Goal: Information Seeking & Learning: Check status

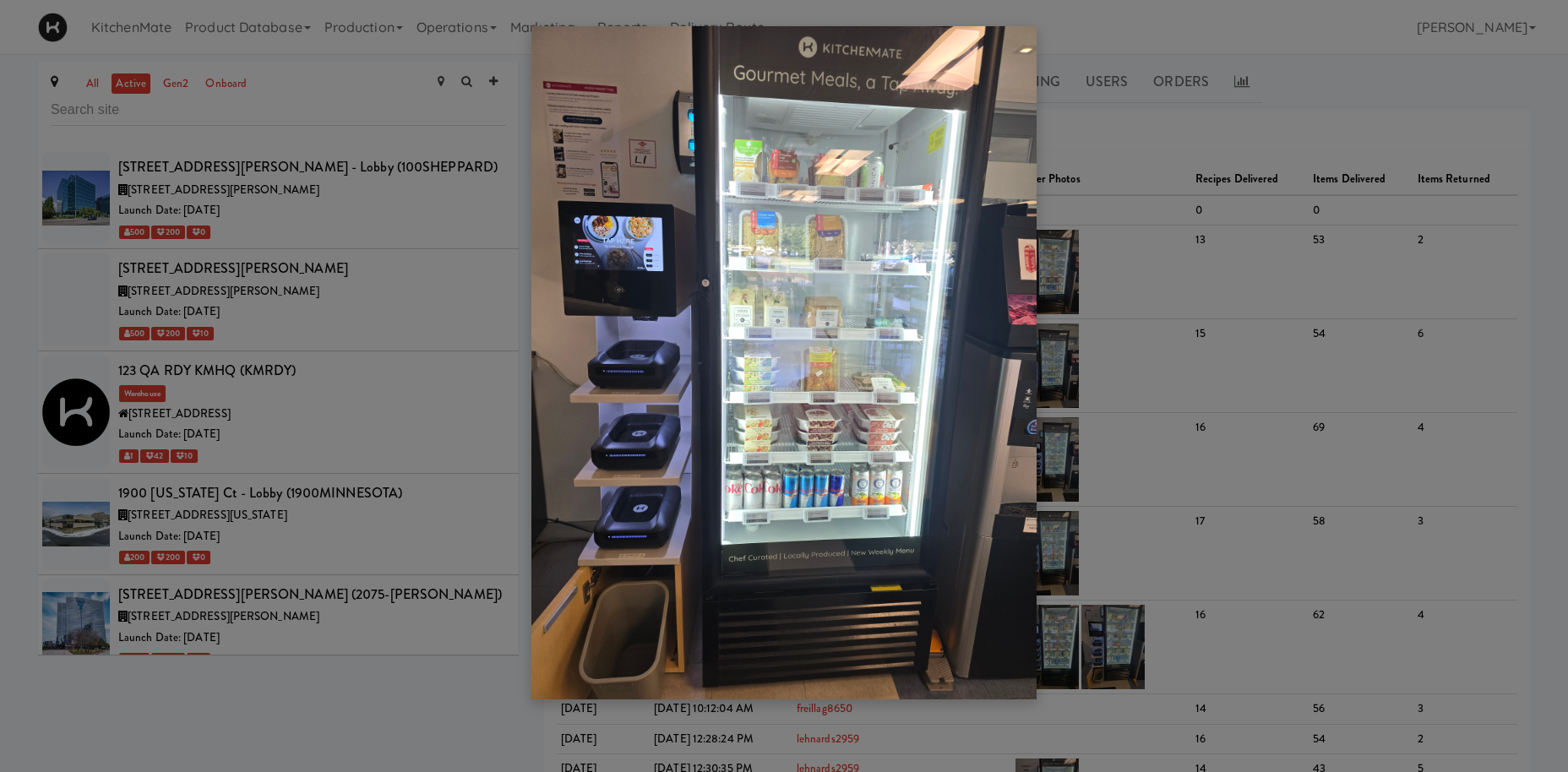
scroll to position [466, 0]
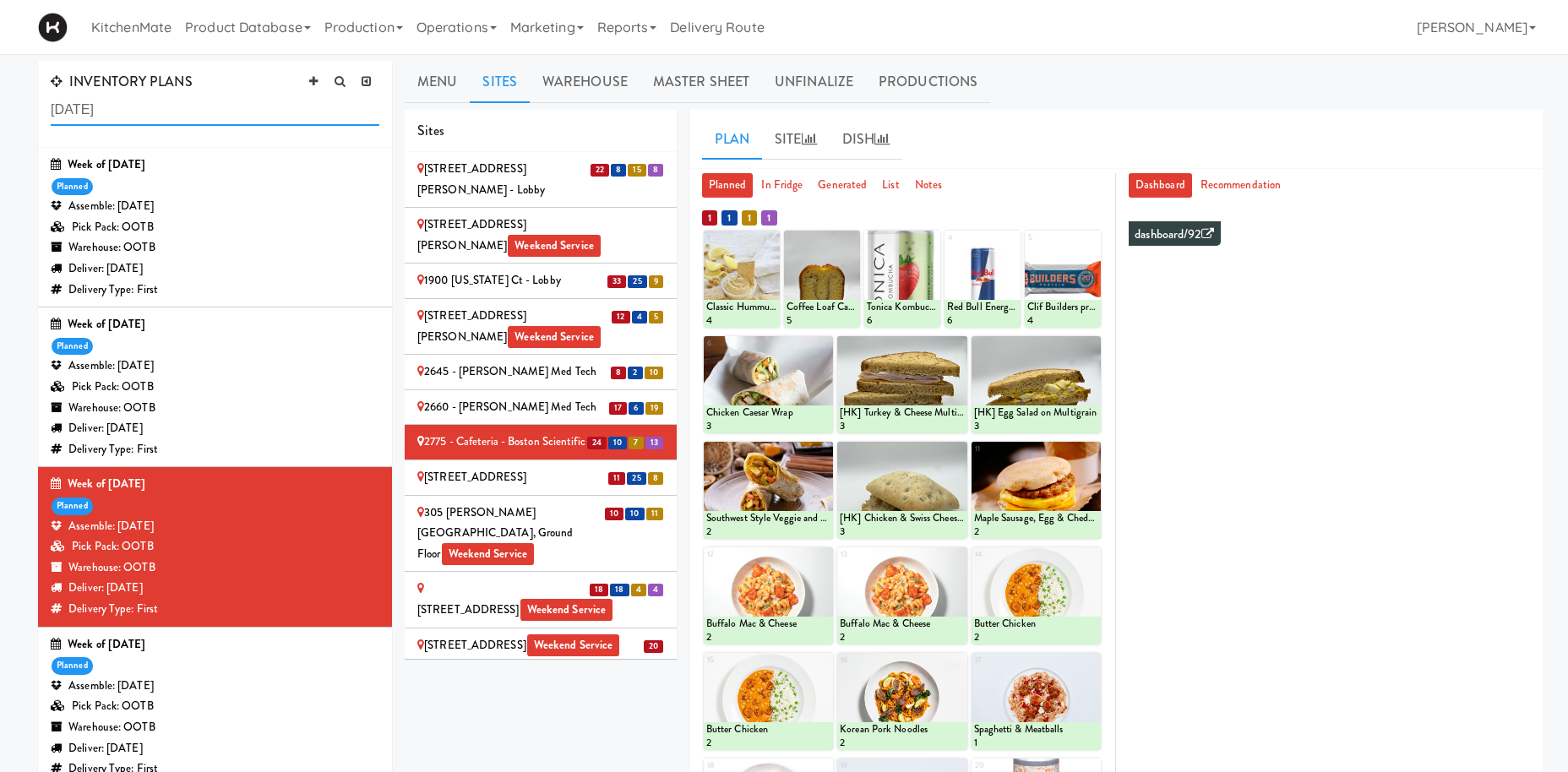
drag, startPoint x: 143, startPoint y: 107, endPoint x: -189, endPoint y: 108, distance: 332.0
click at [51, 108] on input "july 2" at bounding box center [215, 110] width 329 height 31
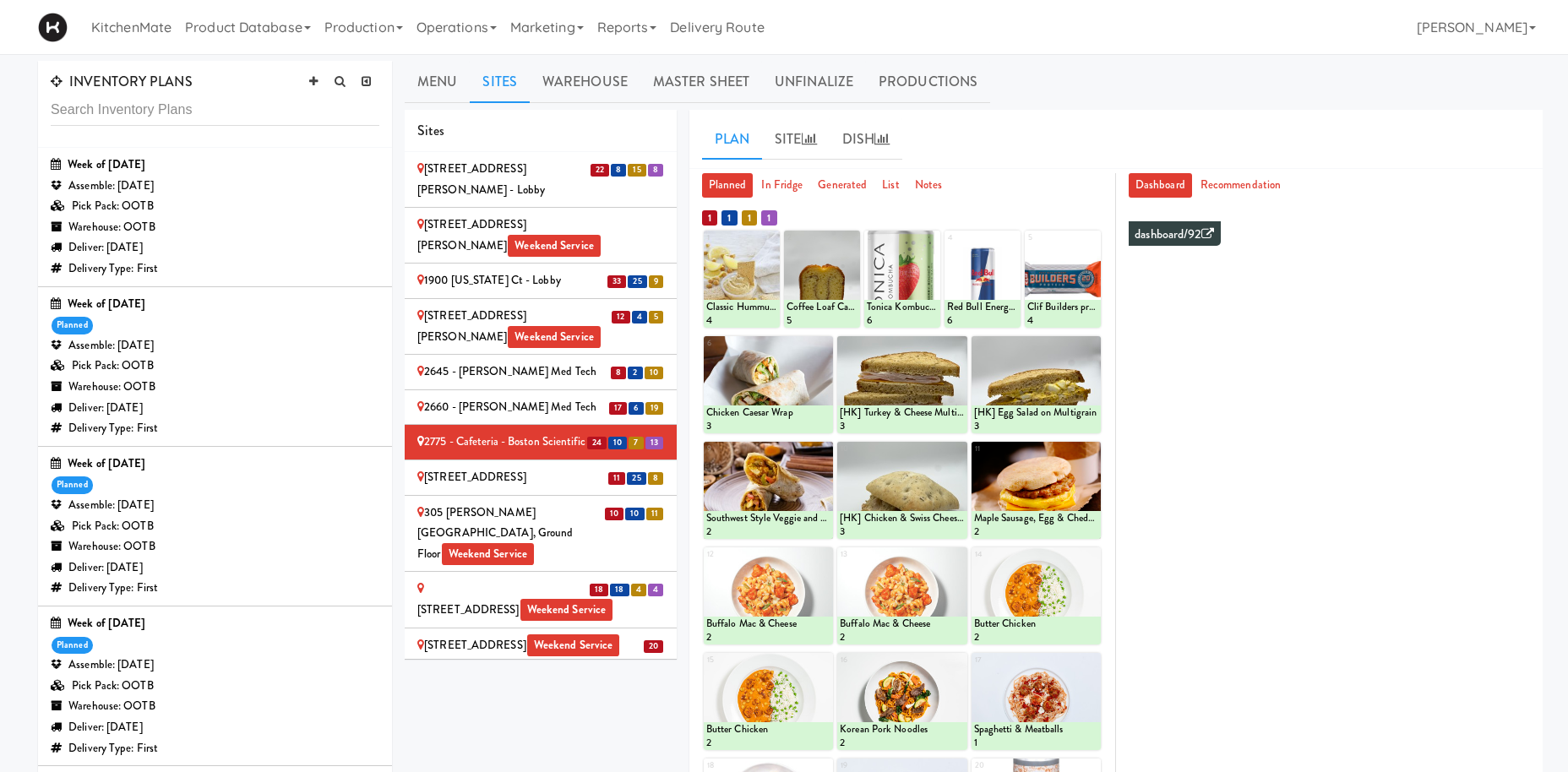
click at [231, 488] on div "Week of Sept 7th, 2025 planned Assemble: Saturday Sep 06, 2025 Pick Pack: OOTB …" at bounding box center [215, 526] width 329 height 146
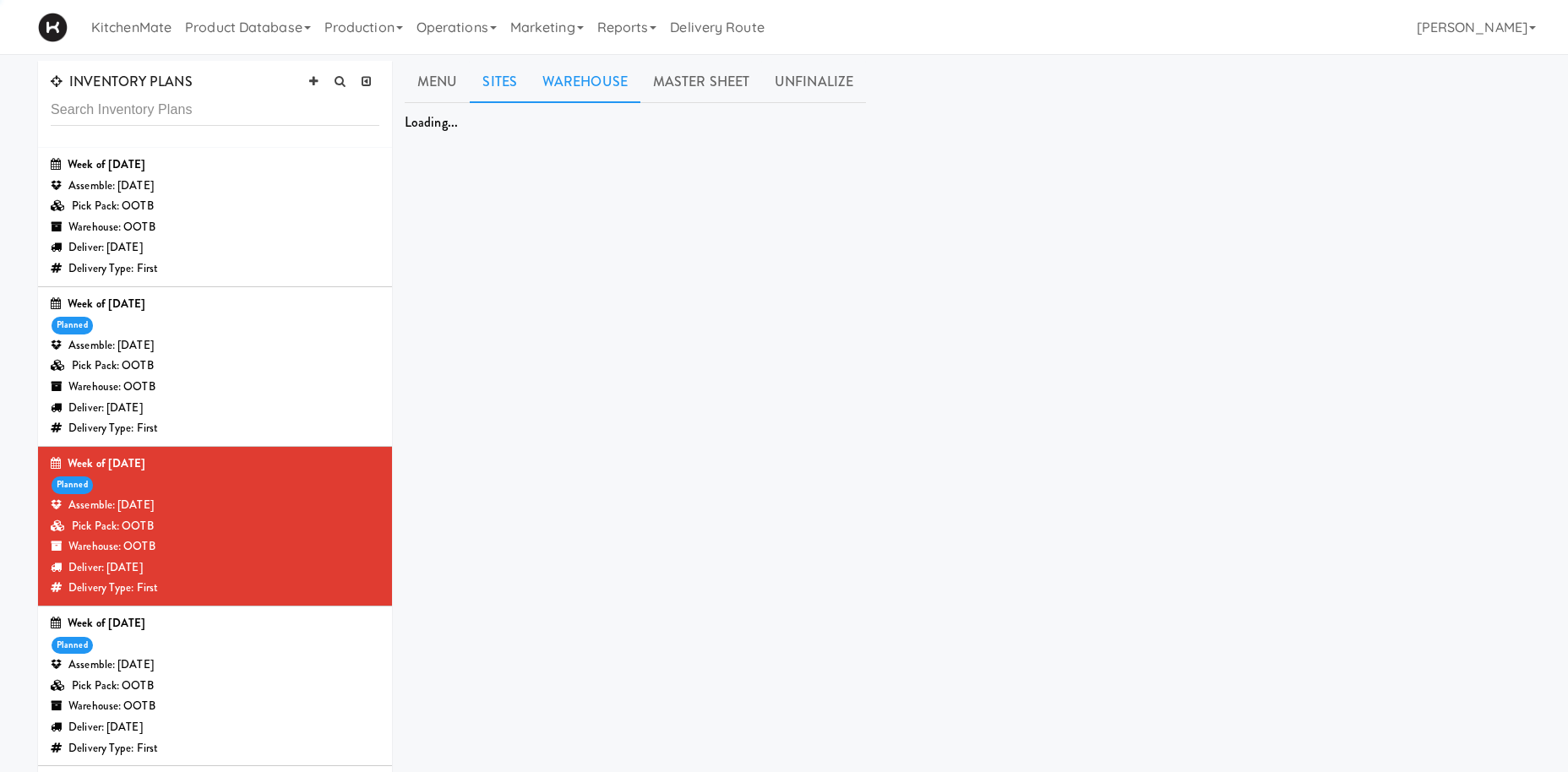
click at [564, 86] on link "Warehouse" at bounding box center [585, 82] width 111 height 42
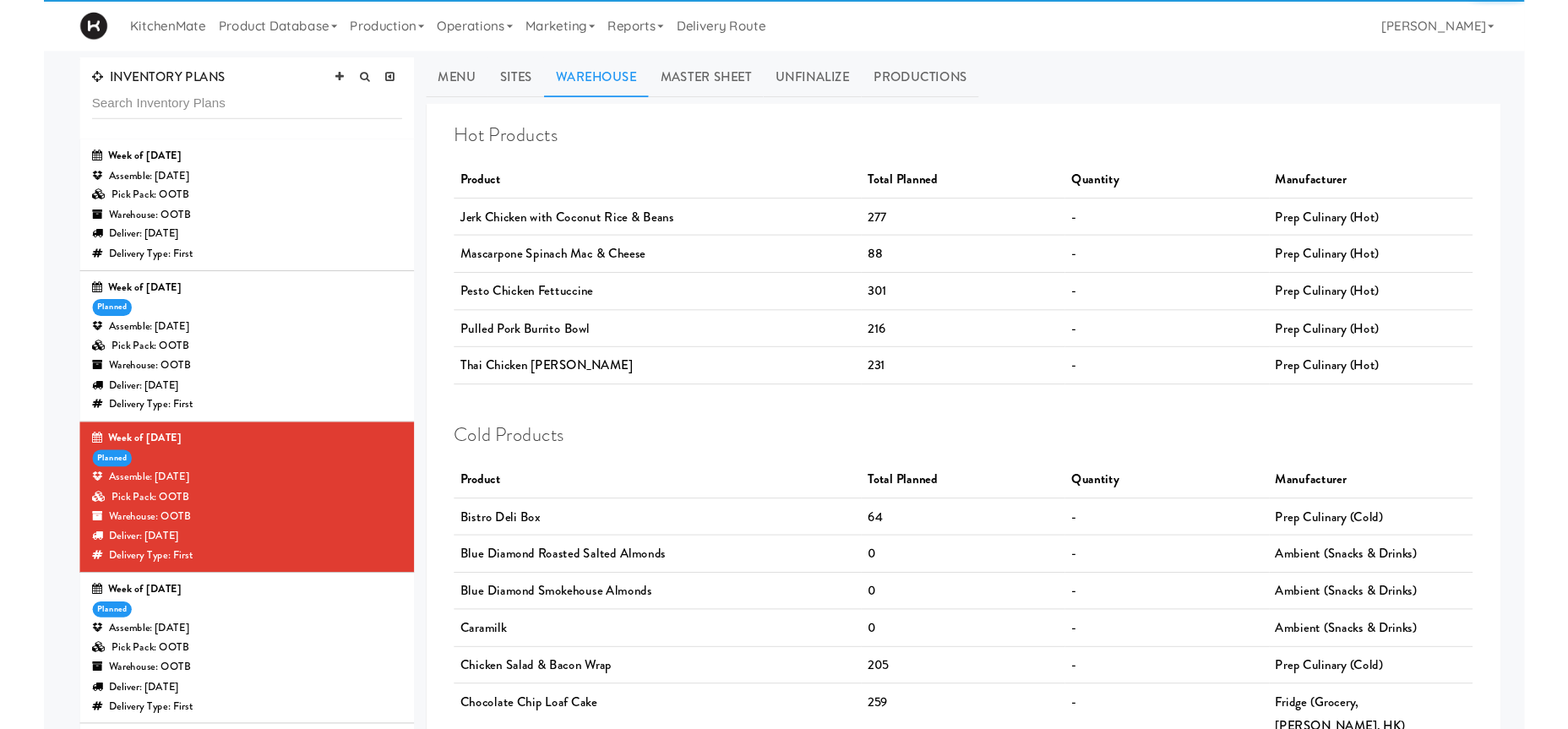
scroll to position [851, 0]
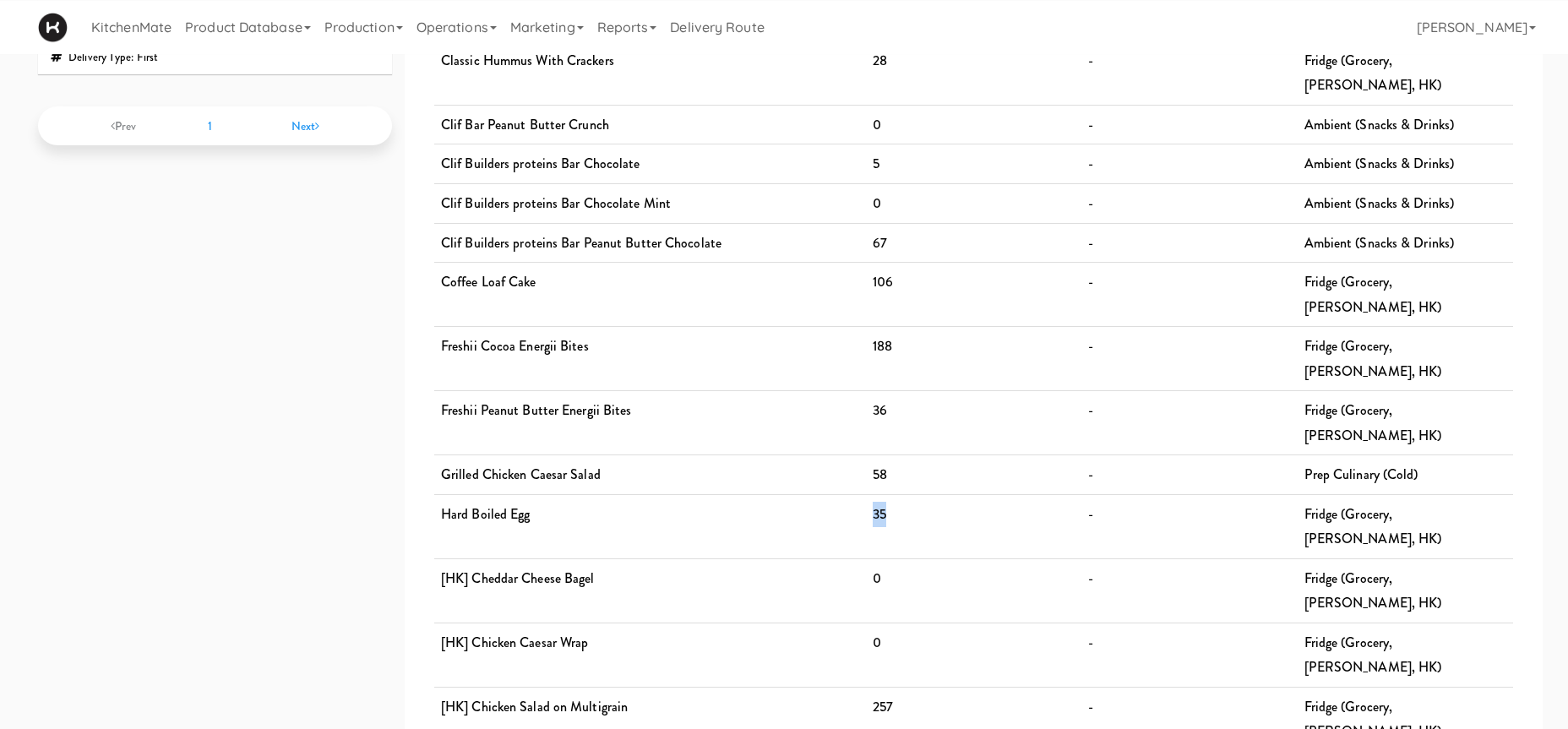
drag, startPoint x: 896, startPoint y: 363, endPoint x: 852, endPoint y: 353, distance: 45.1
click at [852, 494] on tr "Hard Boiled Egg 35 - Fridge (Grocery, Bev, HK)" at bounding box center [973, 526] width 1078 height 65
click at [896, 559] on td "0" at bounding box center [973, 591] width 216 height 65
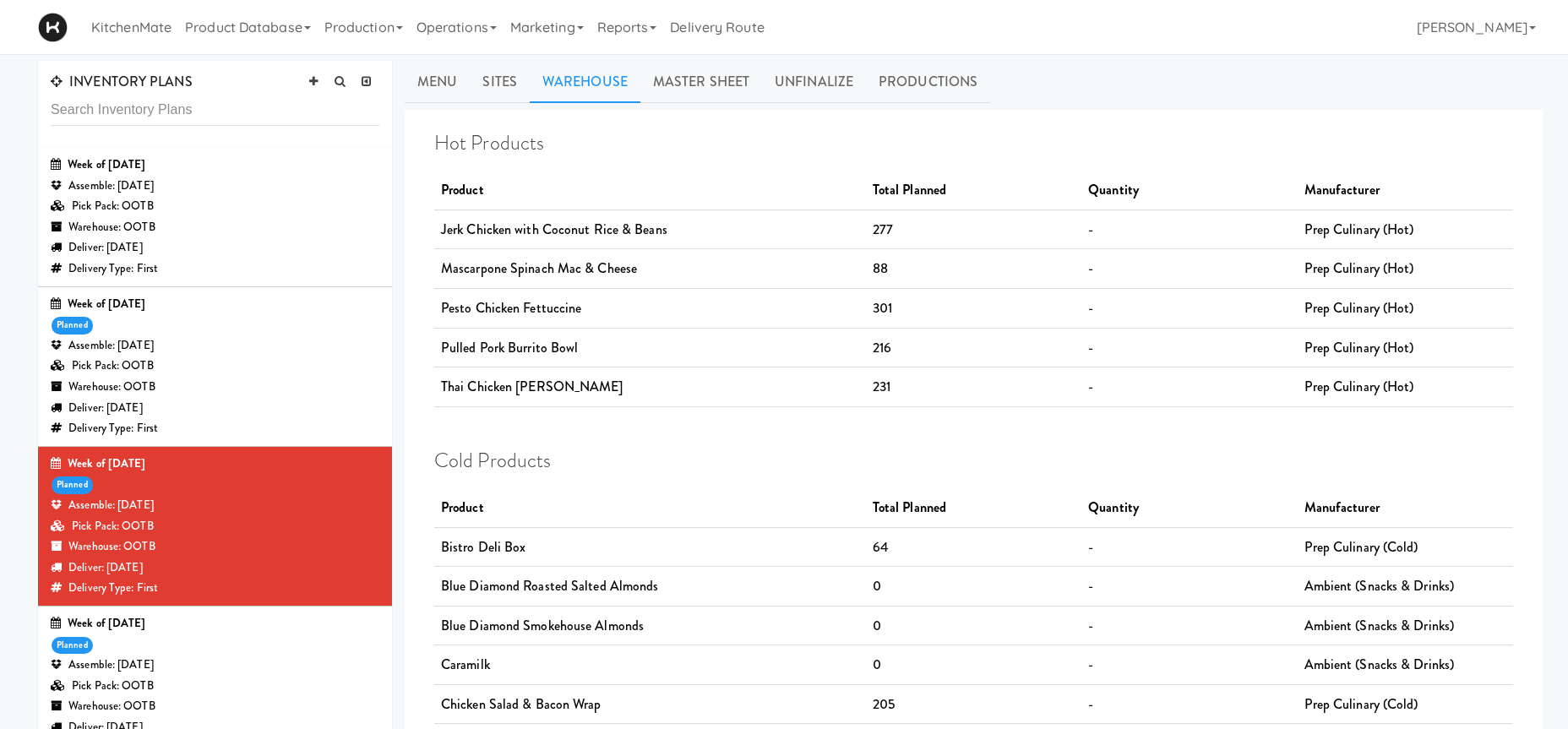
click at [287, 361] on div "Pick Pack: OOTB" at bounding box center [215, 366] width 329 height 21
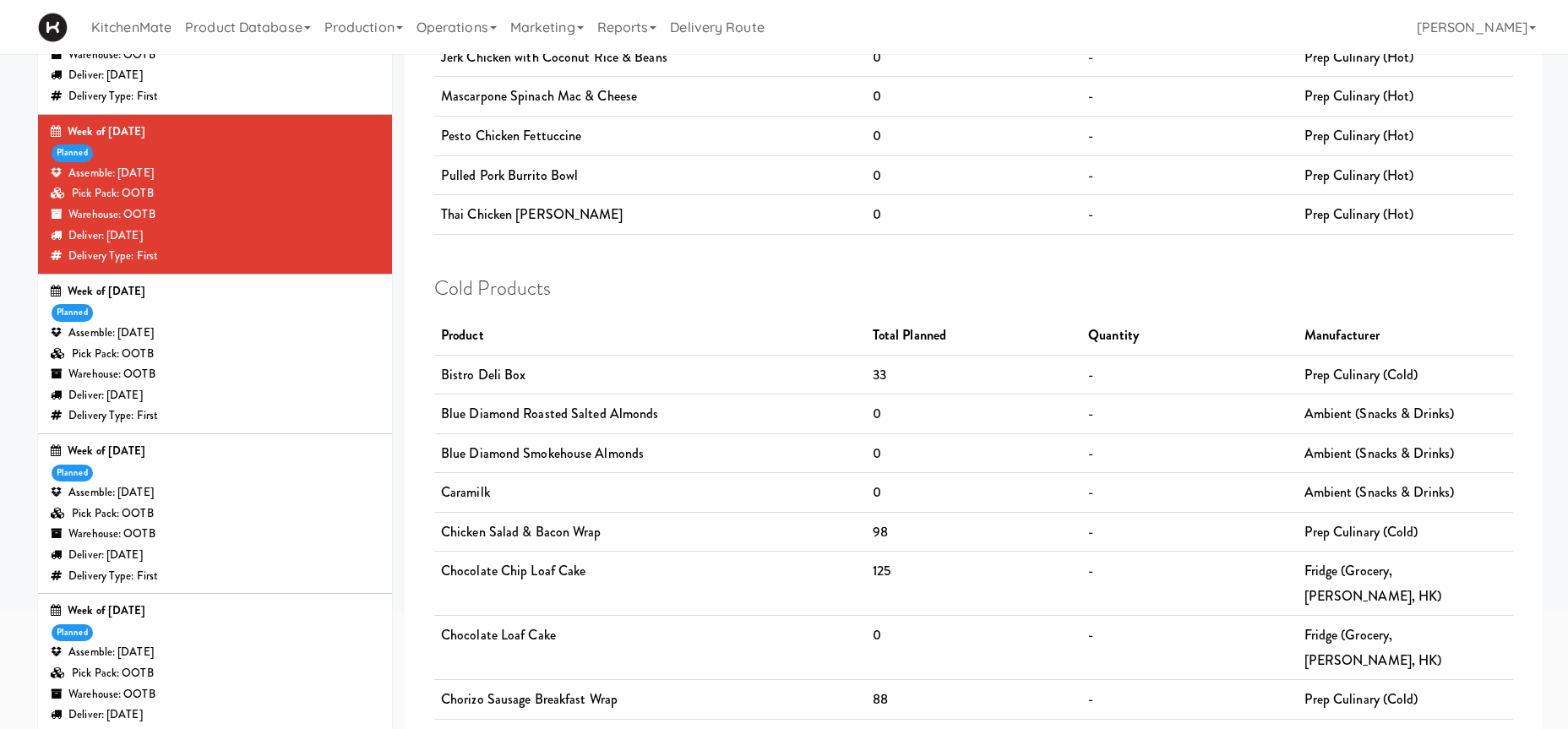
scroll to position [851, 0]
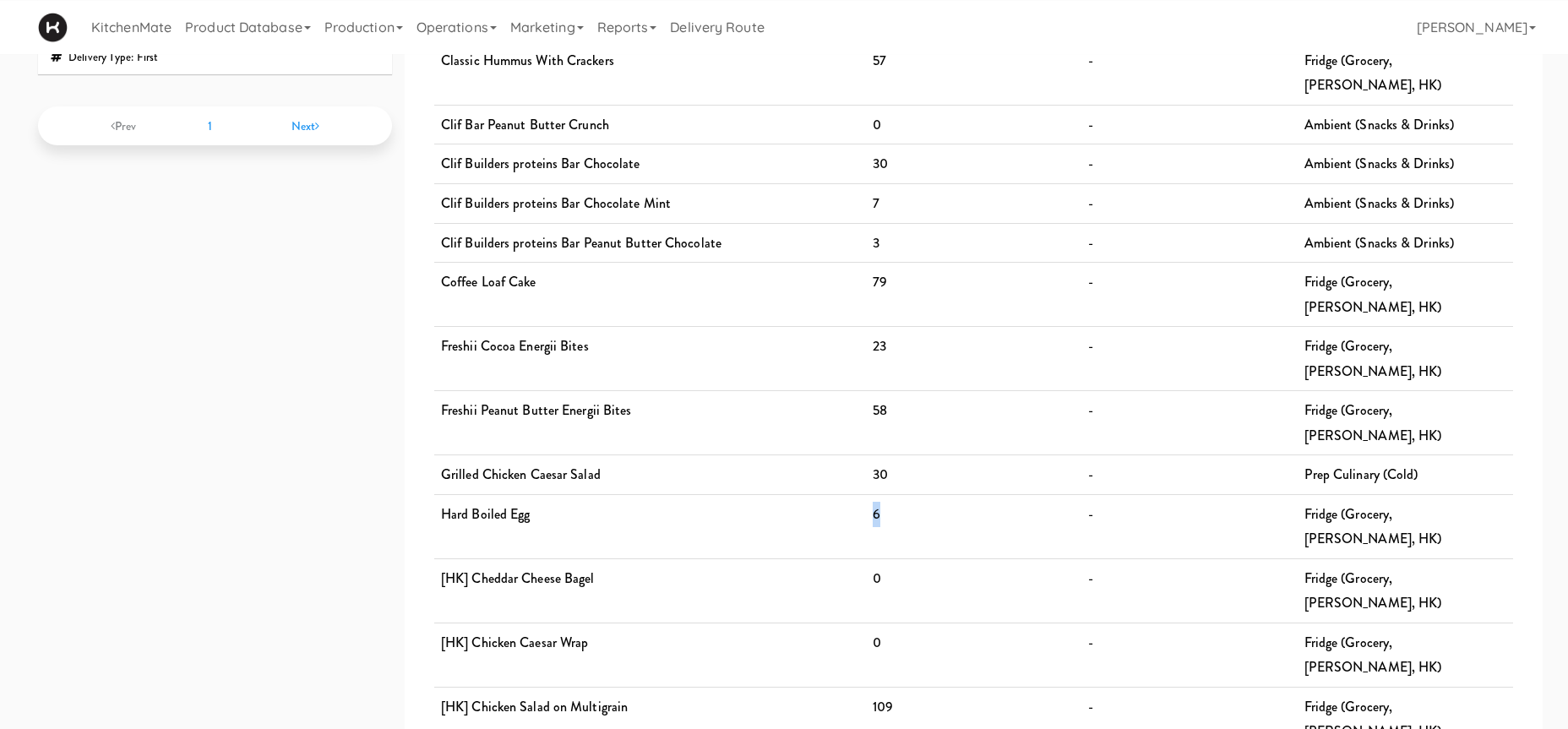
drag, startPoint x: 880, startPoint y: 366, endPoint x: 856, endPoint y: 366, distance: 24.0
click at [856, 494] on tr "Hard Boiled Egg 6 - Fridge (Grocery, Bev, HK)" at bounding box center [973, 526] width 1078 height 65
click at [920, 559] on td "0" at bounding box center [973, 591] width 216 height 65
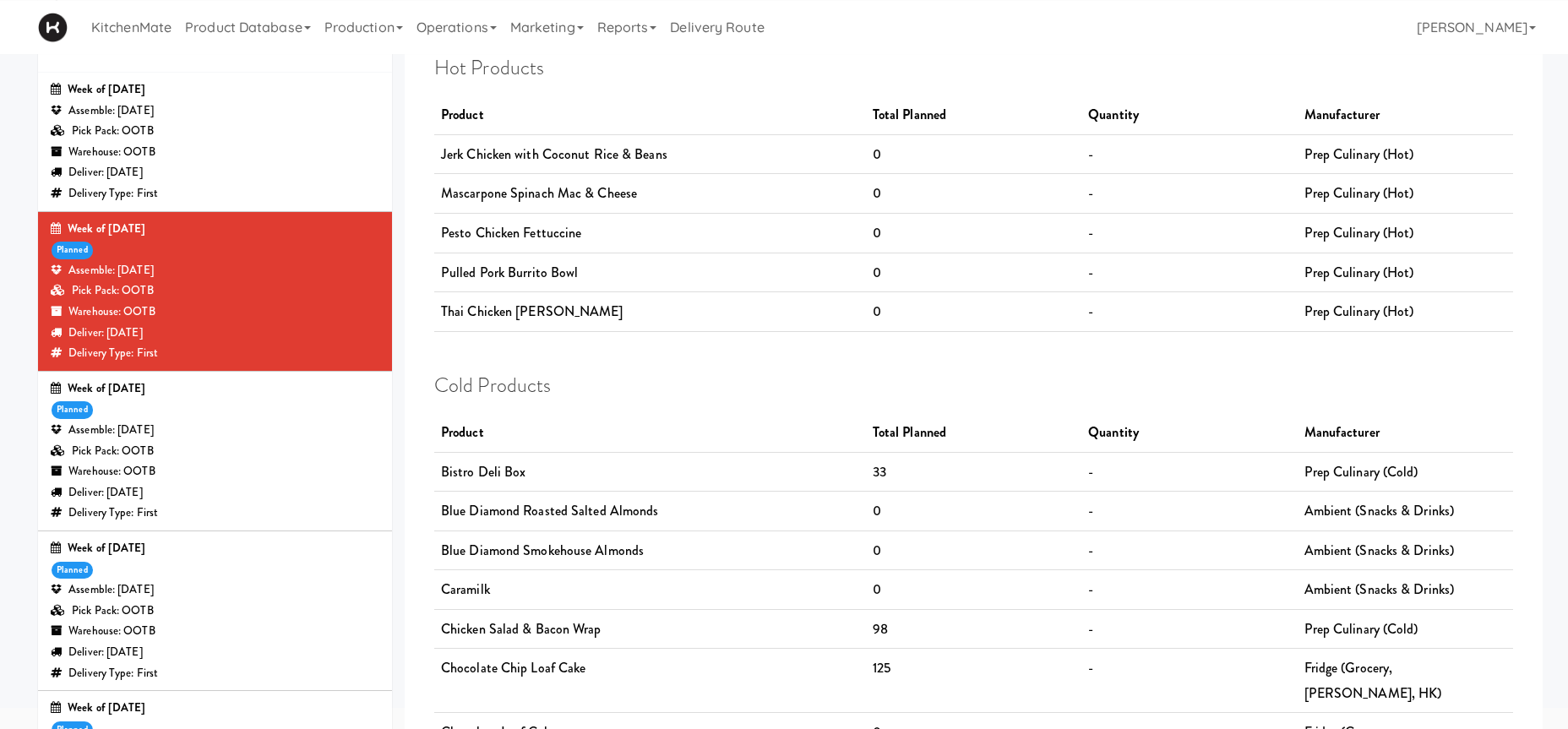
scroll to position [0, 0]
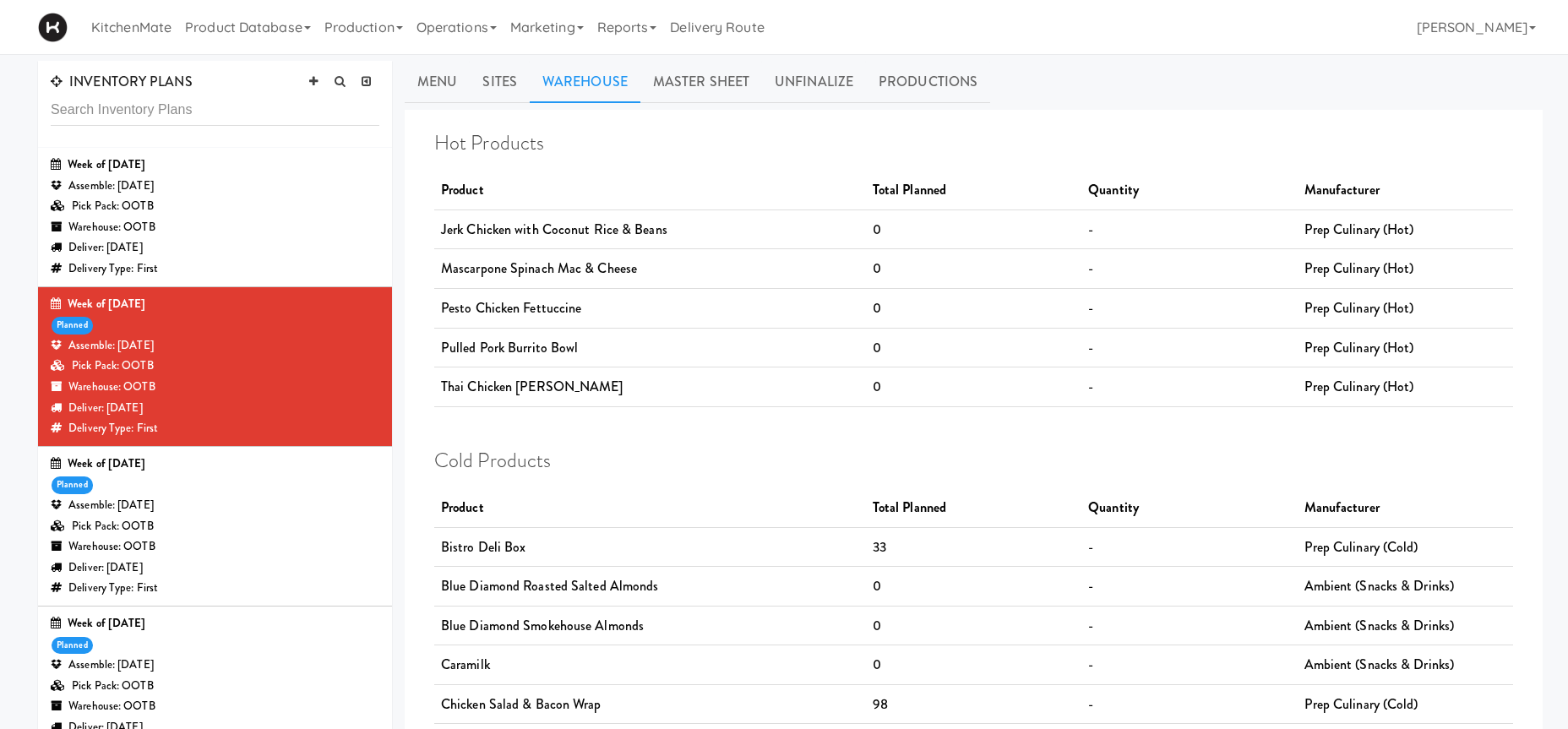
click at [325, 364] on div "Pick Pack: OOTB" at bounding box center [215, 366] width 329 height 21
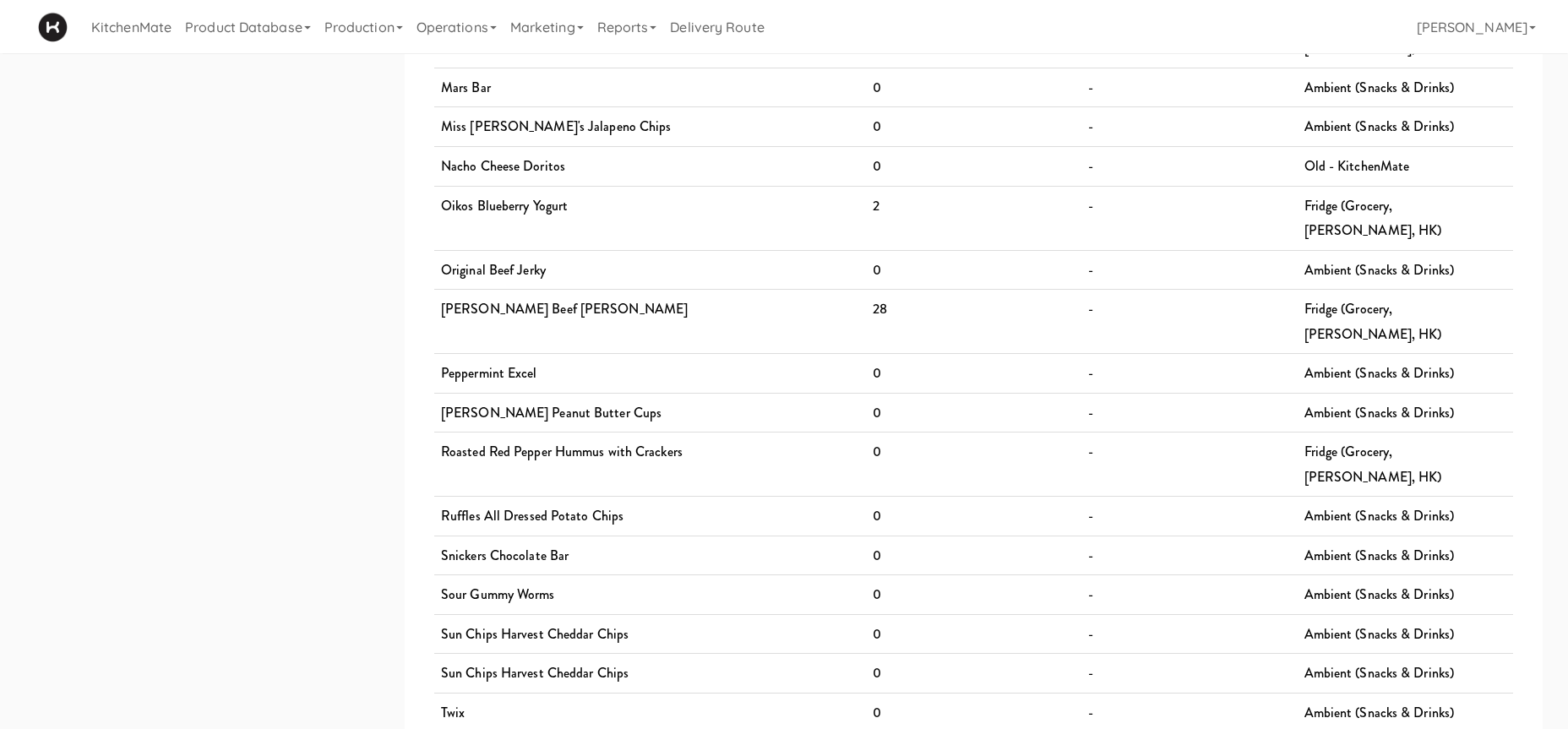
scroll to position [2843, 0]
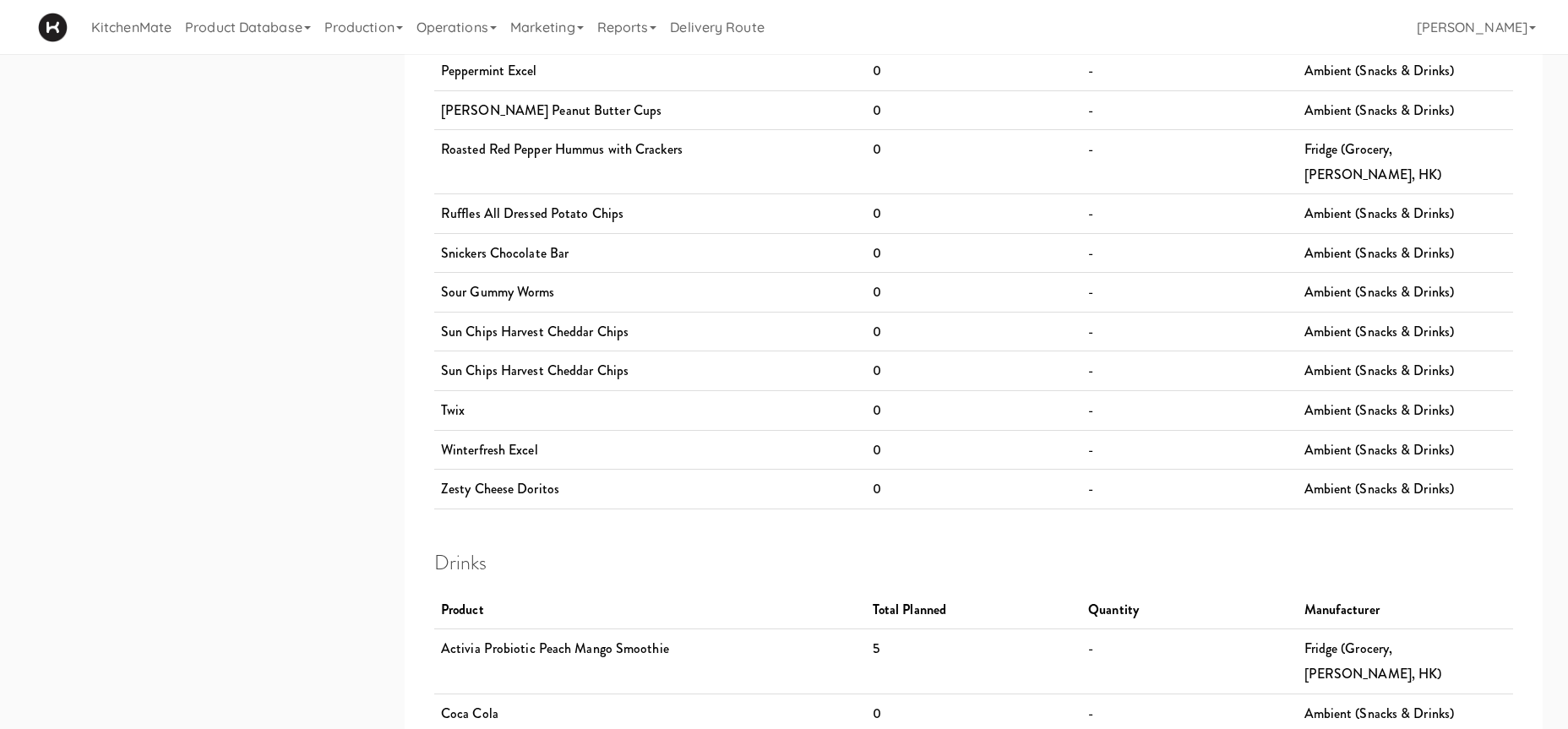
drag, startPoint x: 858, startPoint y: 338, endPoint x: 817, endPoint y: 332, distance: 41.4
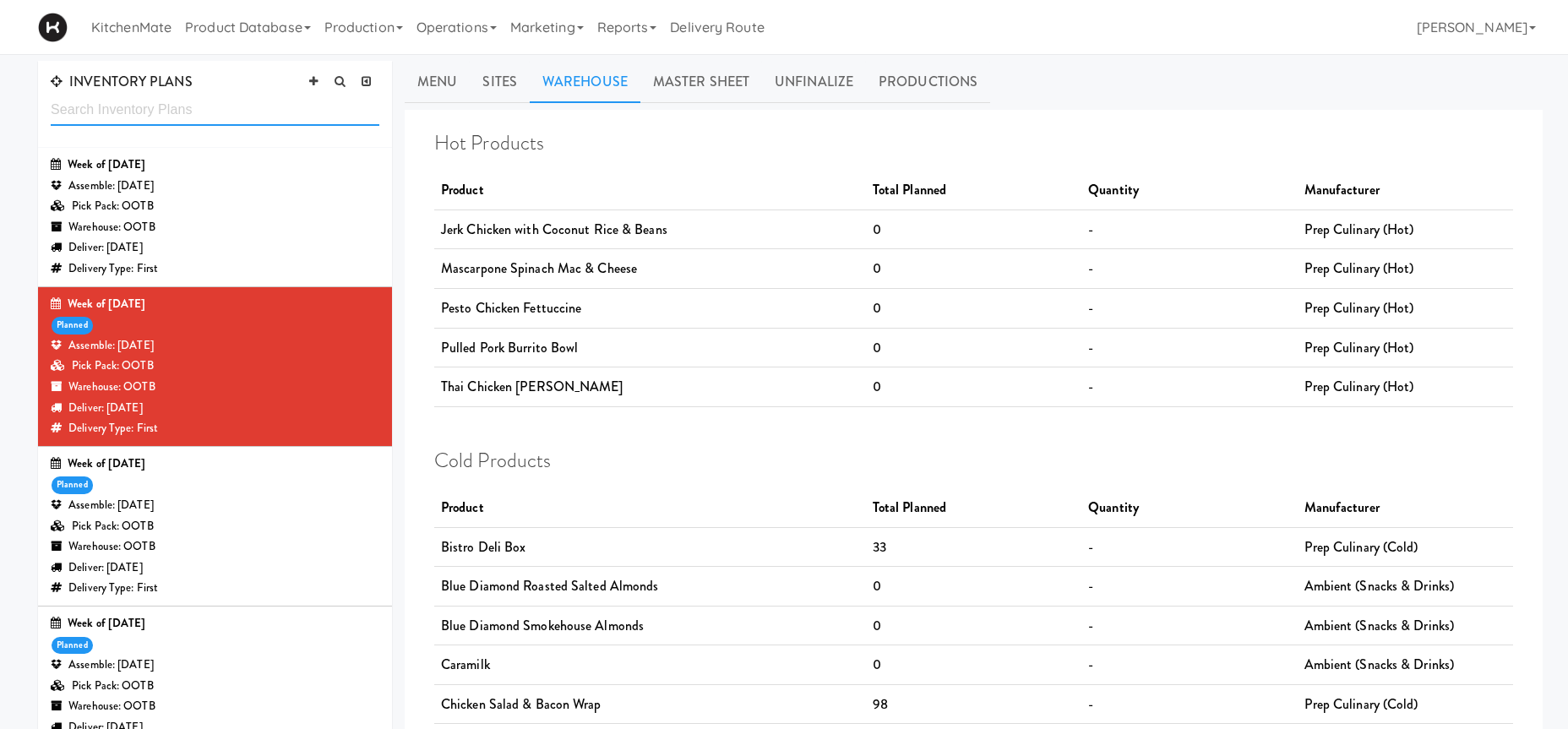
click at [145, 112] on input "text" at bounding box center [215, 110] width 329 height 31
click at [146, 93] on div "INVENTORY PLANS" at bounding box center [215, 105] width 354 height 87
click at [168, 103] on input "text" at bounding box center [215, 110] width 329 height 31
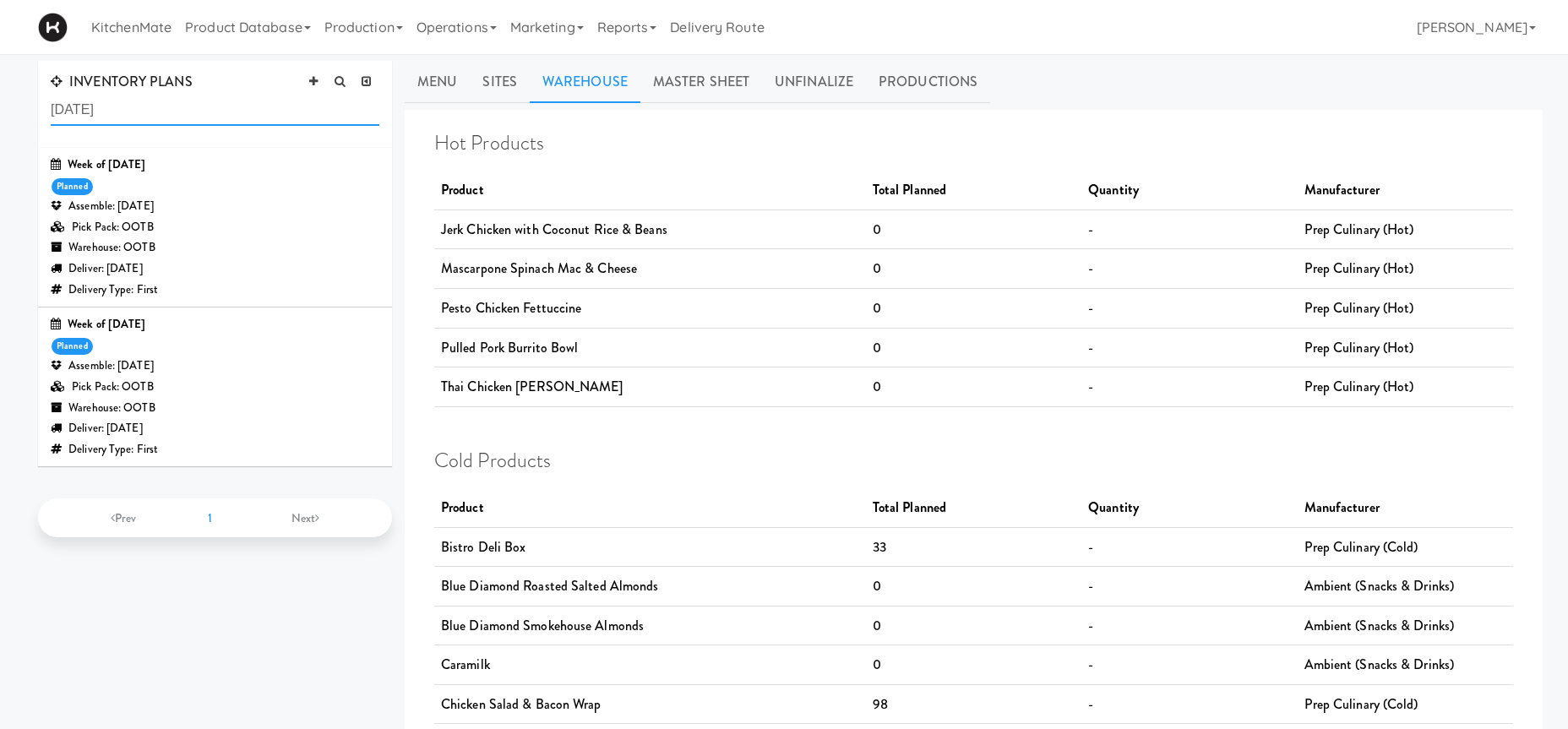
type input "july 27"
click at [254, 410] on div "Warehouse: OOTB" at bounding box center [215, 408] width 329 height 21
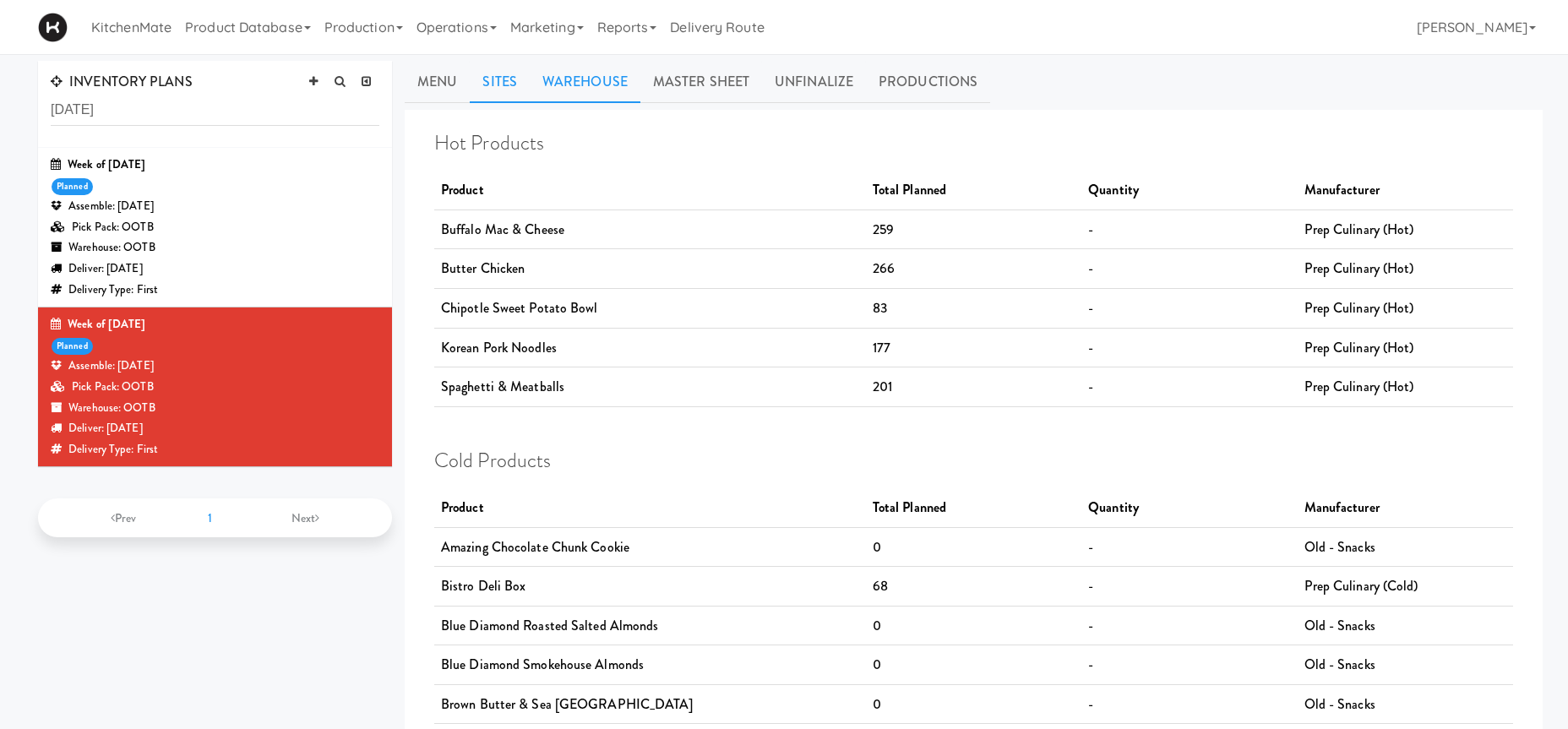
click at [510, 85] on link "Sites" at bounding box center [500, 82] width 60 height 42
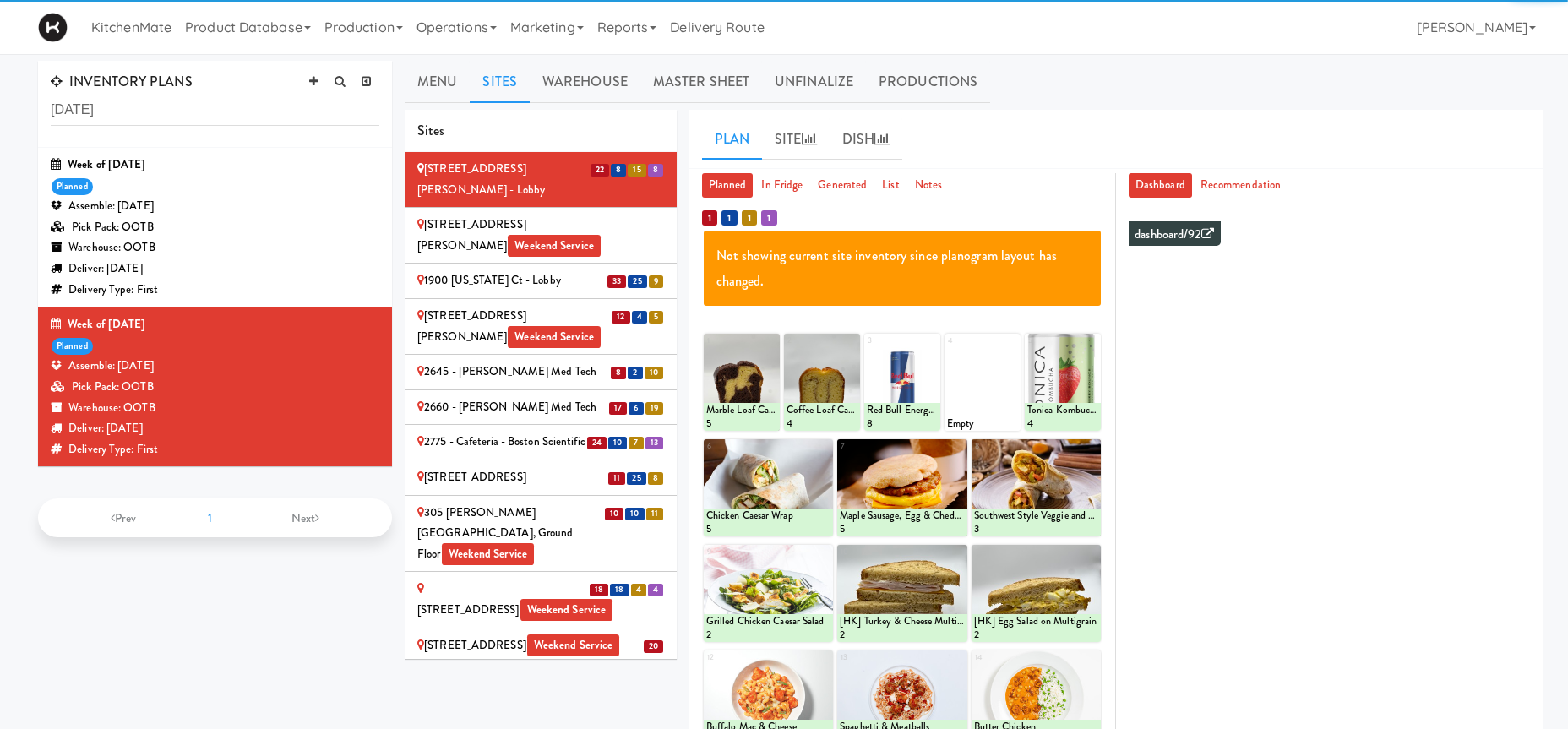
click at [522, 579] on div "315 Front St - Fridge Weekend Service" at bounding box center [541, 599] width 247 height 41
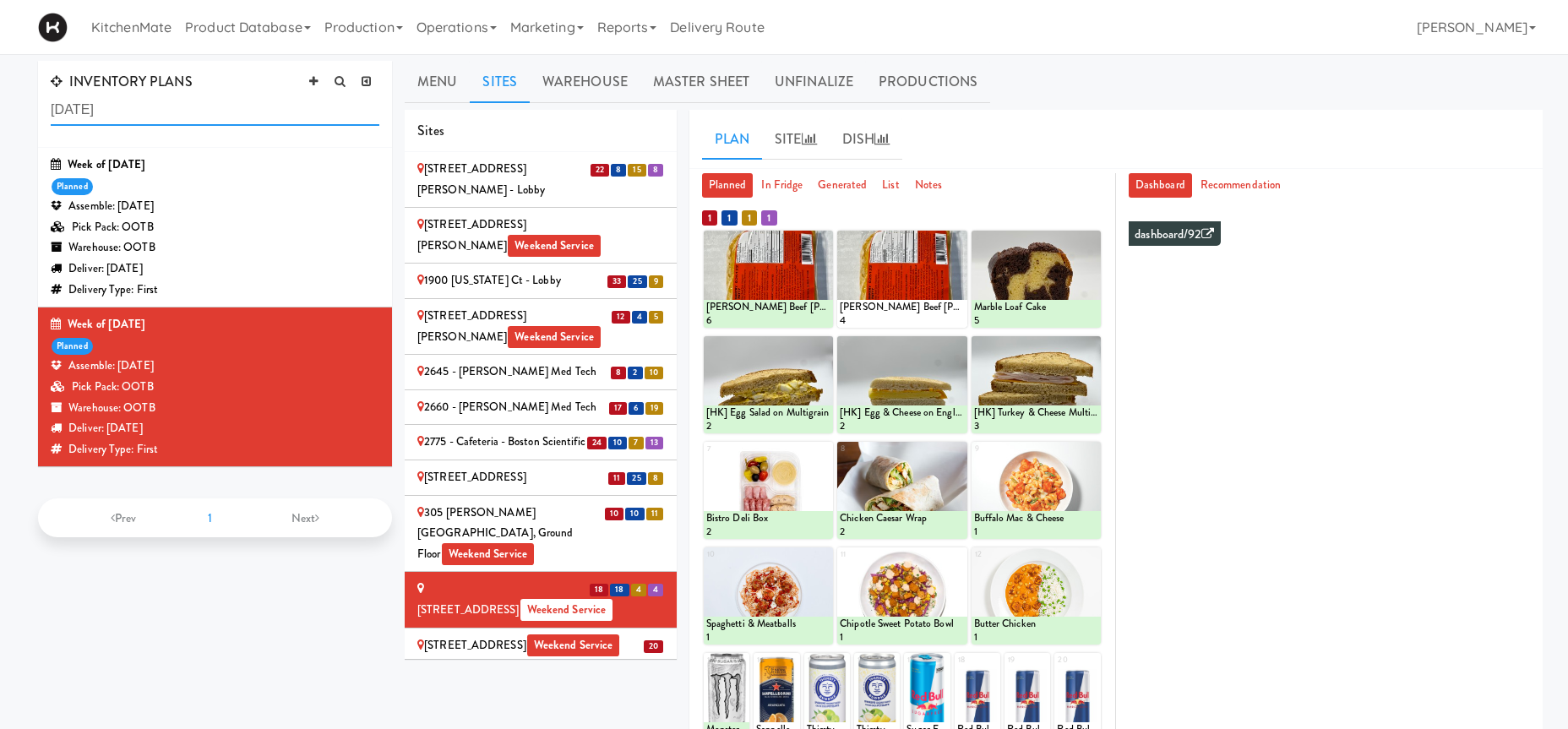
drag, startPoint x: 128, startPoint y: 100, endPoint x: -106, endPoint y: 106, distance: 234.1
click at [51, 106] on input "july 27" at bounding box center [215, 110] width 329 height 31
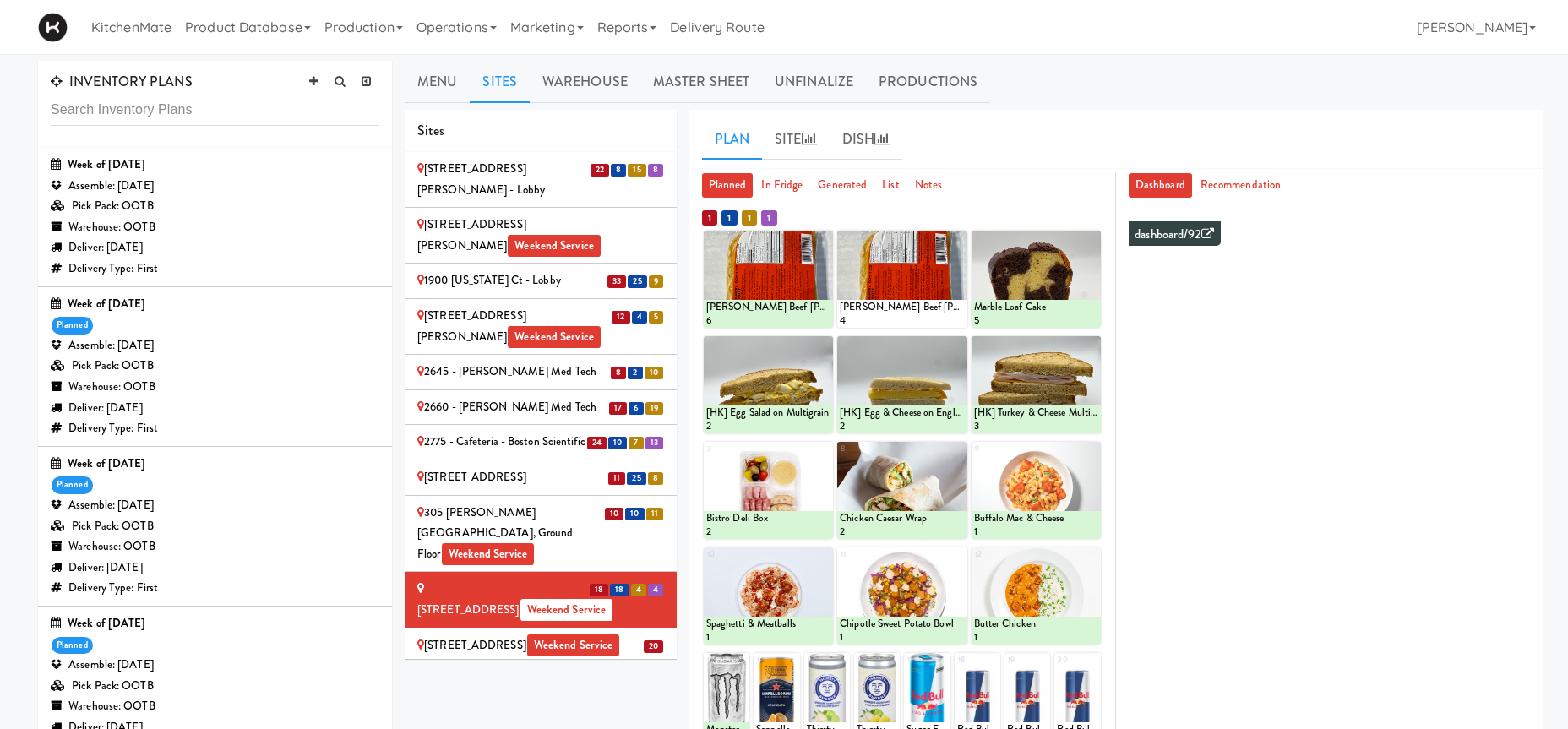
click at [265, 324] on div "Week of Sept 7th, 2025 planned Assemble: Wednesday Sep 10, 2025 Pick Pack: OOTB…" at bounding box center [215, 367] width 329 height 146
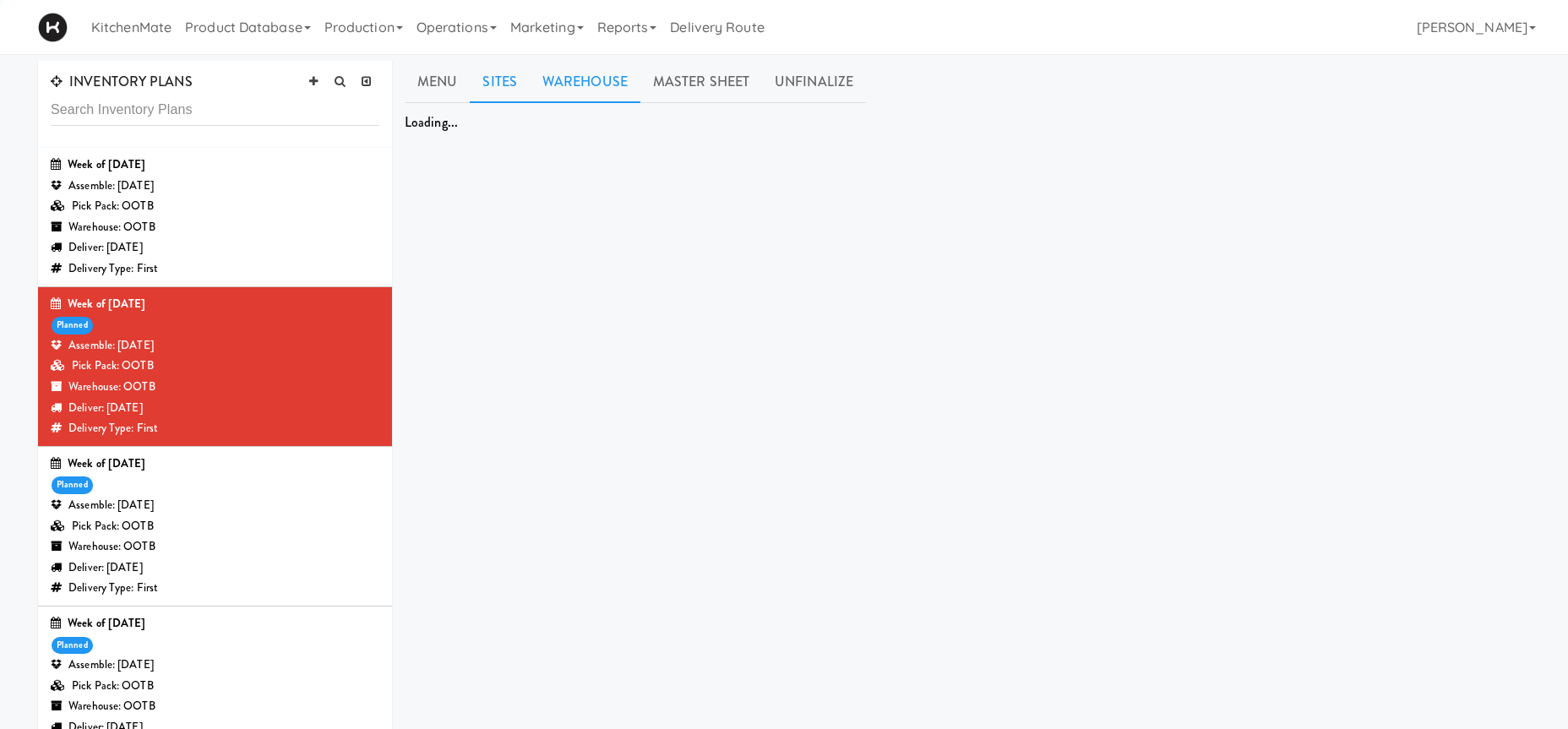
click at [572, 74] on link "Warehouse" at bounding box center [585, 82] width 111 height 42
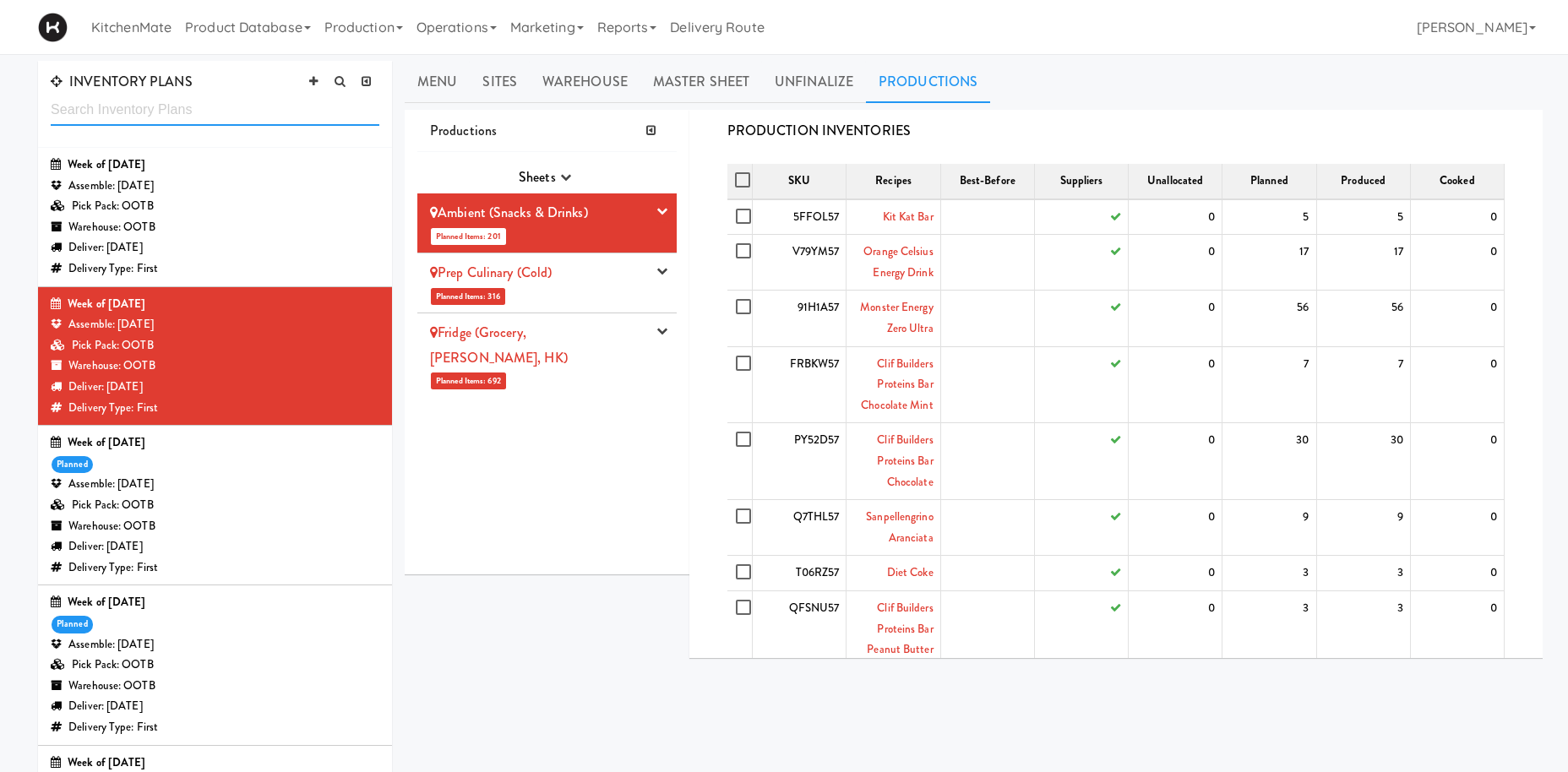
click at [255, 116] on input "text" at bounding box center [215, 110] width 329 height 31
click at [241, 210] on div "Pick Pack: OOTB" at bounding box center [215, 206] width 329 height 21
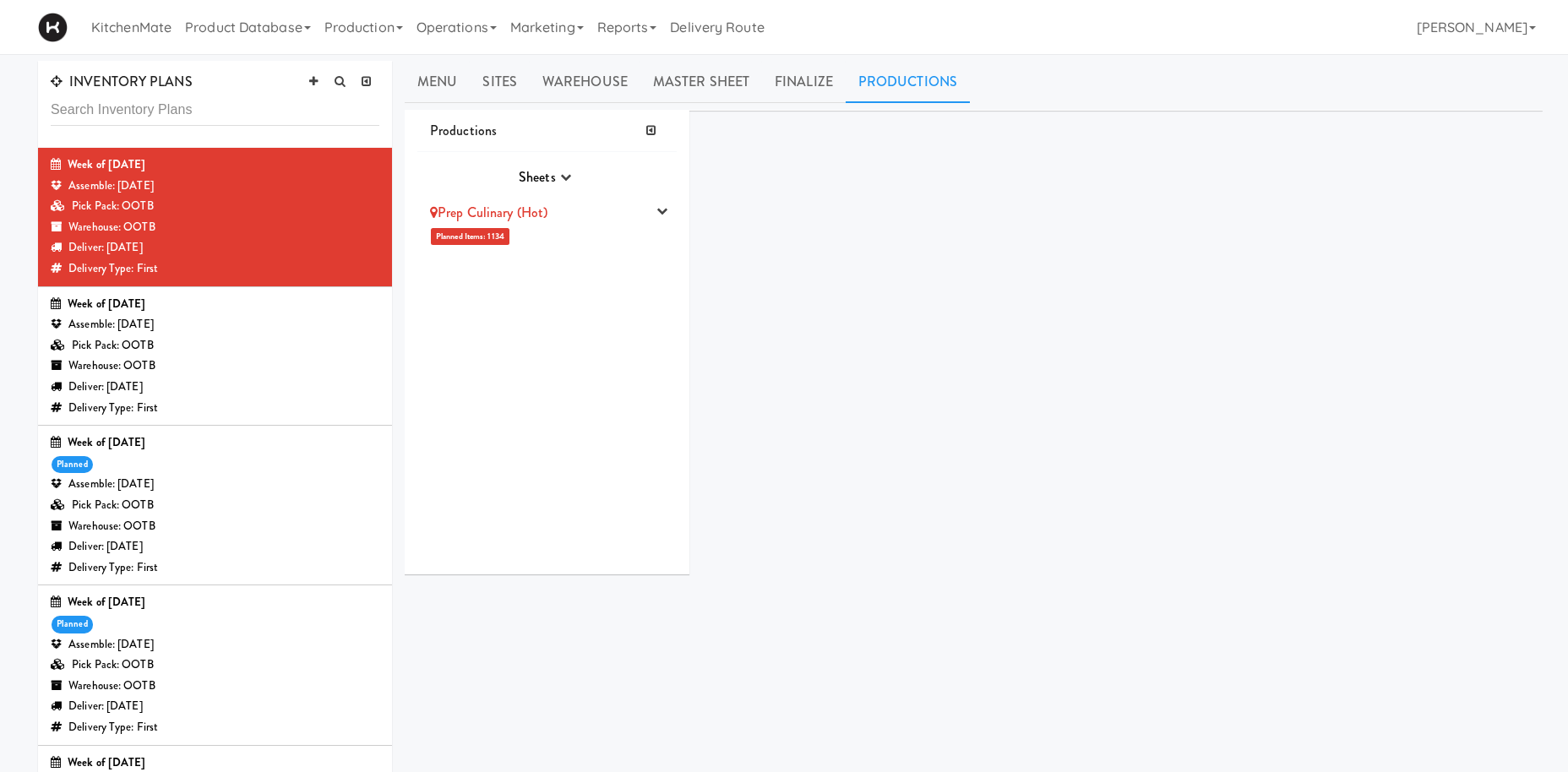
click at [248, 561] on div "Delivery Type: First" at bounding box center [215, 568] width 329 height 21
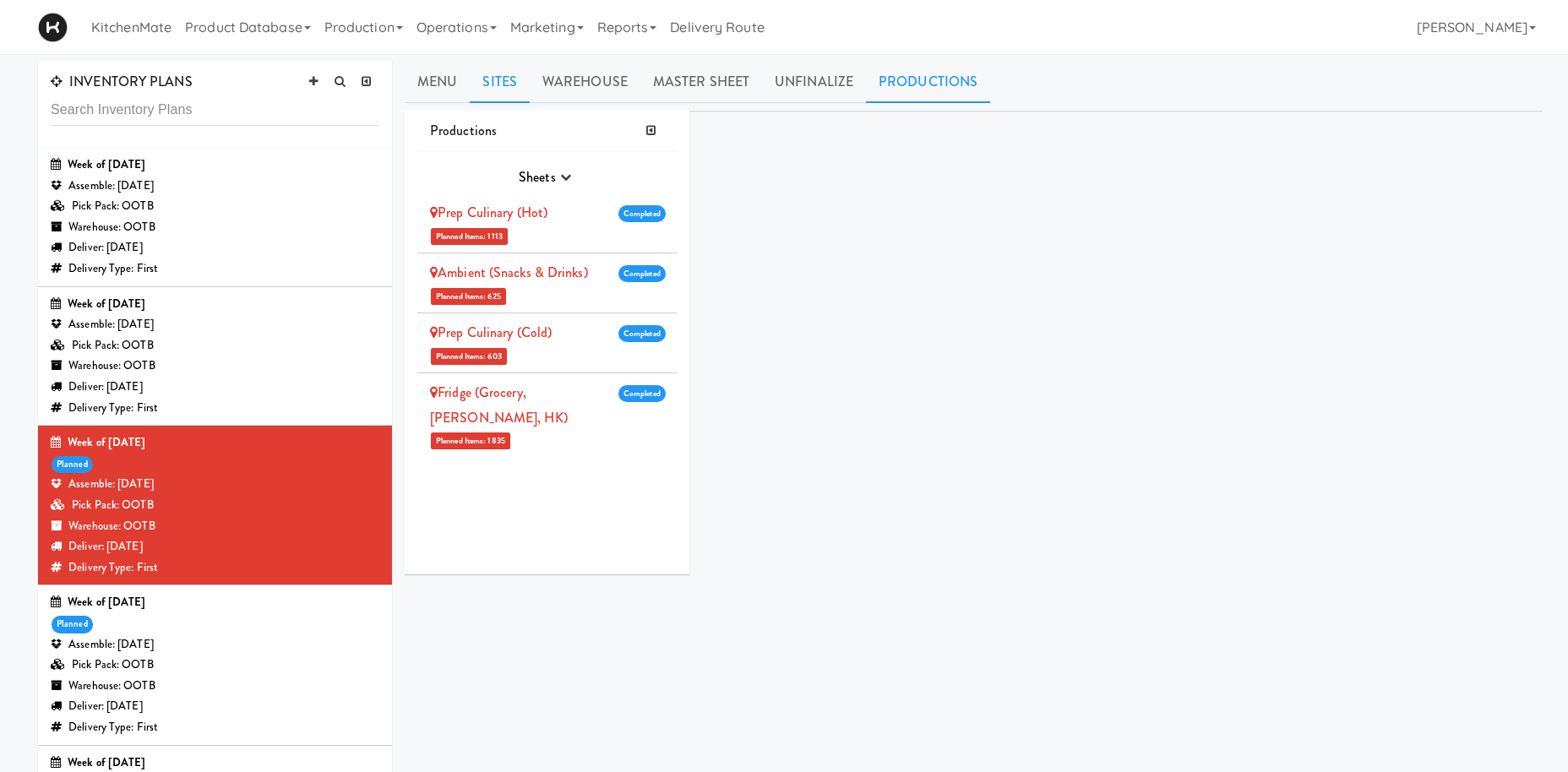
click at [504, 75] on link "Sites" at bounding box center [500, 82] width 60 height 42
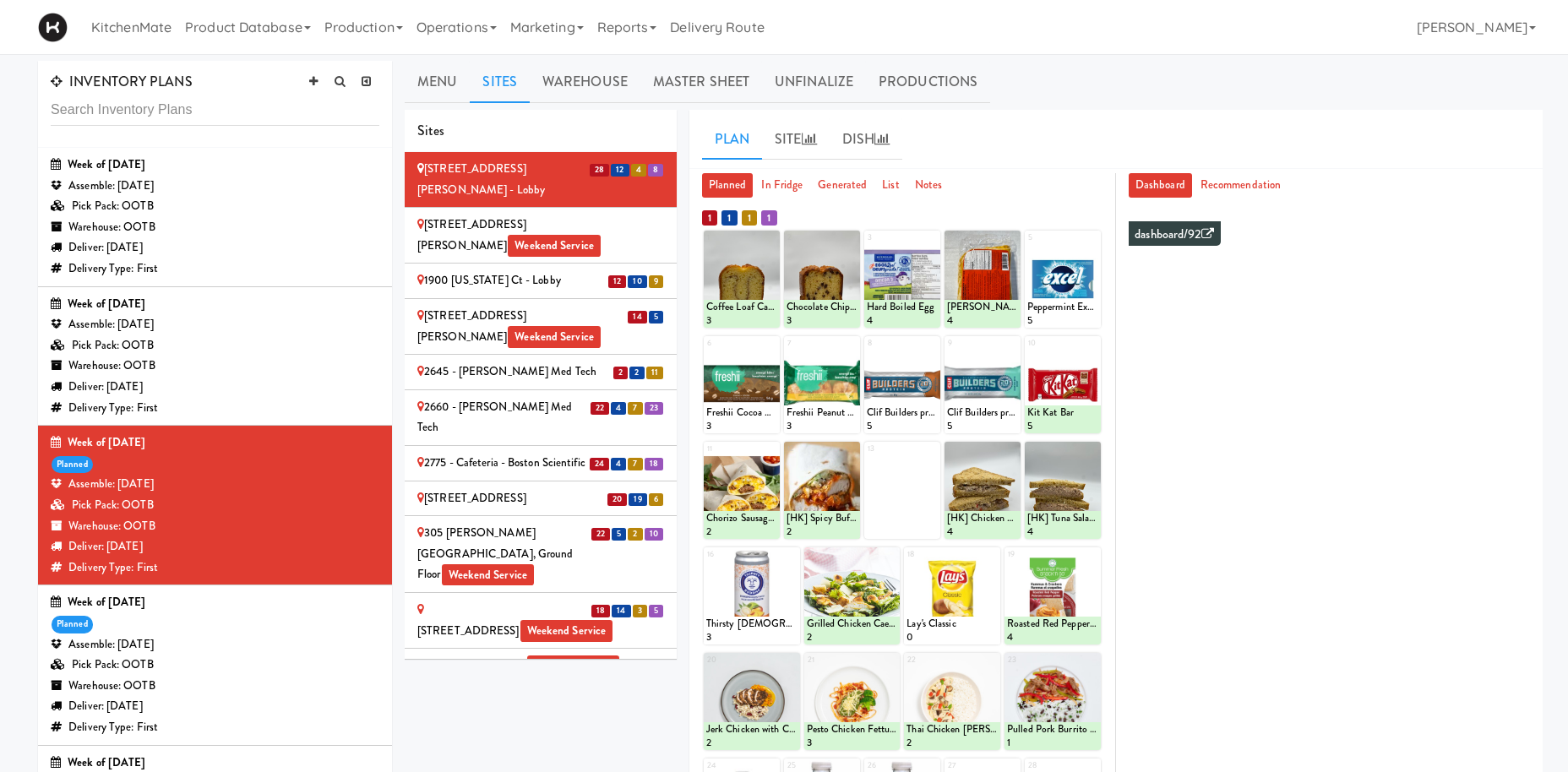
click at [617, 600] on div "315 Front St - Fridge Weekend Service" at bounding box center [541, 620] width 247 height 41
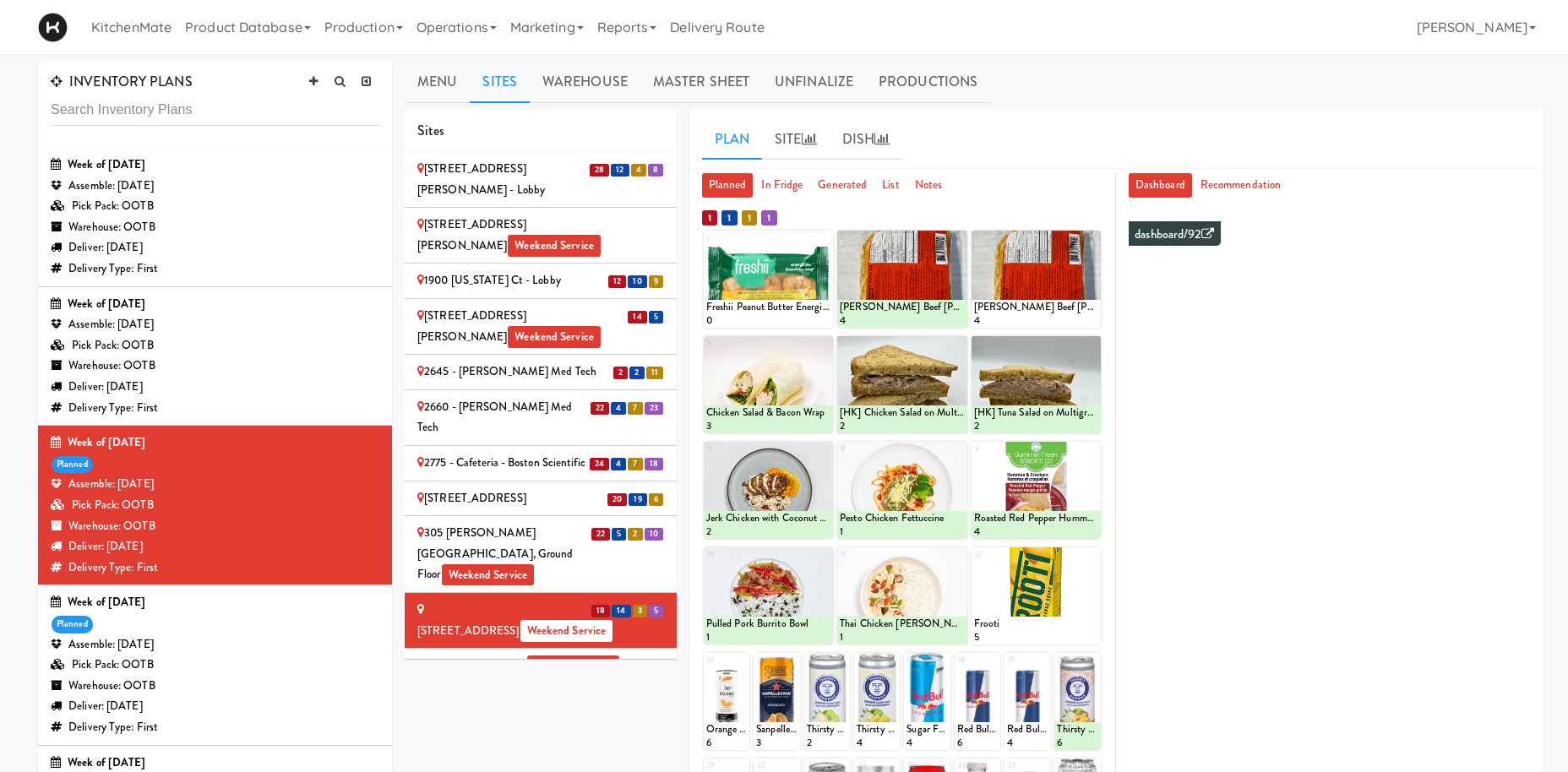
click at [515, 453] on div "2775 - Cafeteria - Boston Scientific" at bounding box center [541, 463] width 247 height 21
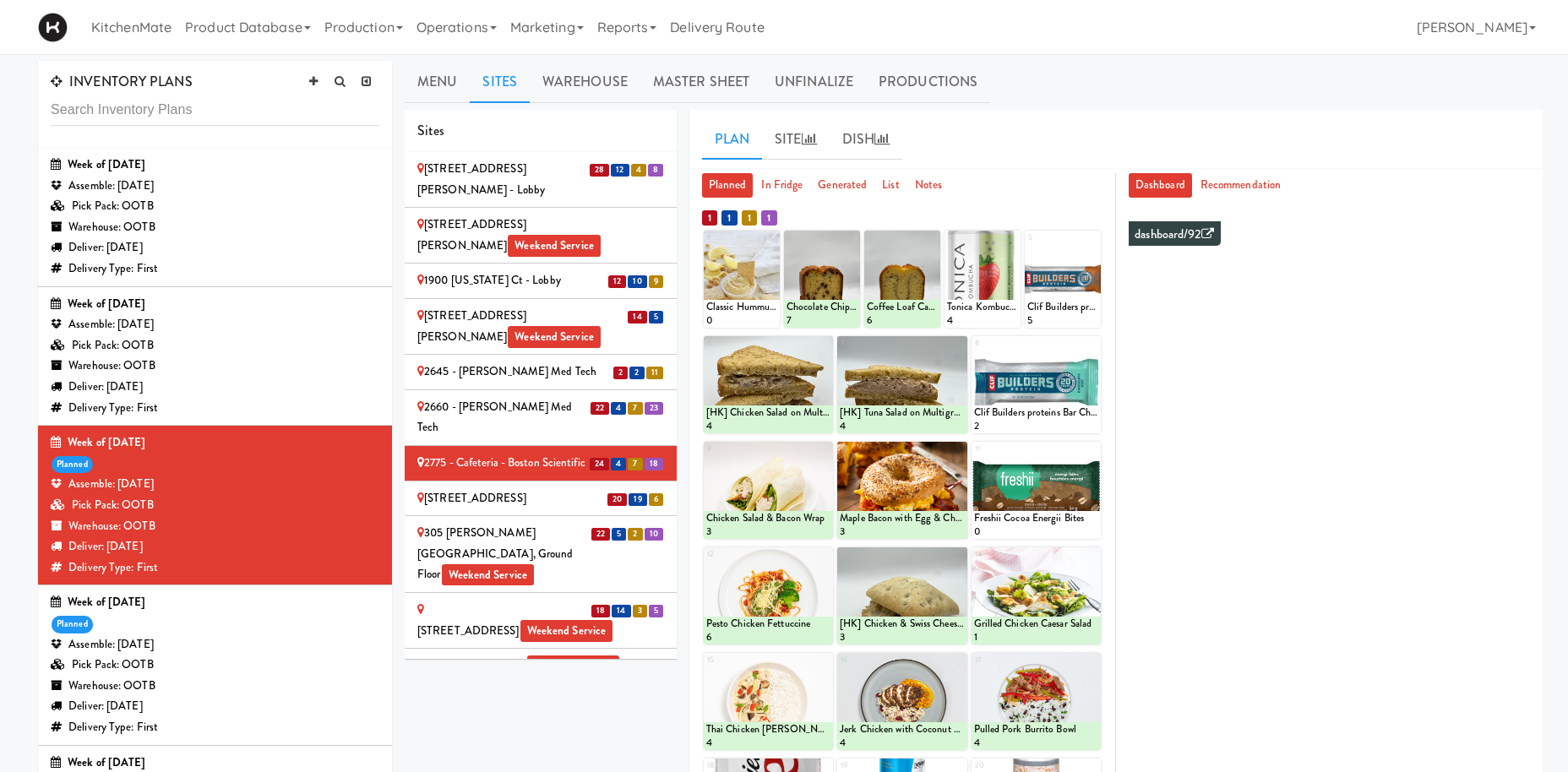
click at [558, 488] on div "[STREET_ADDRESS]" at bounding box center [541, 498] width 247 height 21
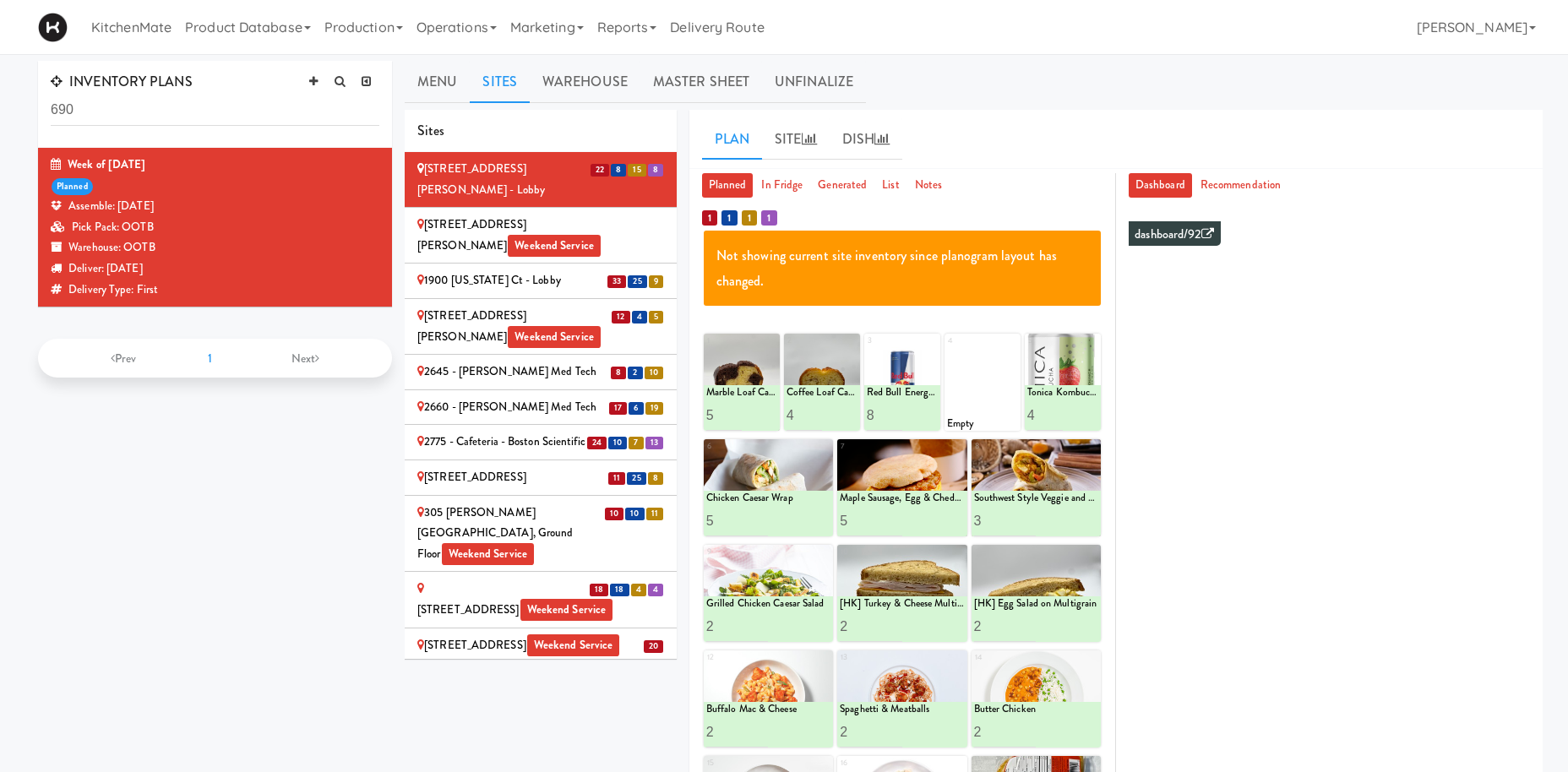
click at [500, 432] on div "2775 - Cafeteria - Boston Scientific" at bounding box center [541, 442] width 247 height 21
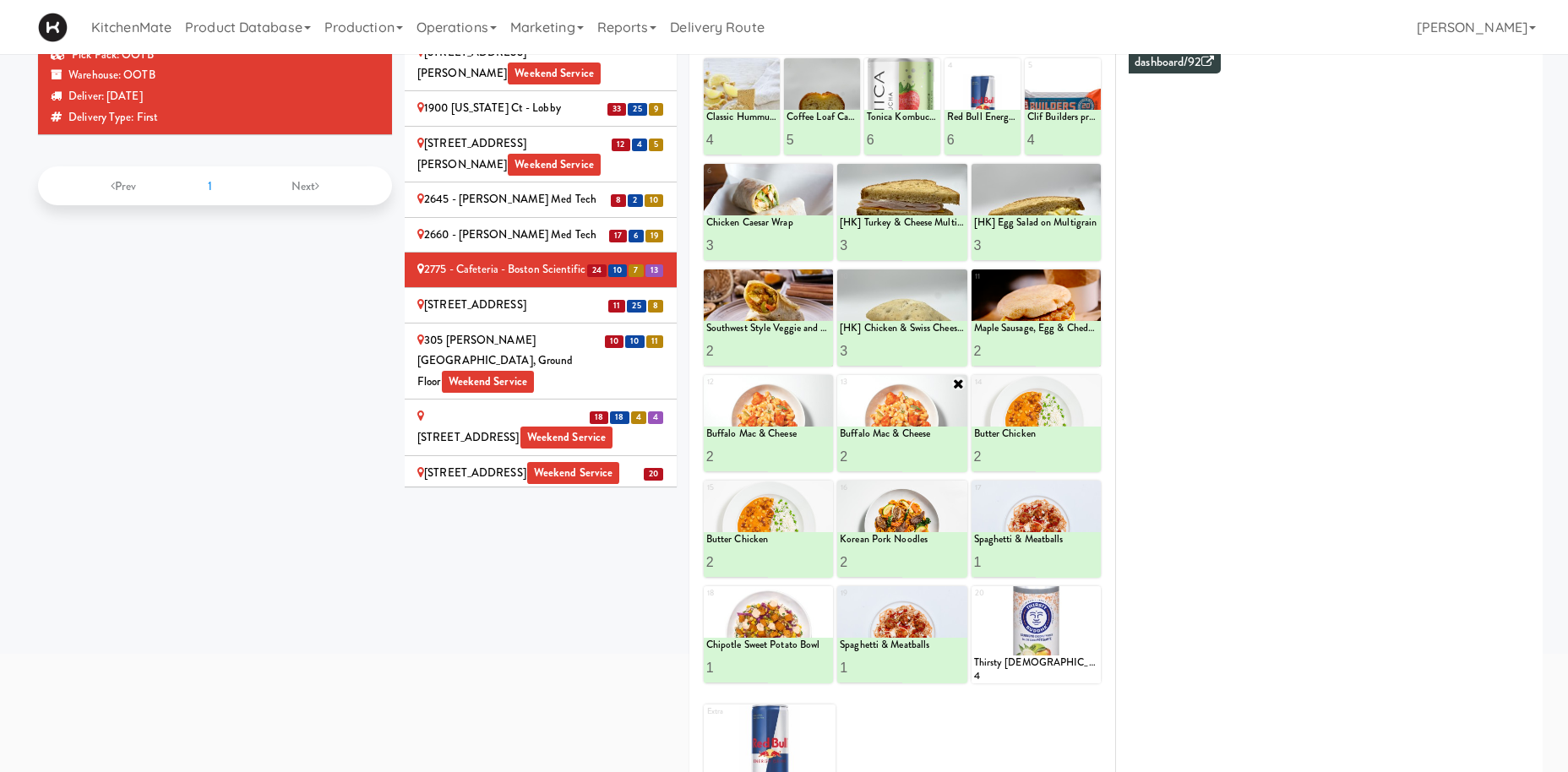
scroll to position [86, 0]
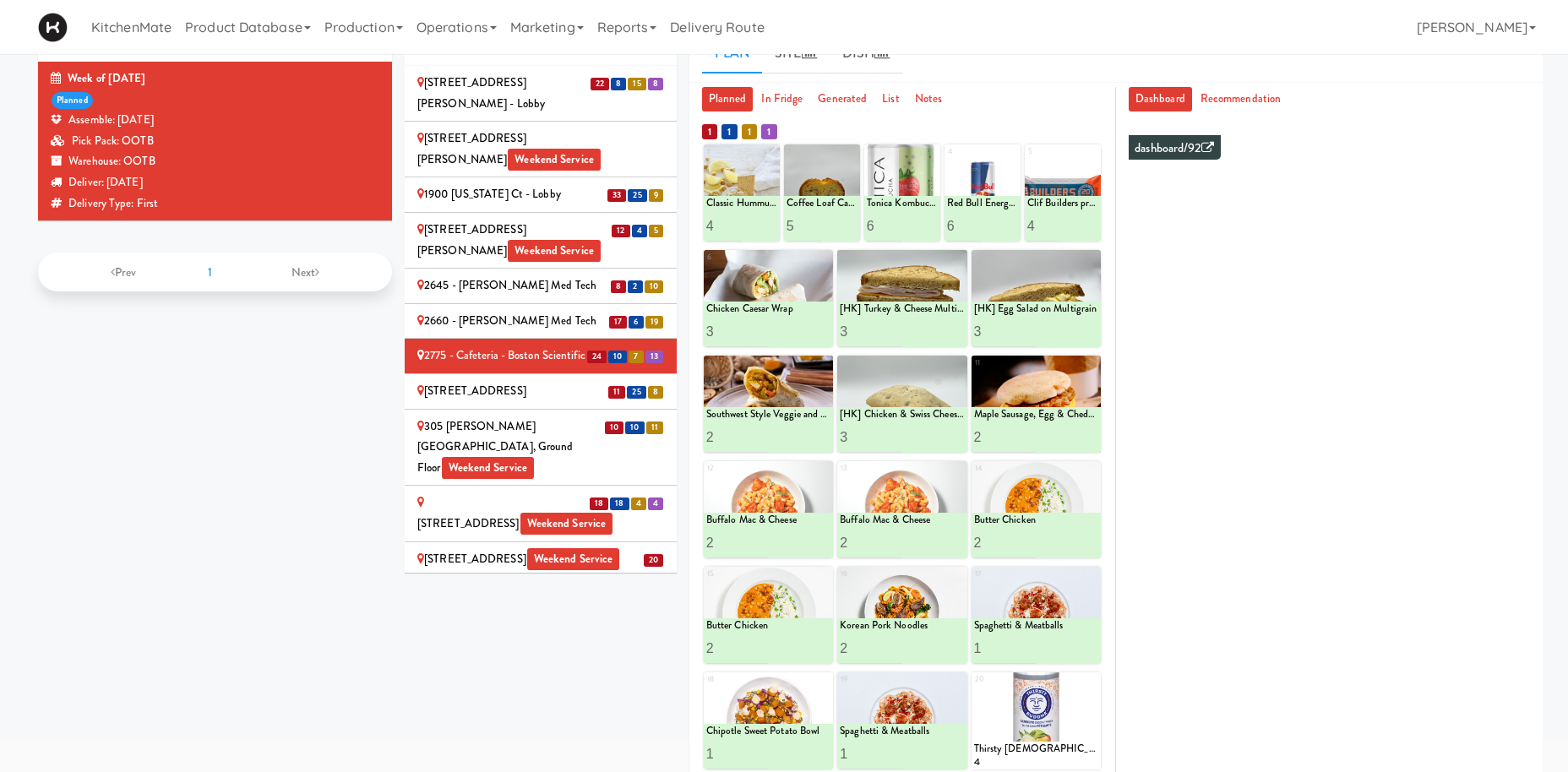
click at [559, 381] on div "2 Lansing Square" at bounding box center [541, 391] width 247 height 21
click at [559, 349] on div "2775 - Cafeteria - Boston Scientific" at bounding box center [541, 356] width 247 height 21
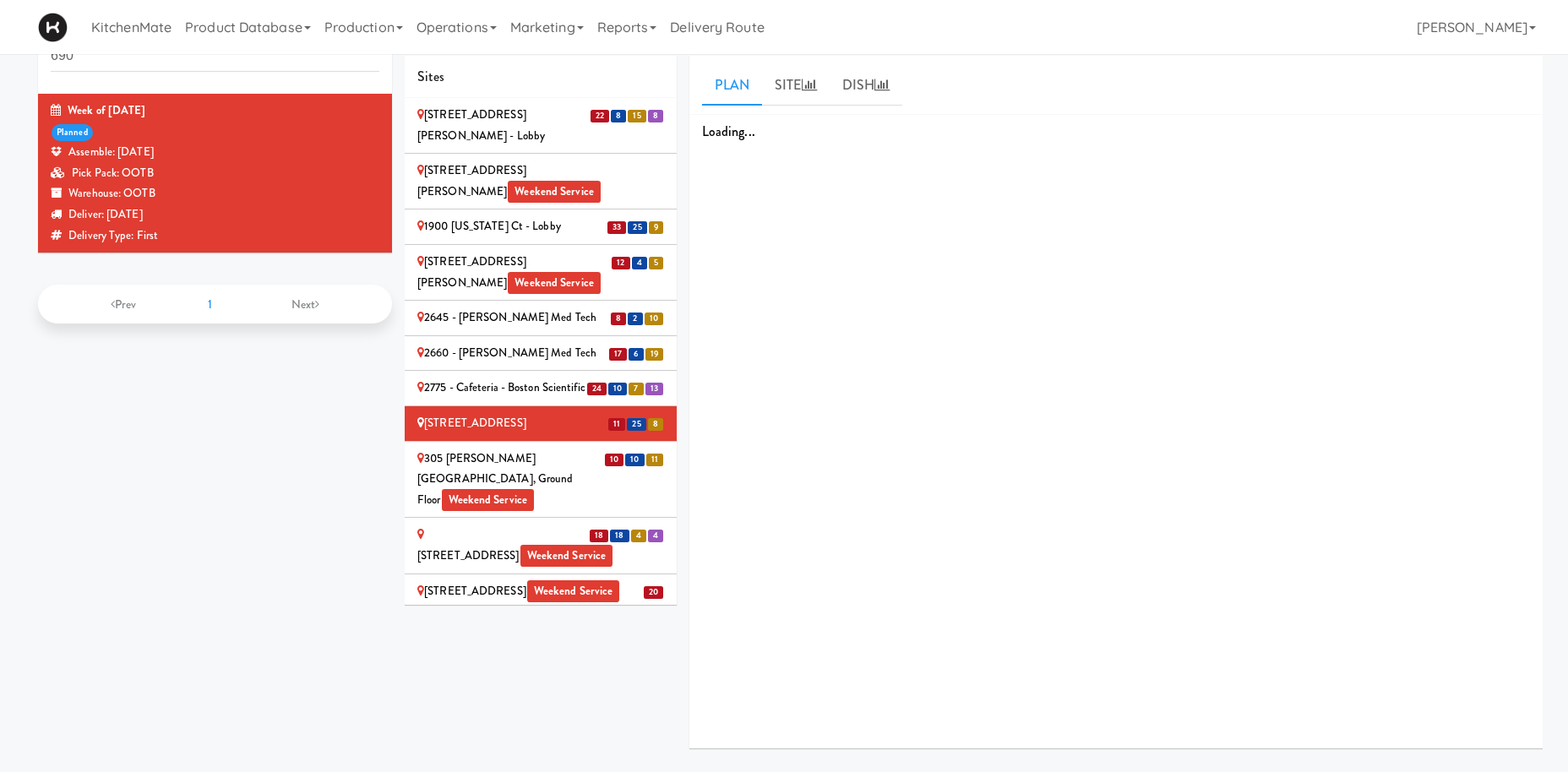
scroll to position [54, 0]
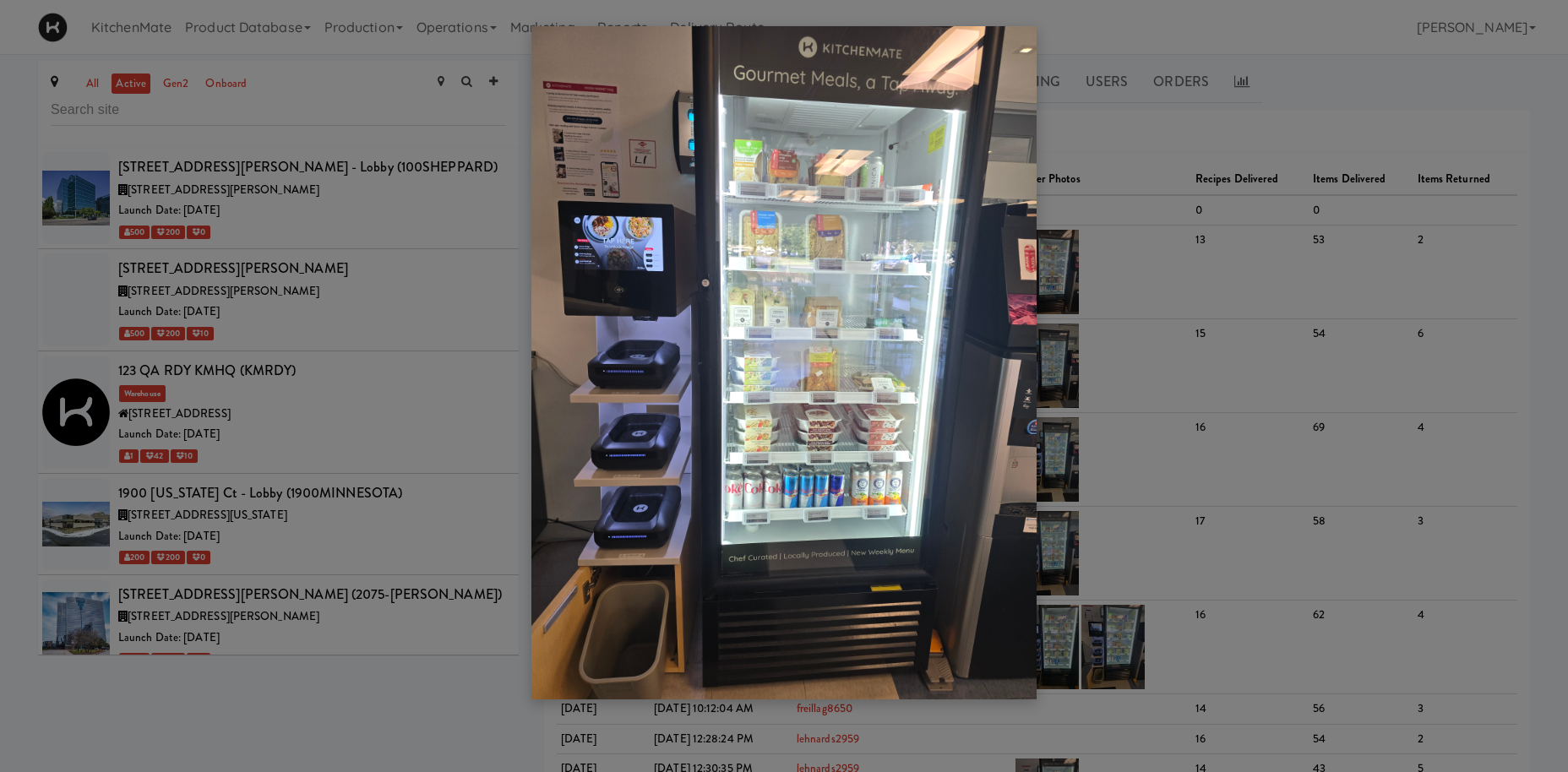
scroll to position [466, 0]
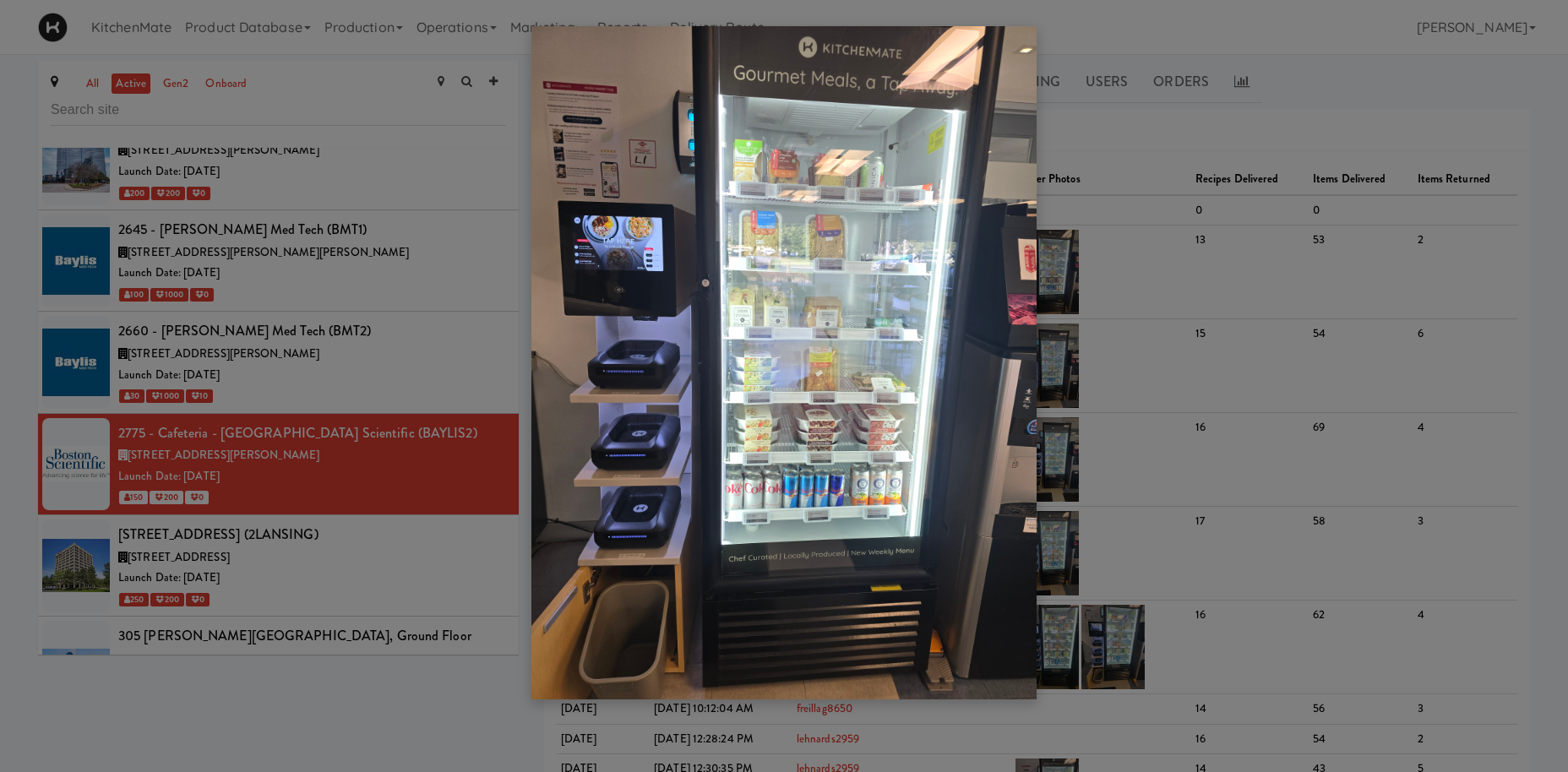
click at [562, 261] on div at bounding box center [784, 386] width 1568 height 772
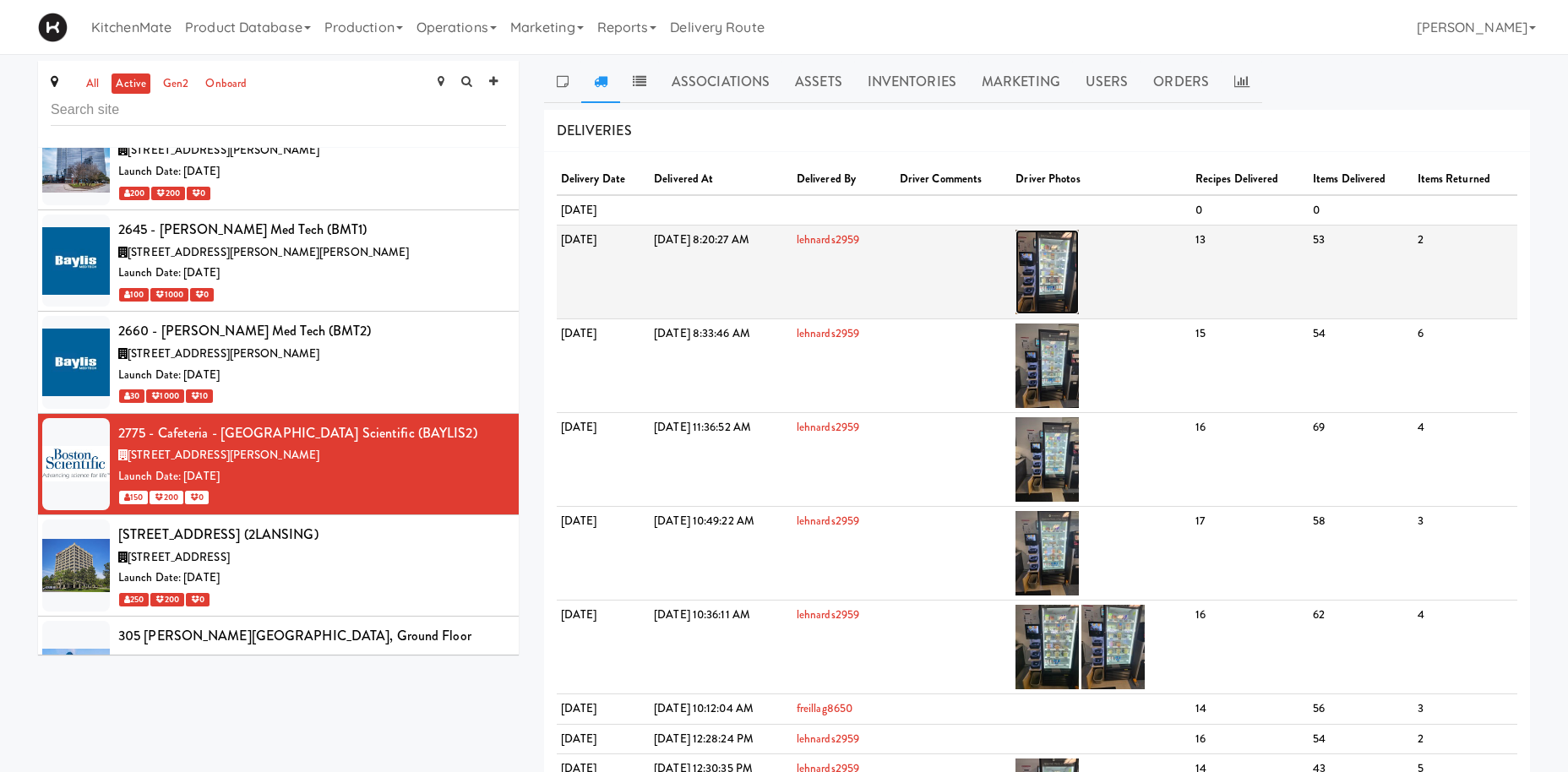
click at [1078, 260] on img at bounding box center [1047, 271] width 64 height 85
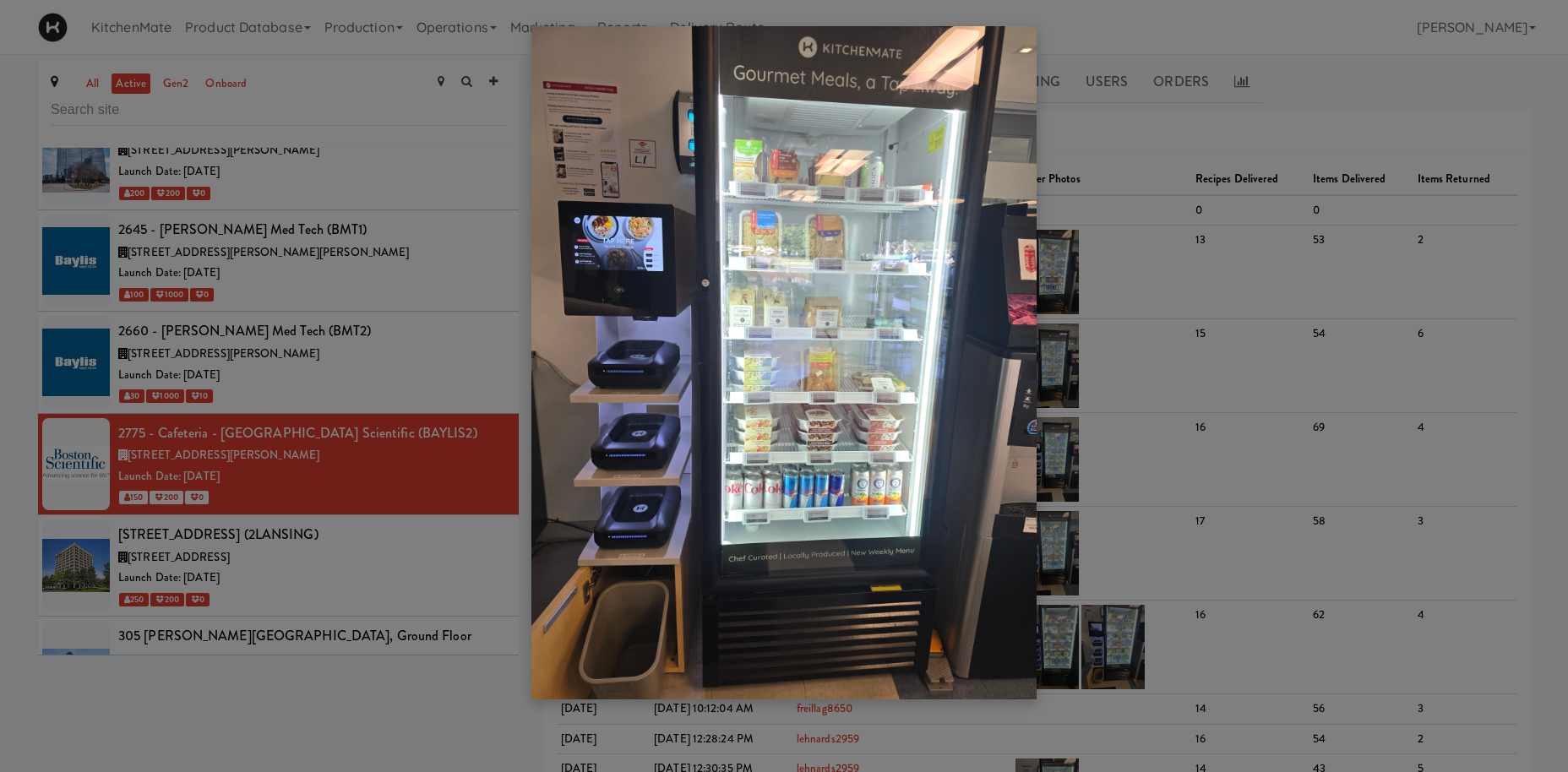
click at [172, 493] on div at bounding box center [784, 386] width 1568 height 772
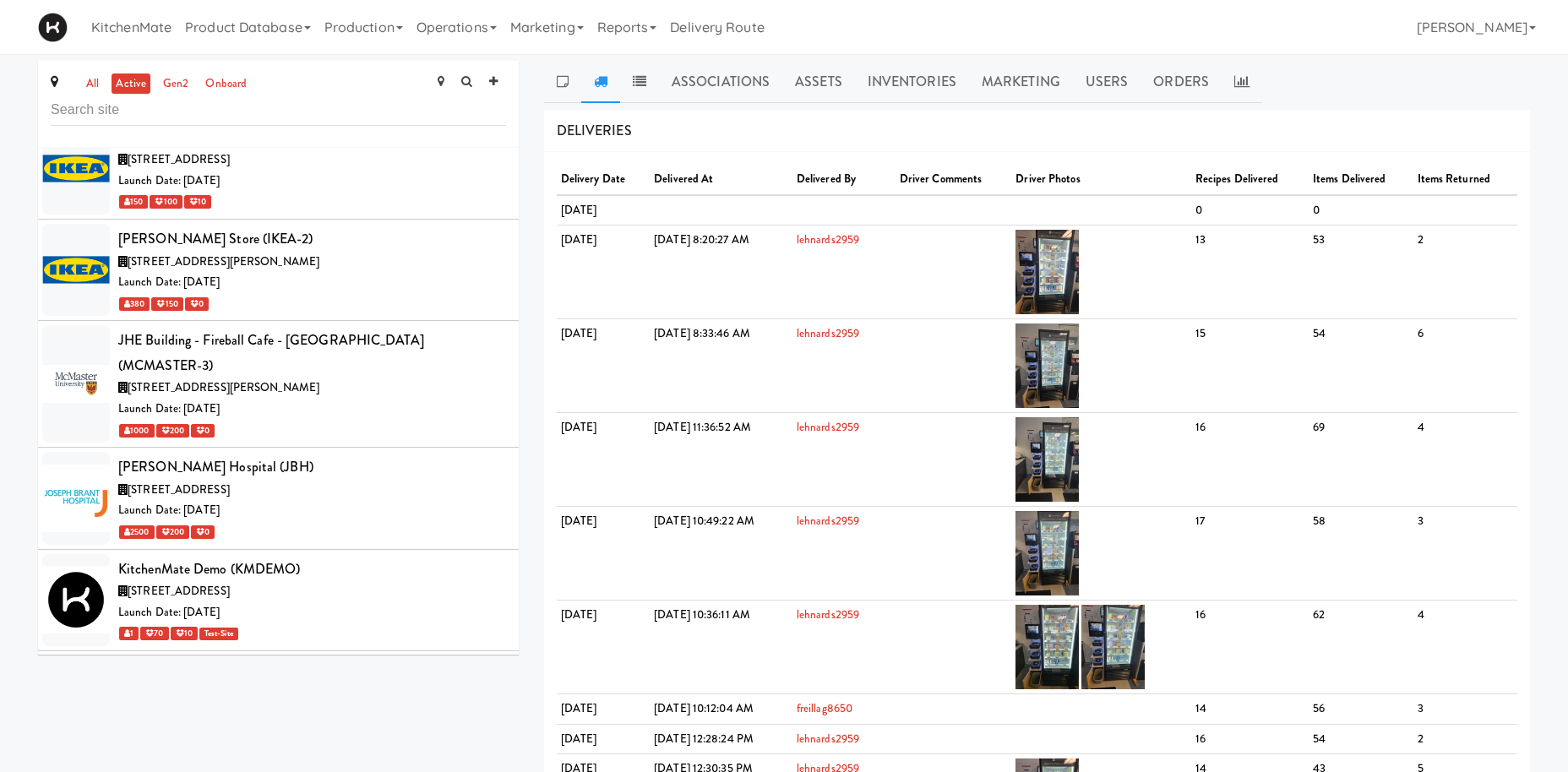
scroll to position [4665, 0]
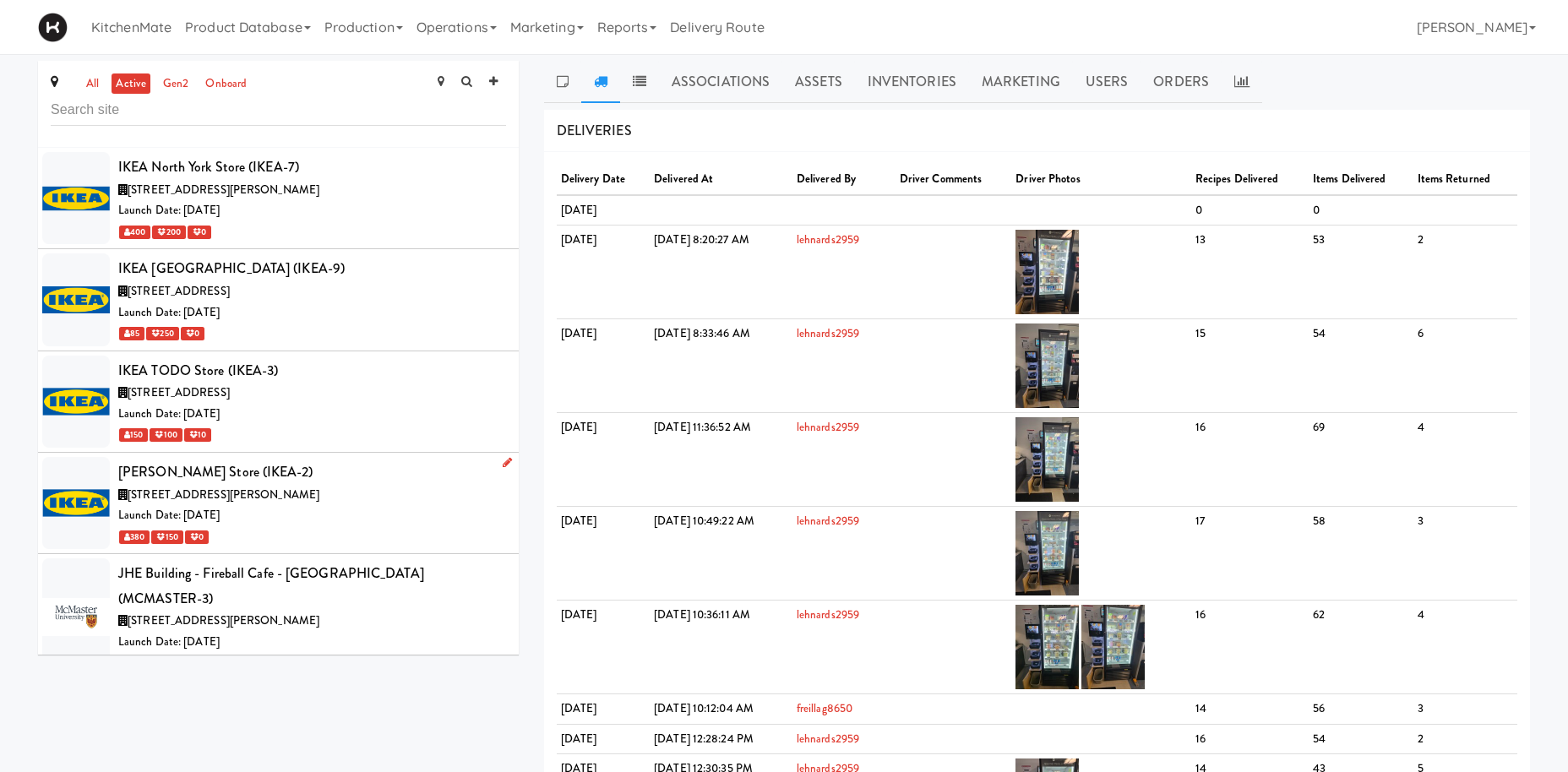
click at [343, 505] on div "Launch Date: [DATE]" at bounding box center [312, 515] width 388 height 21
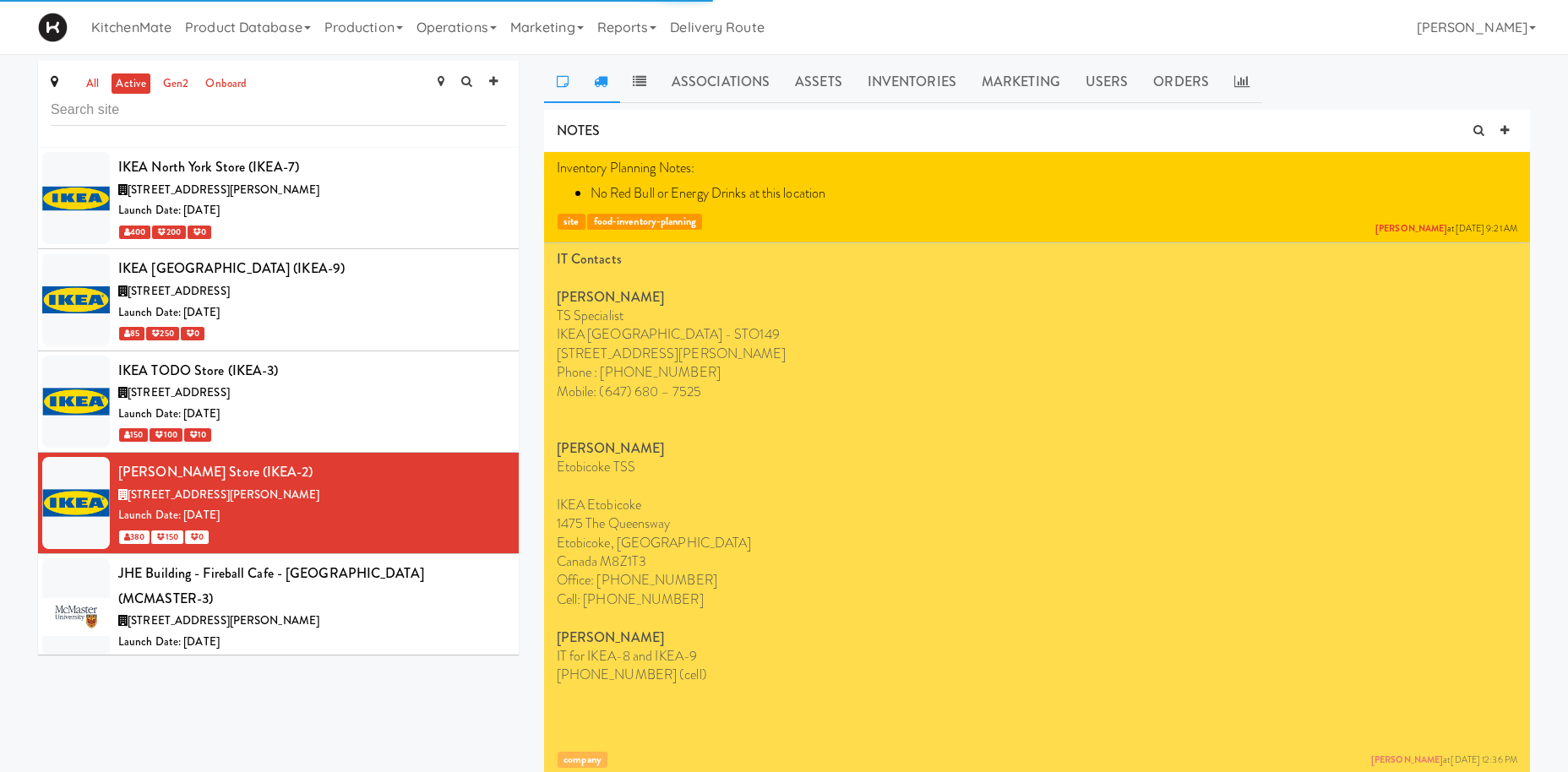
click at [611, 85] on link at bounding box center [601, 82] width 39 height 42
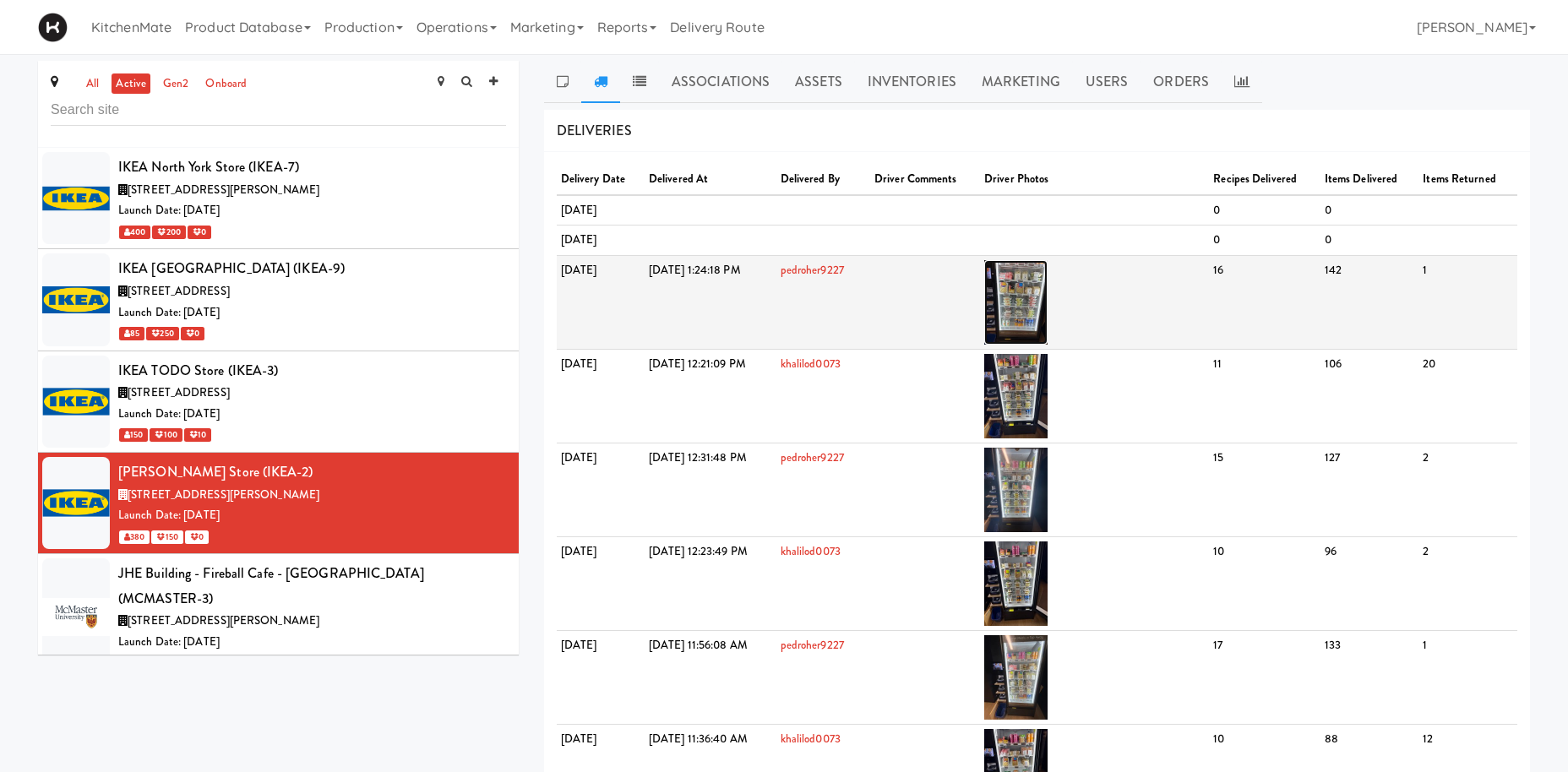
click at [1047, 284] on img at bounding box center [1016, 302] width 64 height 85
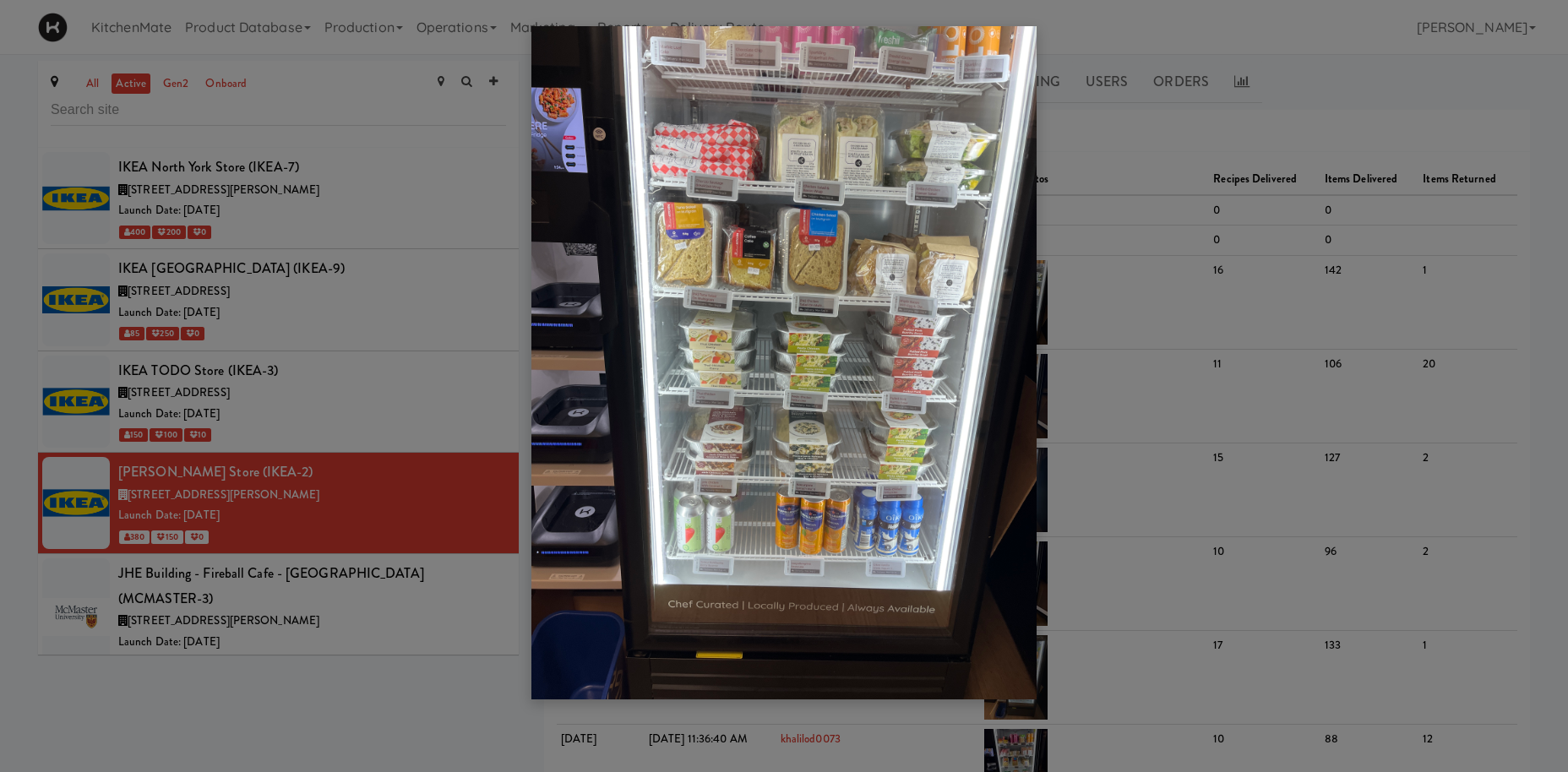
click at [1396, 213] on div at bounding box center [784, 386] width 1568 height 772
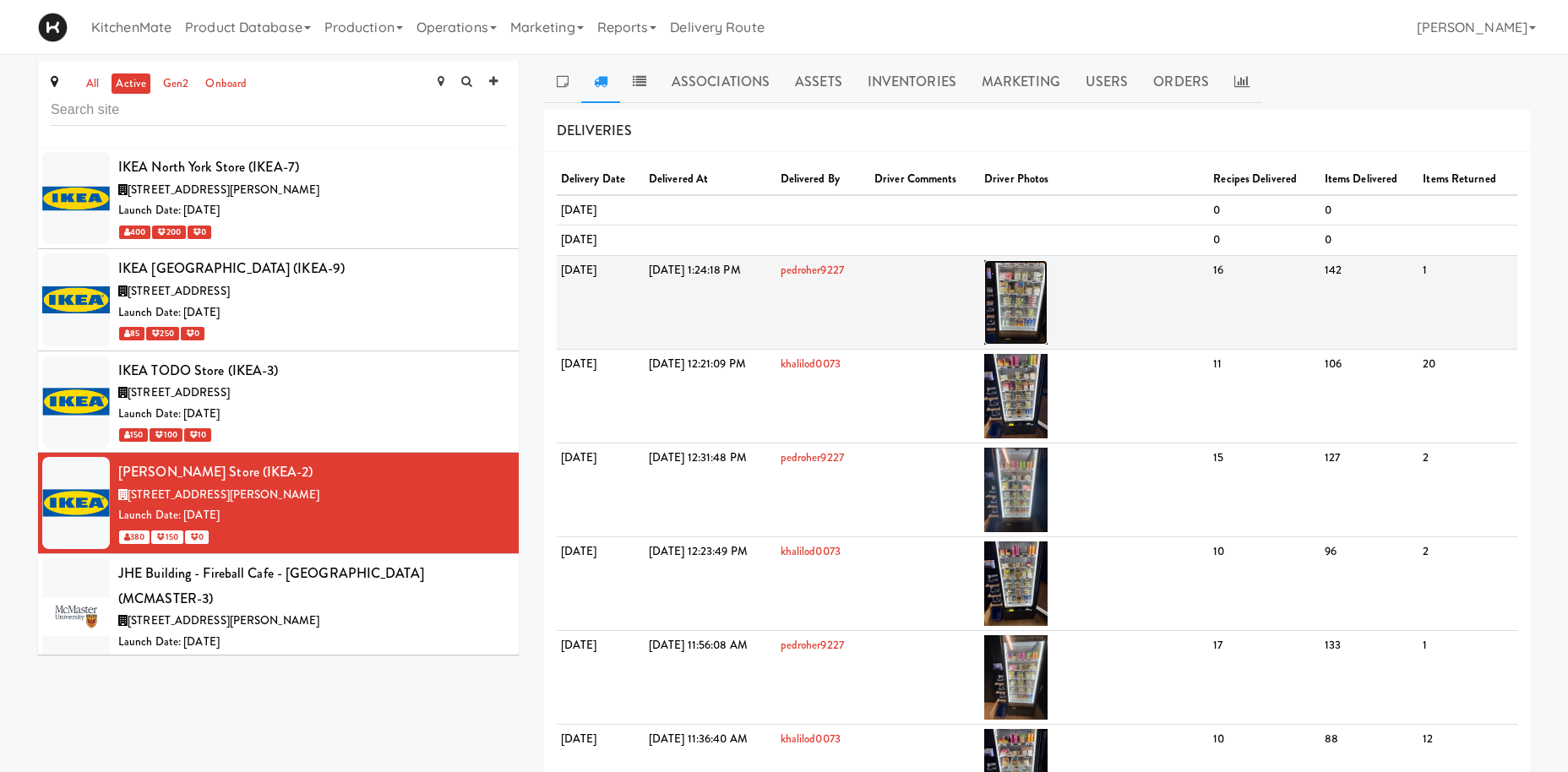
click at [1047, 293] on img at bounding box center [1016, 302] width 64 height 85
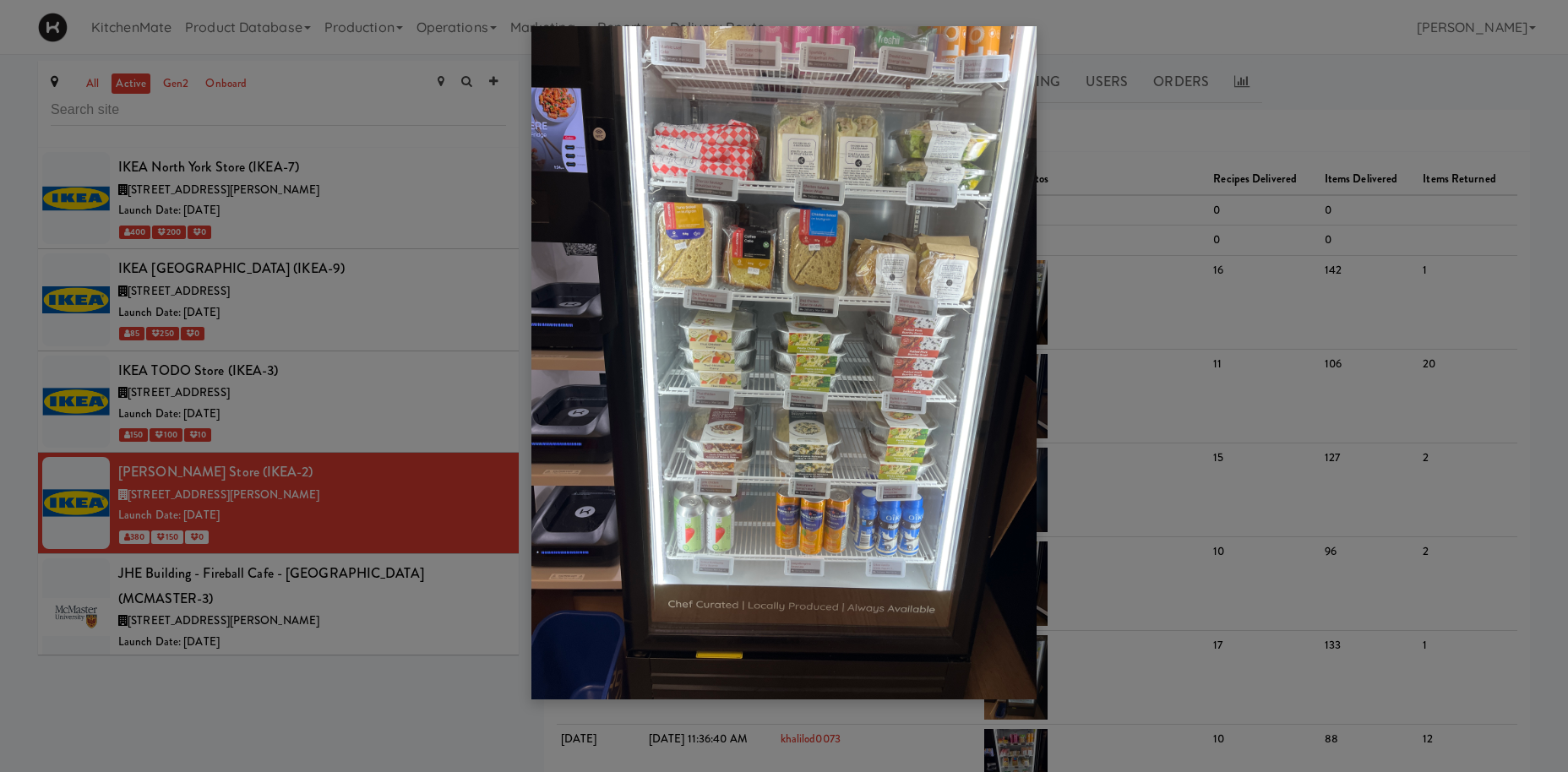
click at [466, 380] on div at bounding box center [784, 386] width 1568 height 772
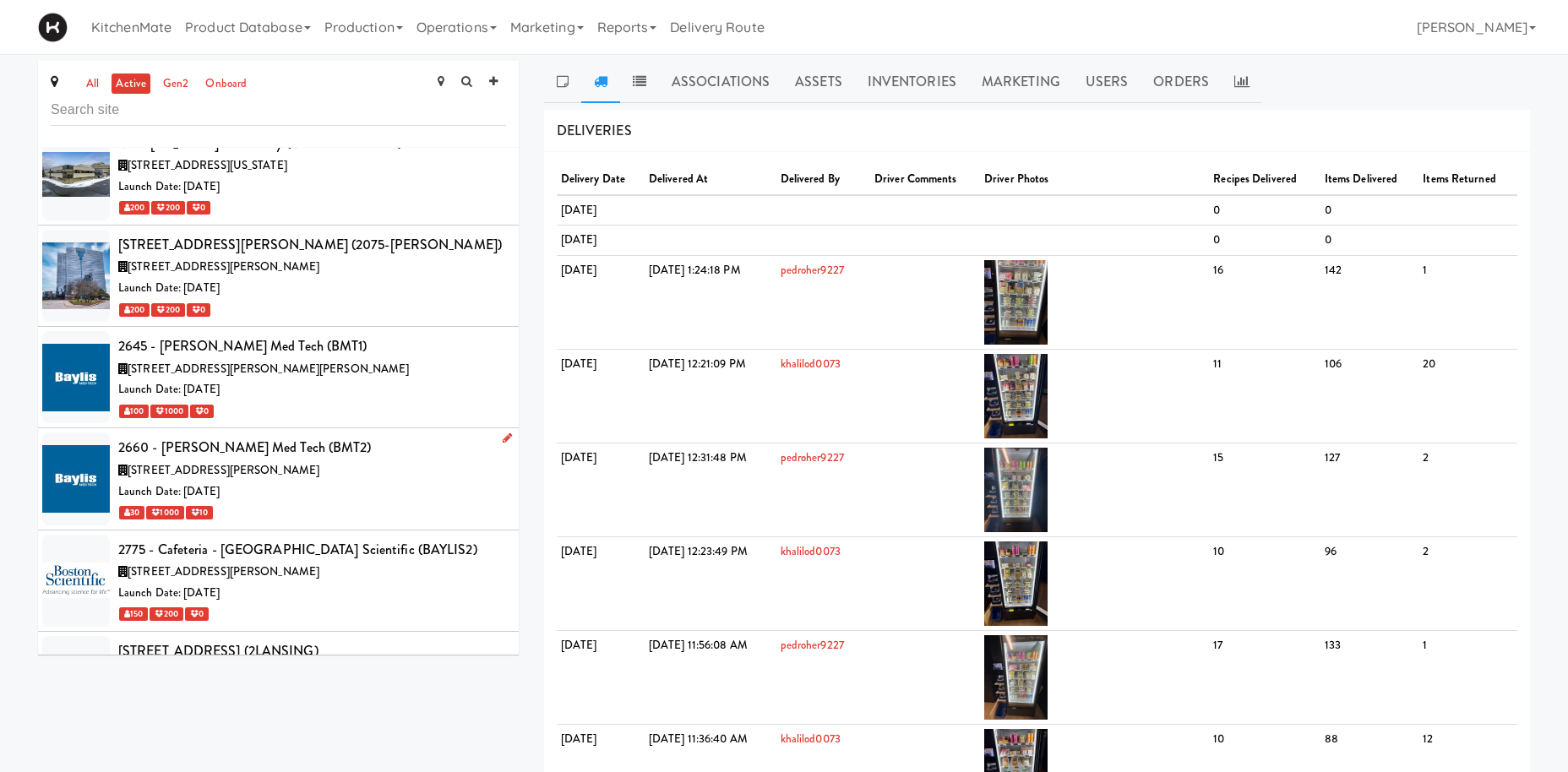
scroll to position [700, 0]
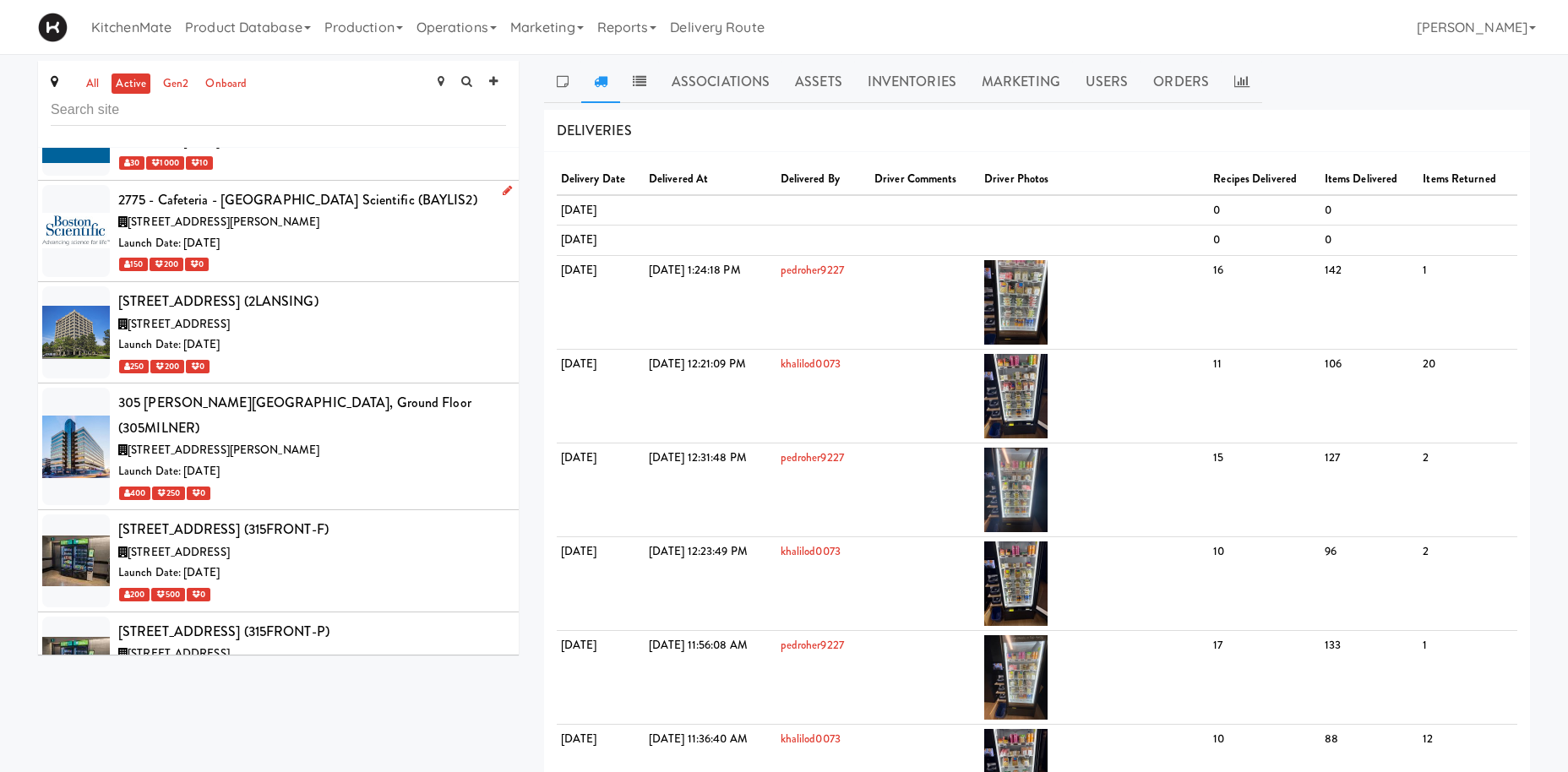
click at [379, 232] on div "[STREET_ADDRESS][PERSON_NAME]" at bounding box center [312, 222] width 388 height 21
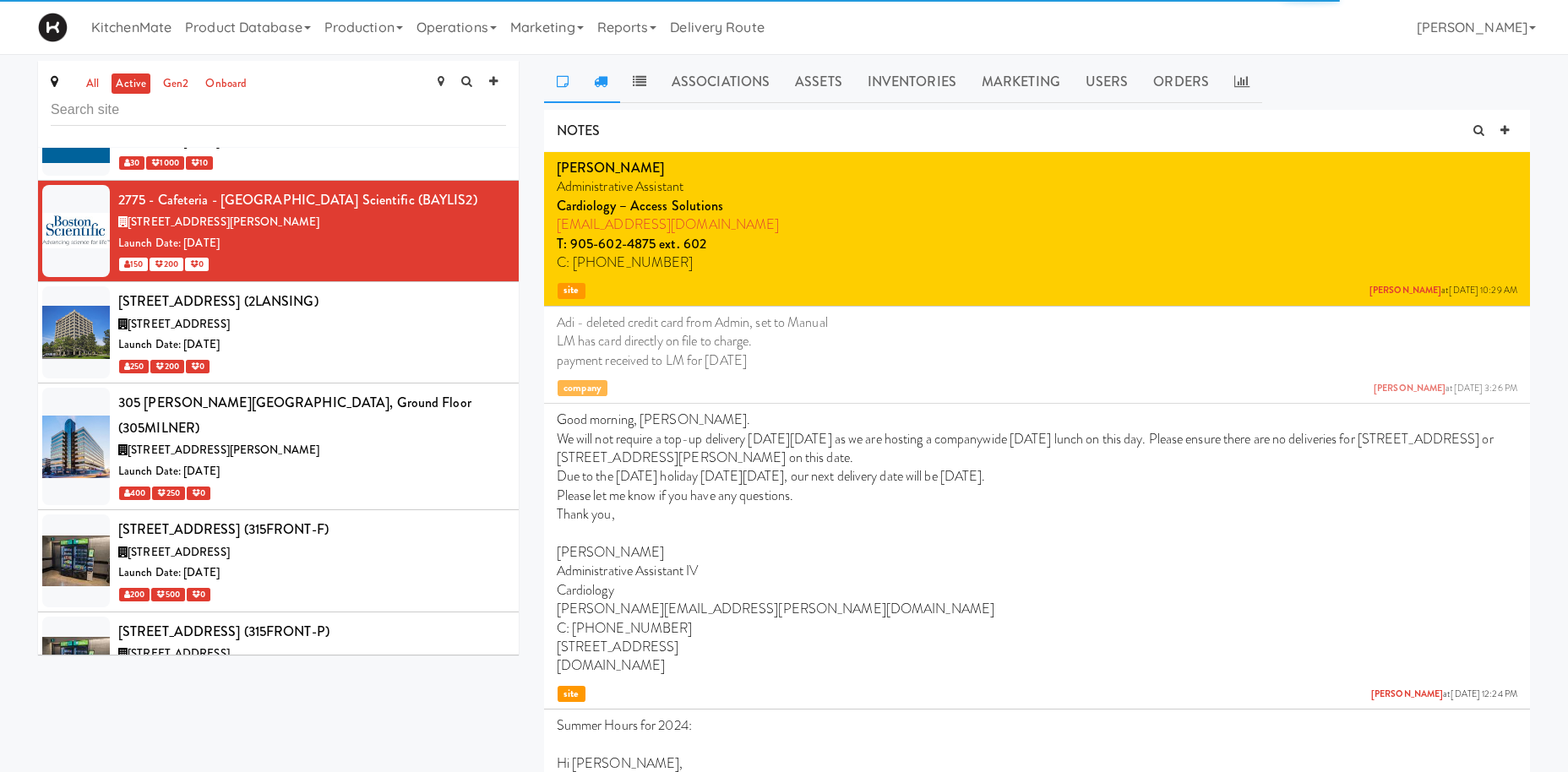
click at [590, 86] on link at bounding box center [601, 82] width 39 height 42
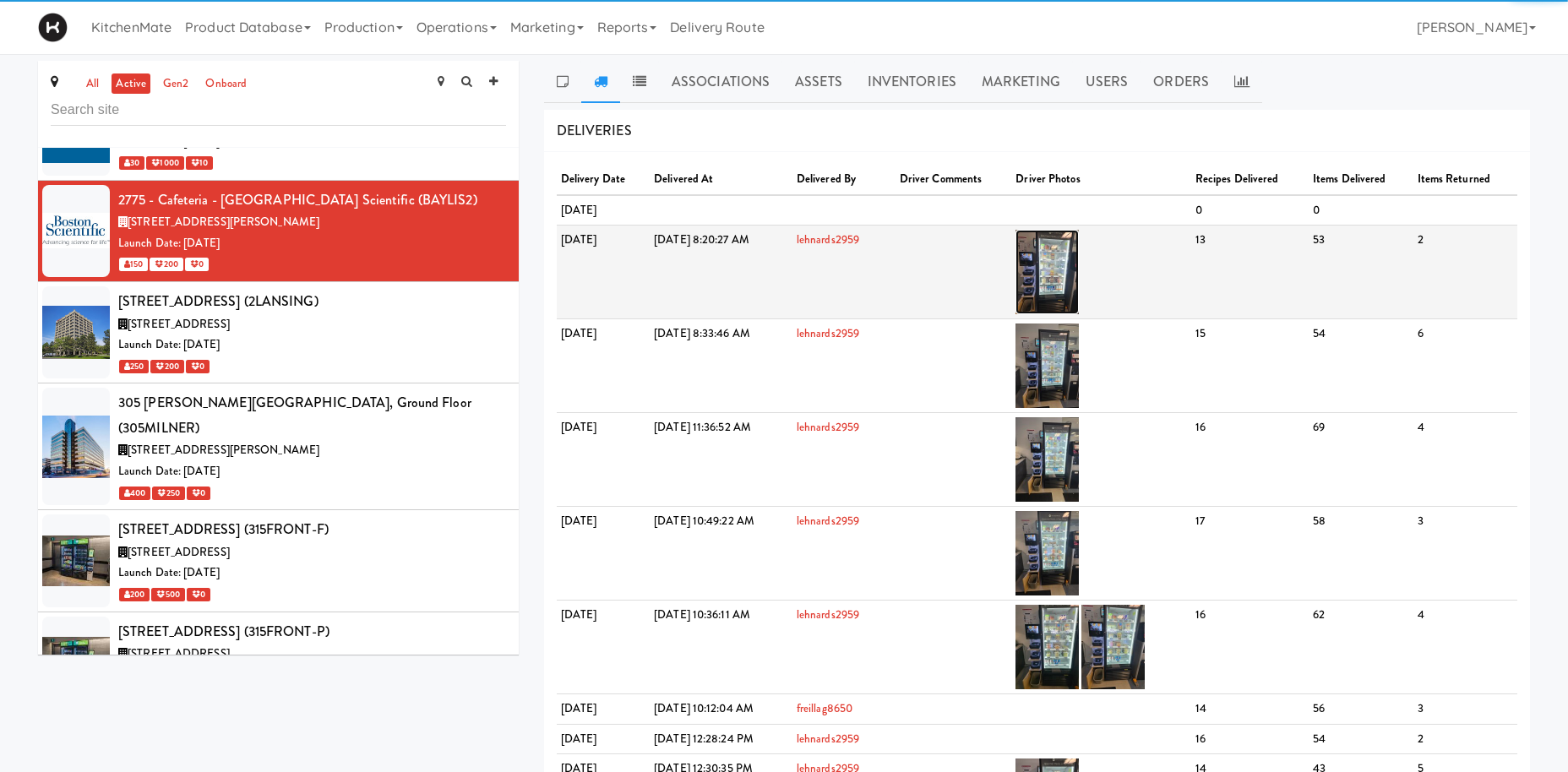
click at [1078, 270] on img at bounding box center [1047, 271] width 64 height 85
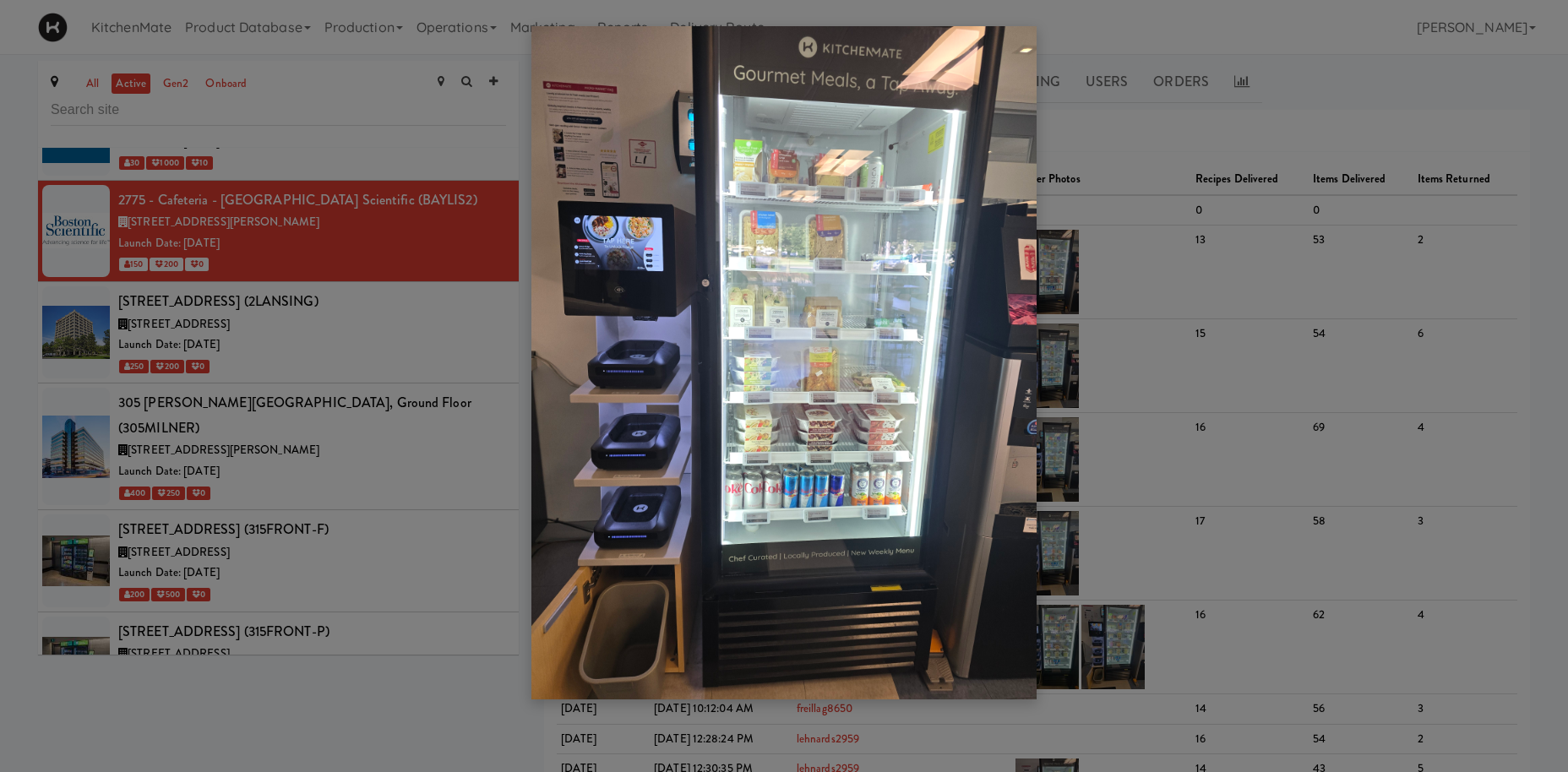
click at [338, 362] on div at bounding box center [784, 386] width 1568 height 772
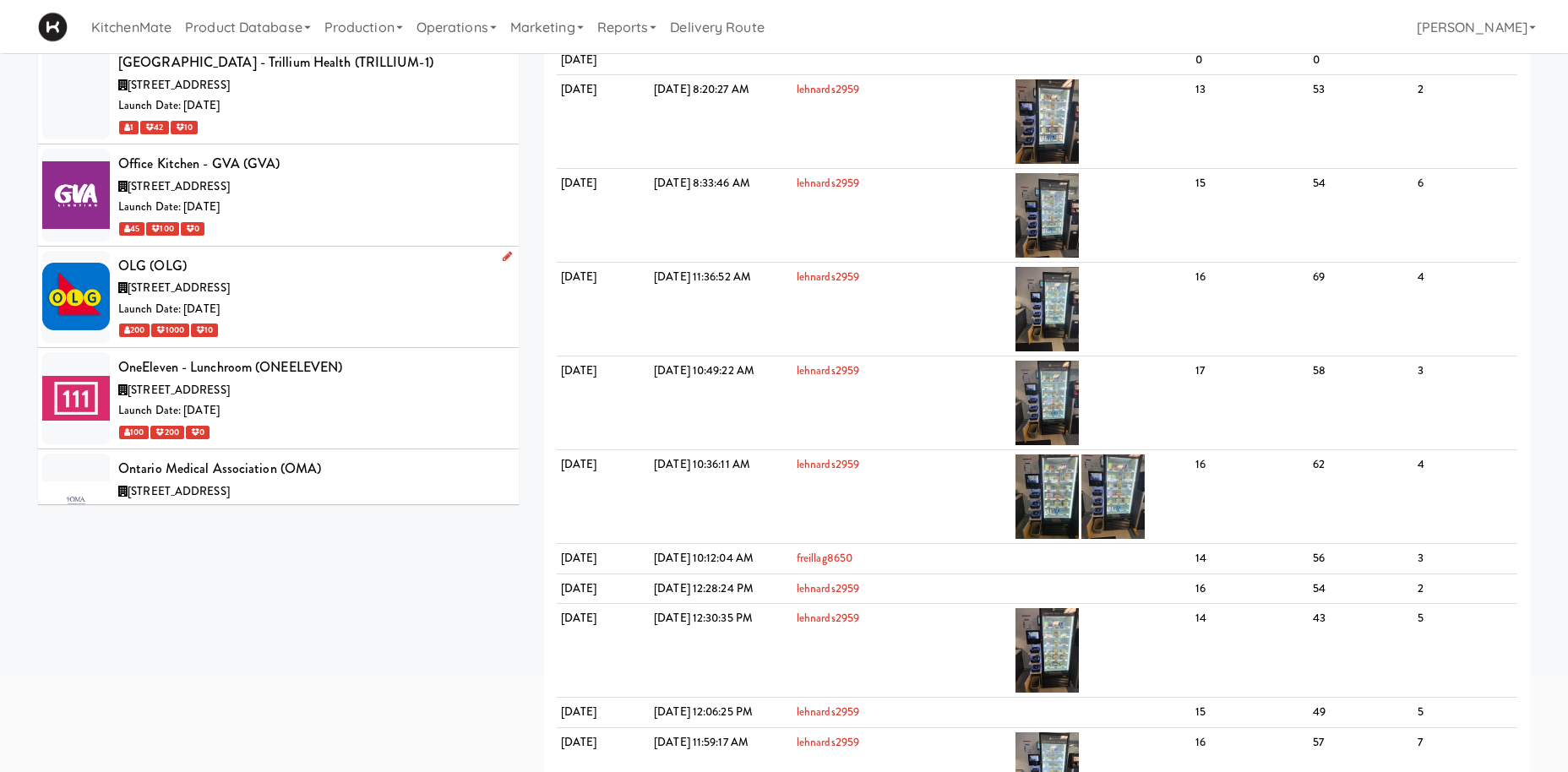
scroll to position [6595, 0]
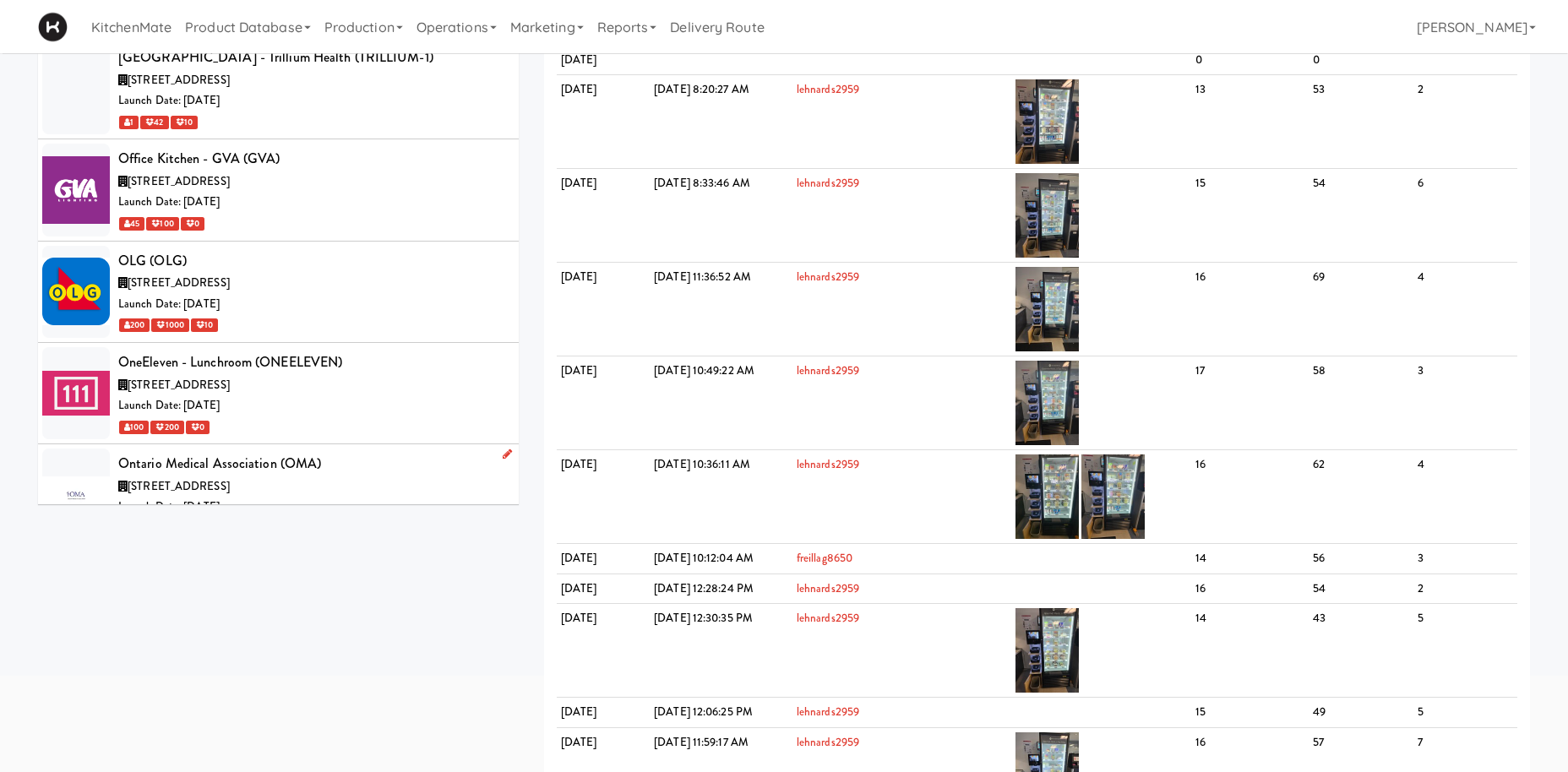
click at [347, 476] on div "[STREET_ADDRESS]" at bounding box center [312, 486] width 388 height 21
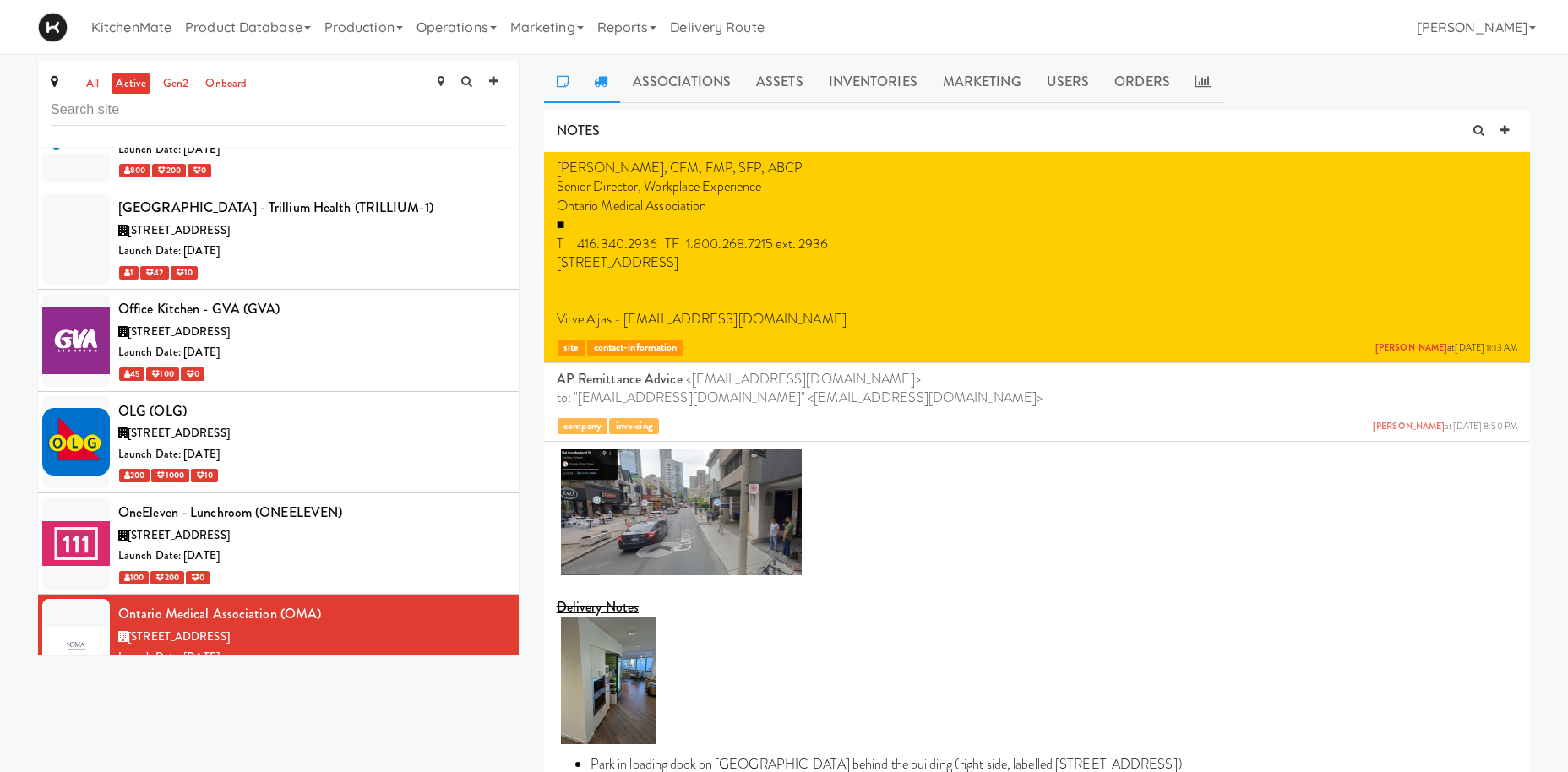
click at [601, 91] on link at bounding box center [601, 82] width 39 height 42
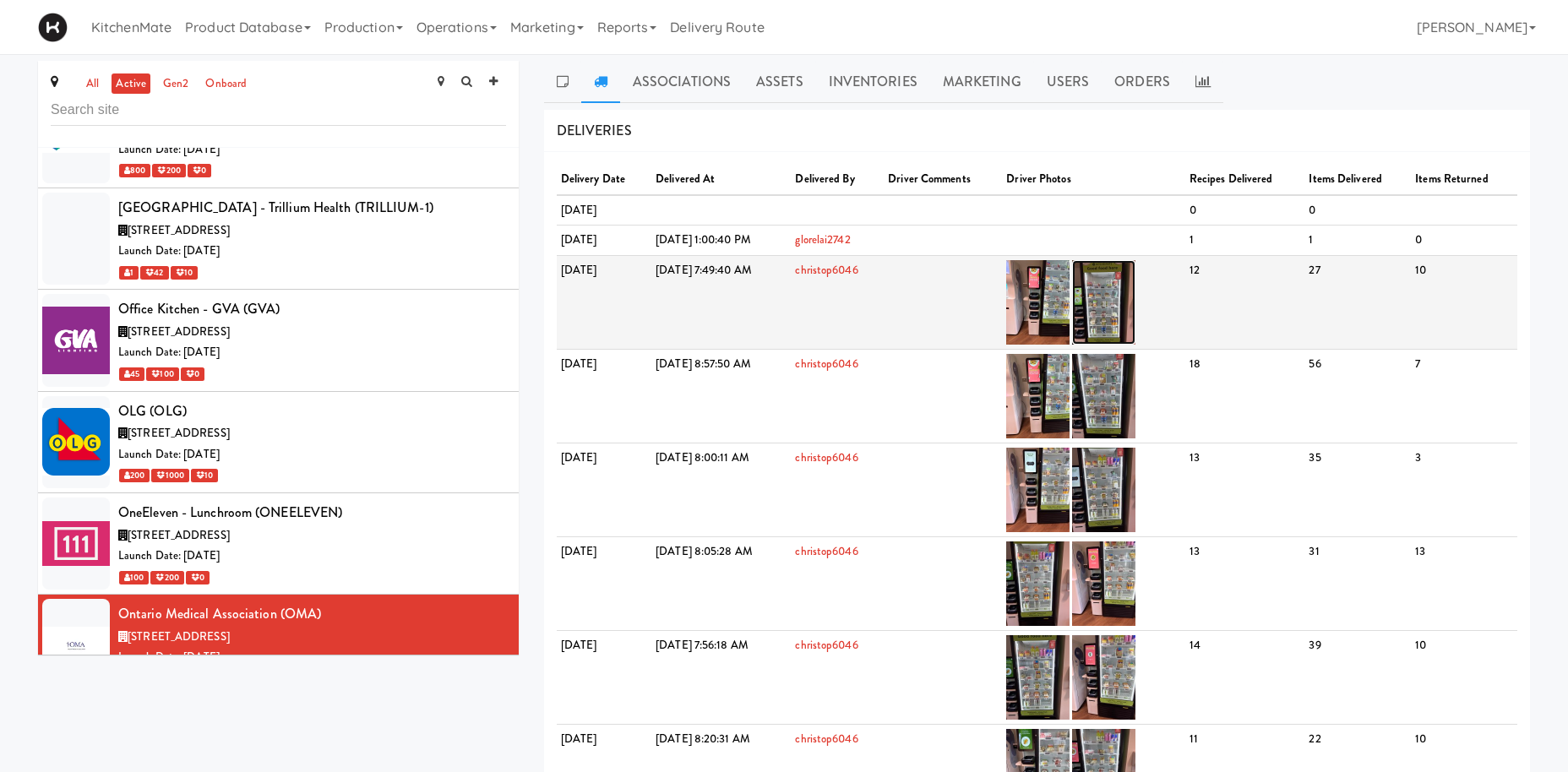
click at [1135, 289] on img at bounding box center [1104, 302] width 64 height 85
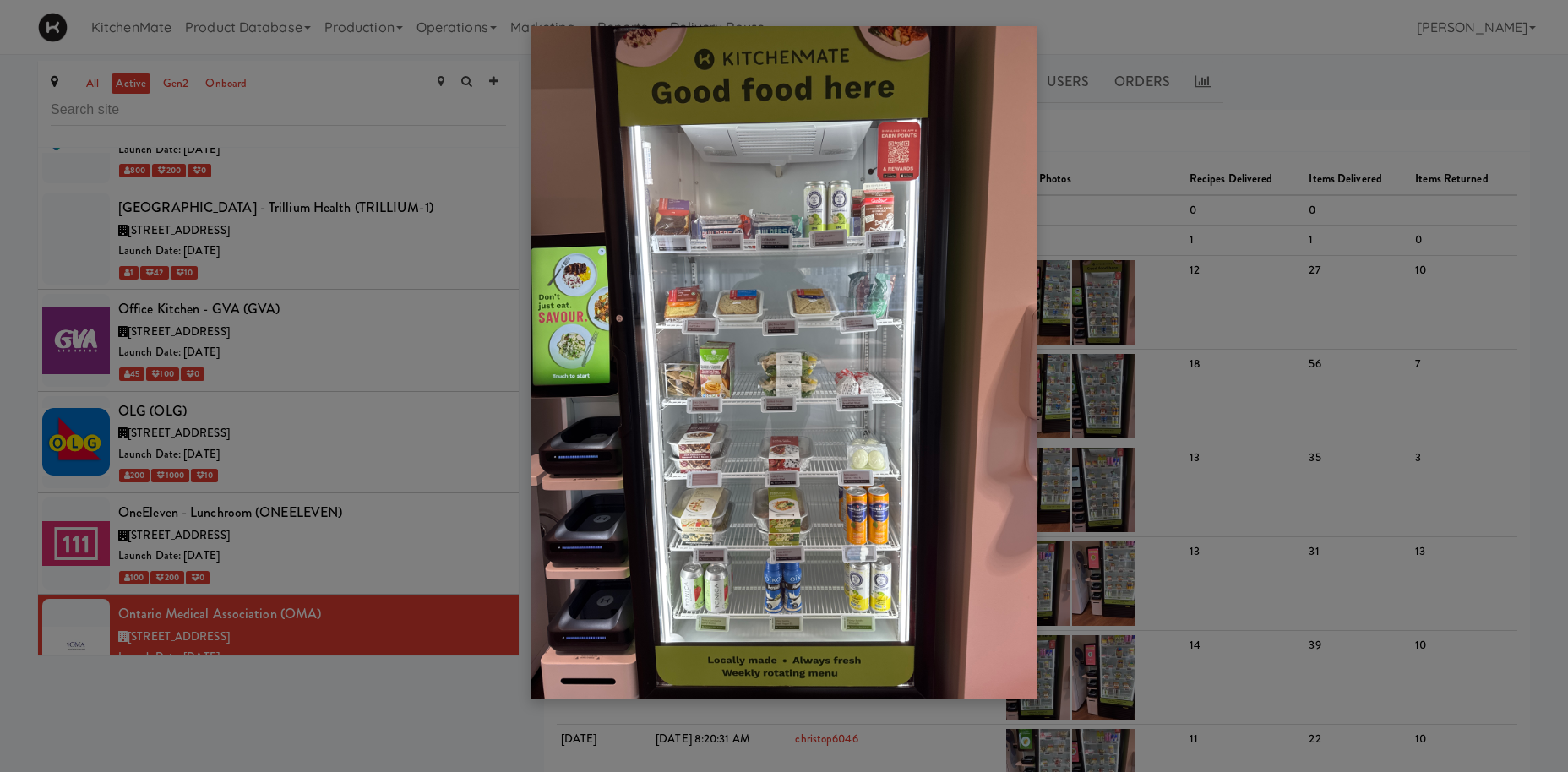
click at [1285, 284] on div at bounding box center [784, 386] width 1568 height 772
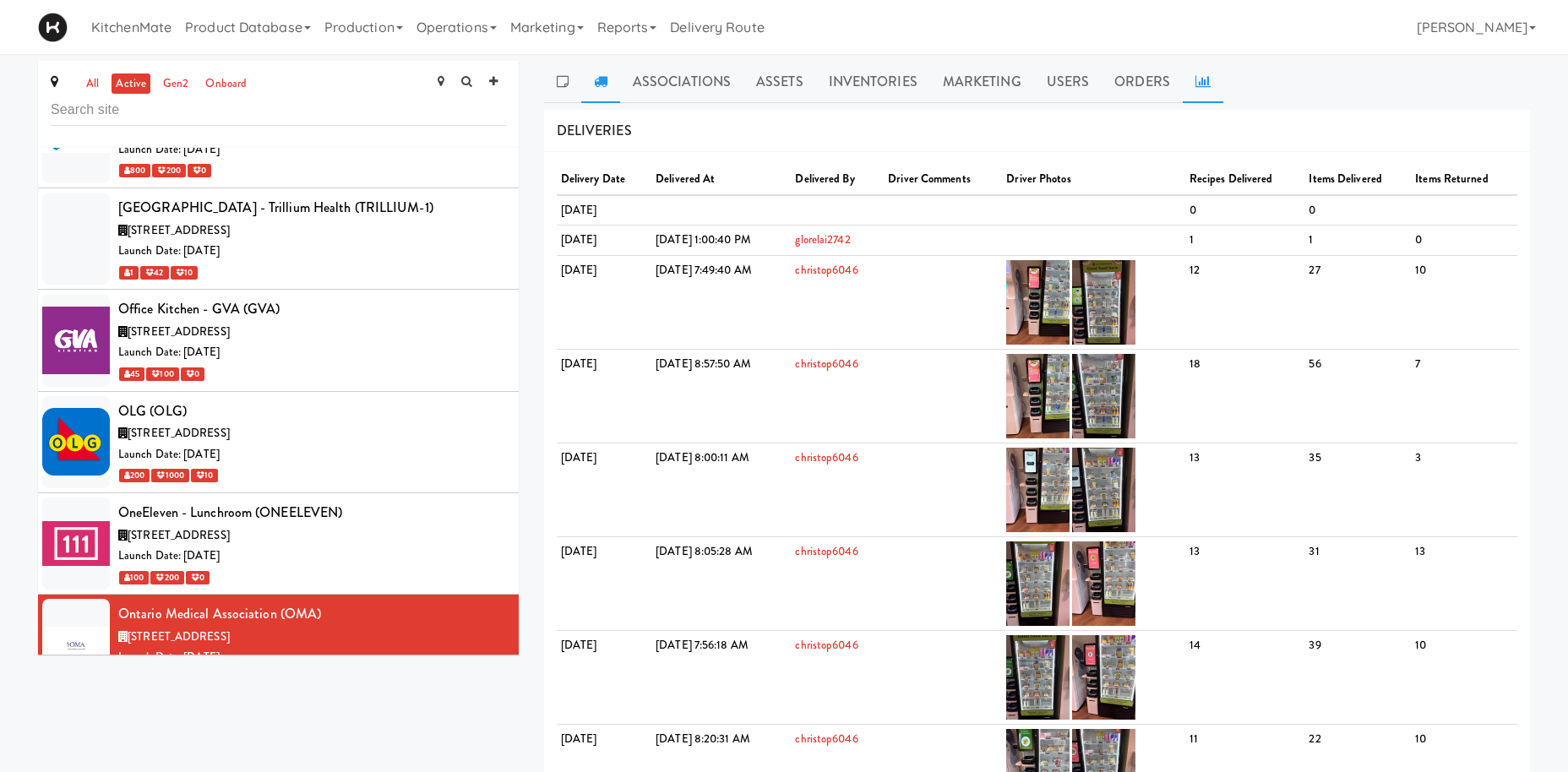
click at [1195, 76] on icon at bounding box center [1202, 81] width 15 height 14
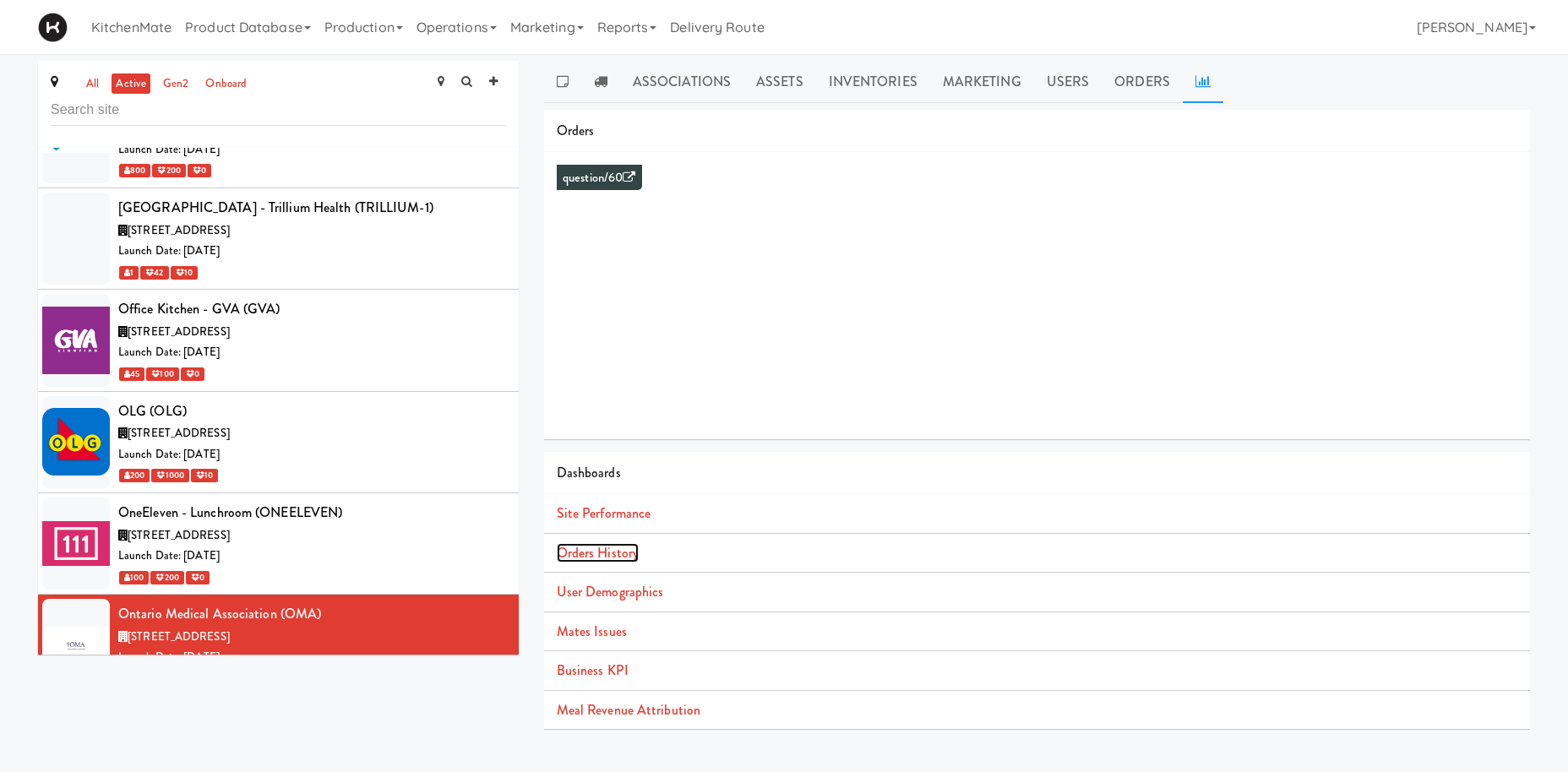
click at [626, 552] on link "Orders History" at bounding box center [598, 553] width 82 height 19
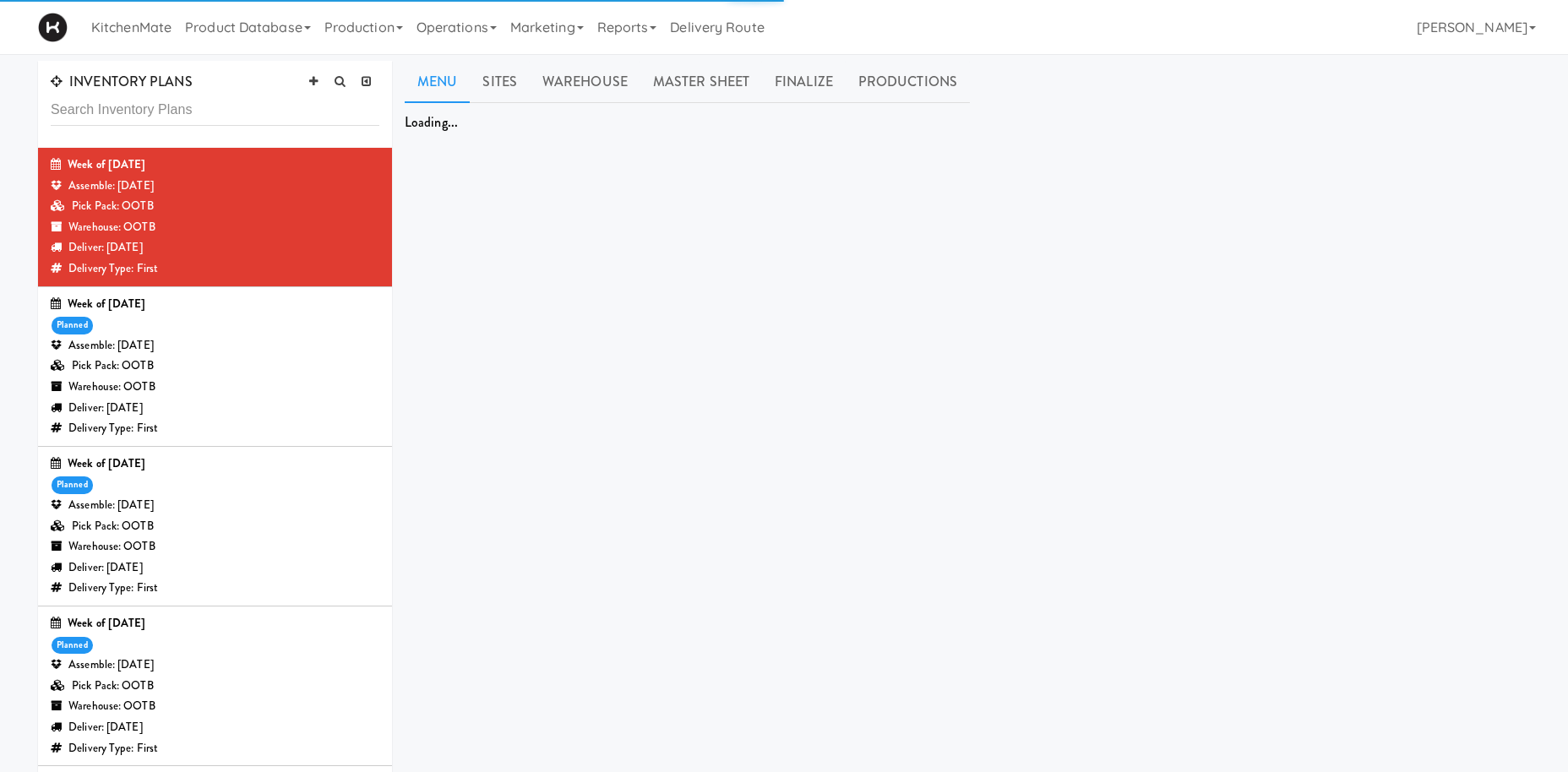
drag, startPoint x: 472, startPoint y: 29, endPoint x: 452, endPoint y: 56, distance: 33.6
click at [472, 30] on link "Operations" at bounding box center [456, 26] width 94 height 54
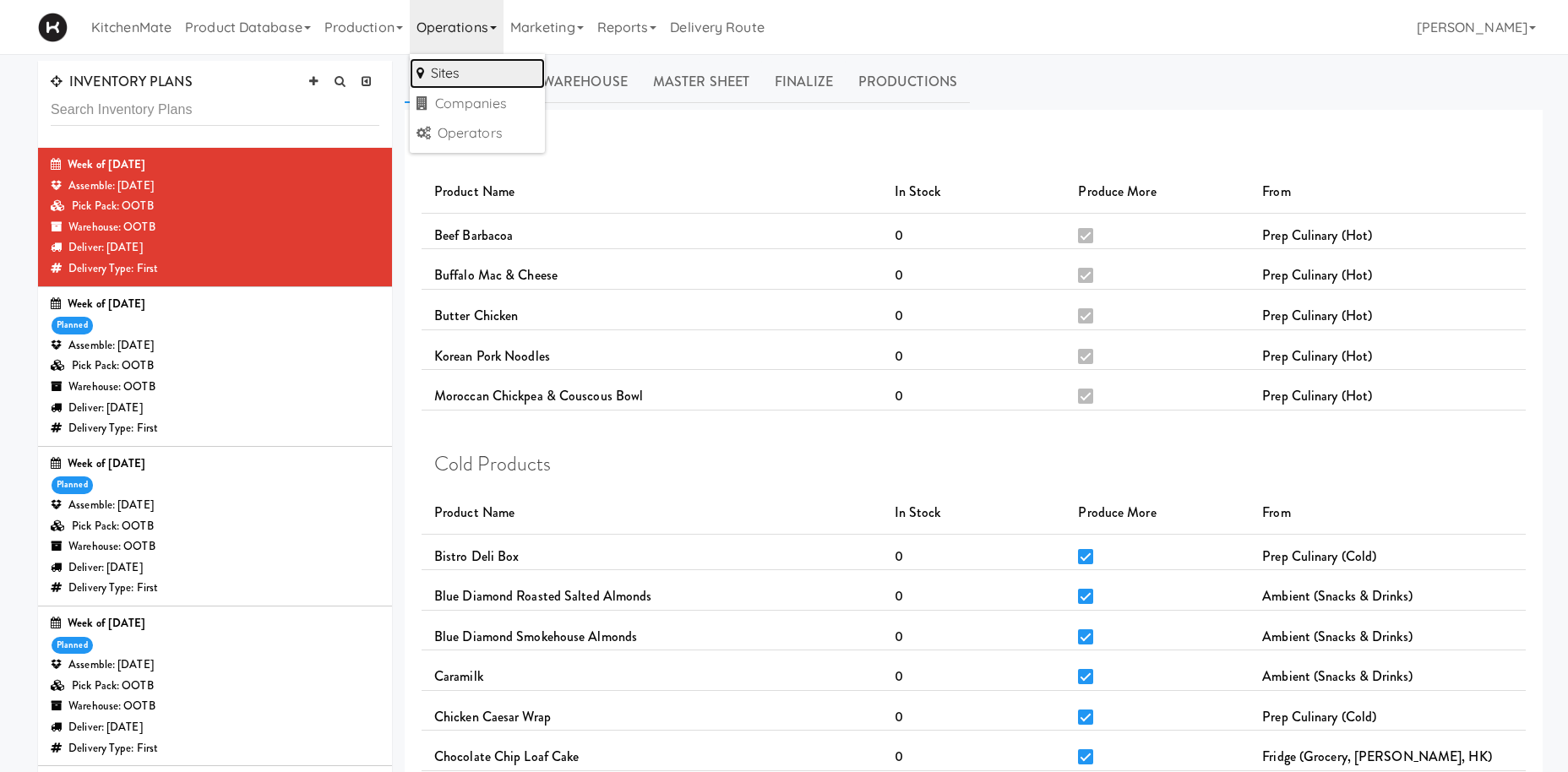
click at [488, 76] on link "Sites" at bounding box center [477, 73] width 136 height 30
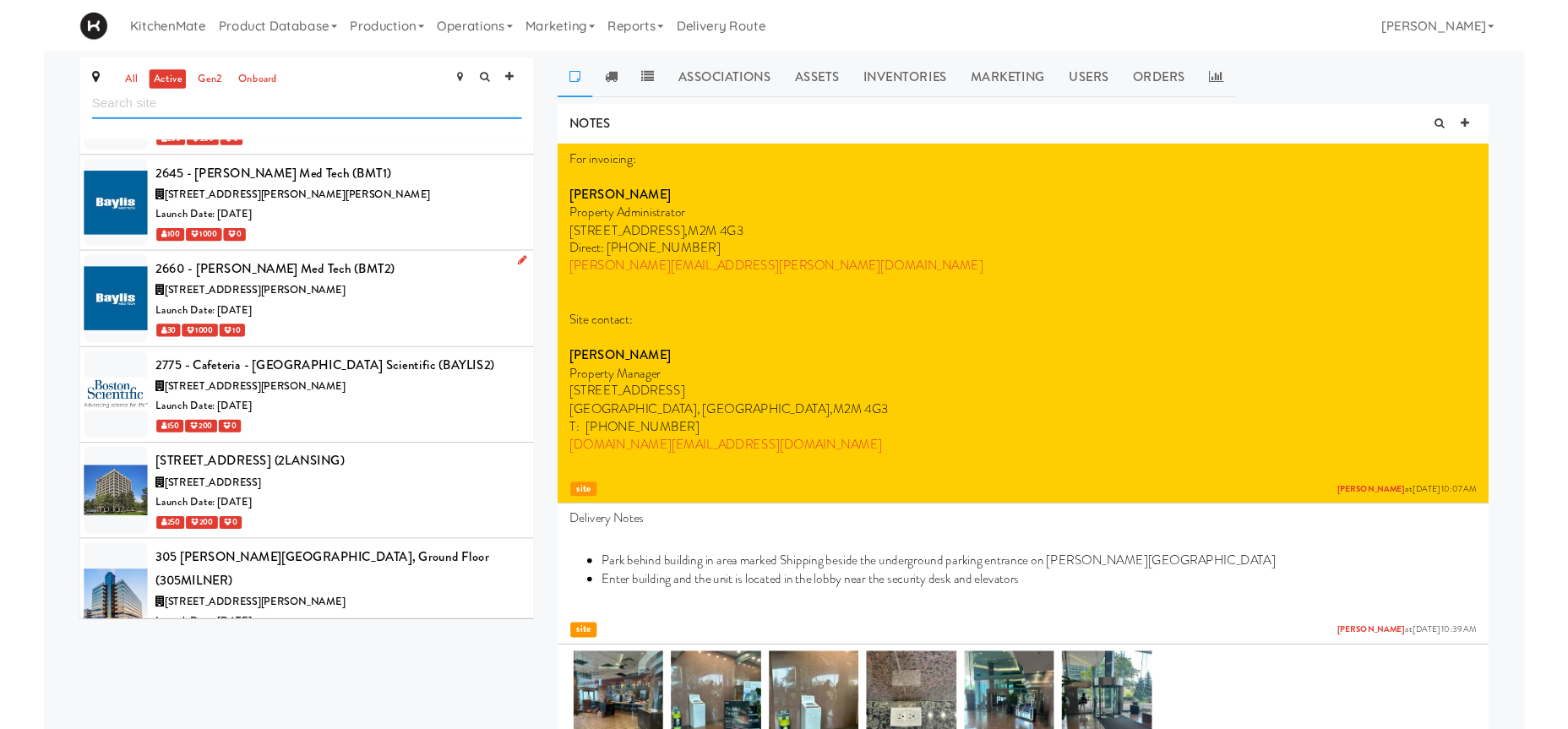
scroll to position [466, 0]
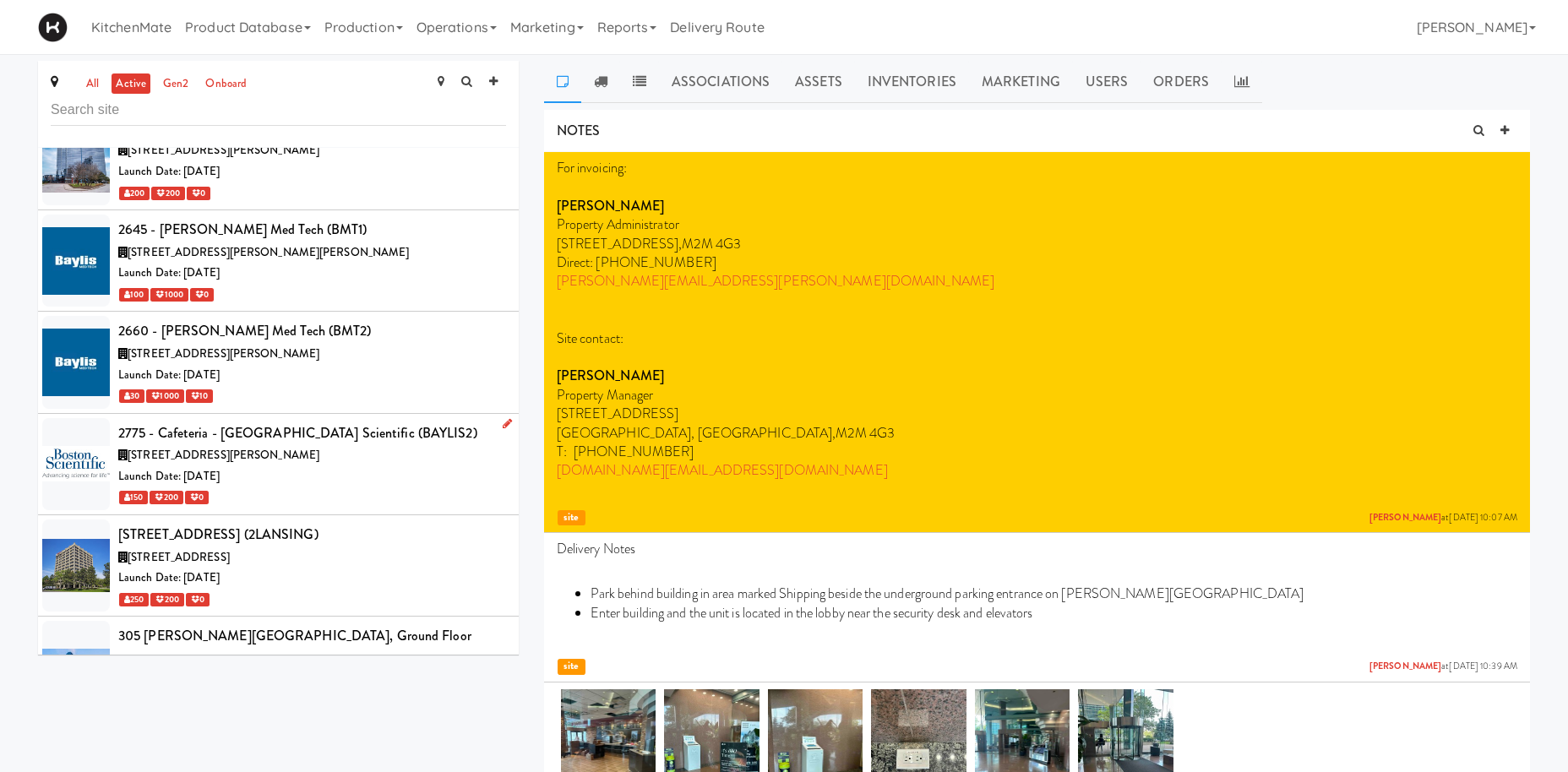
click at [319, 448] on div "[STREET_ADDRESS][PERSON_NAME]" at bounding box center [312, 455] width 388 height 21
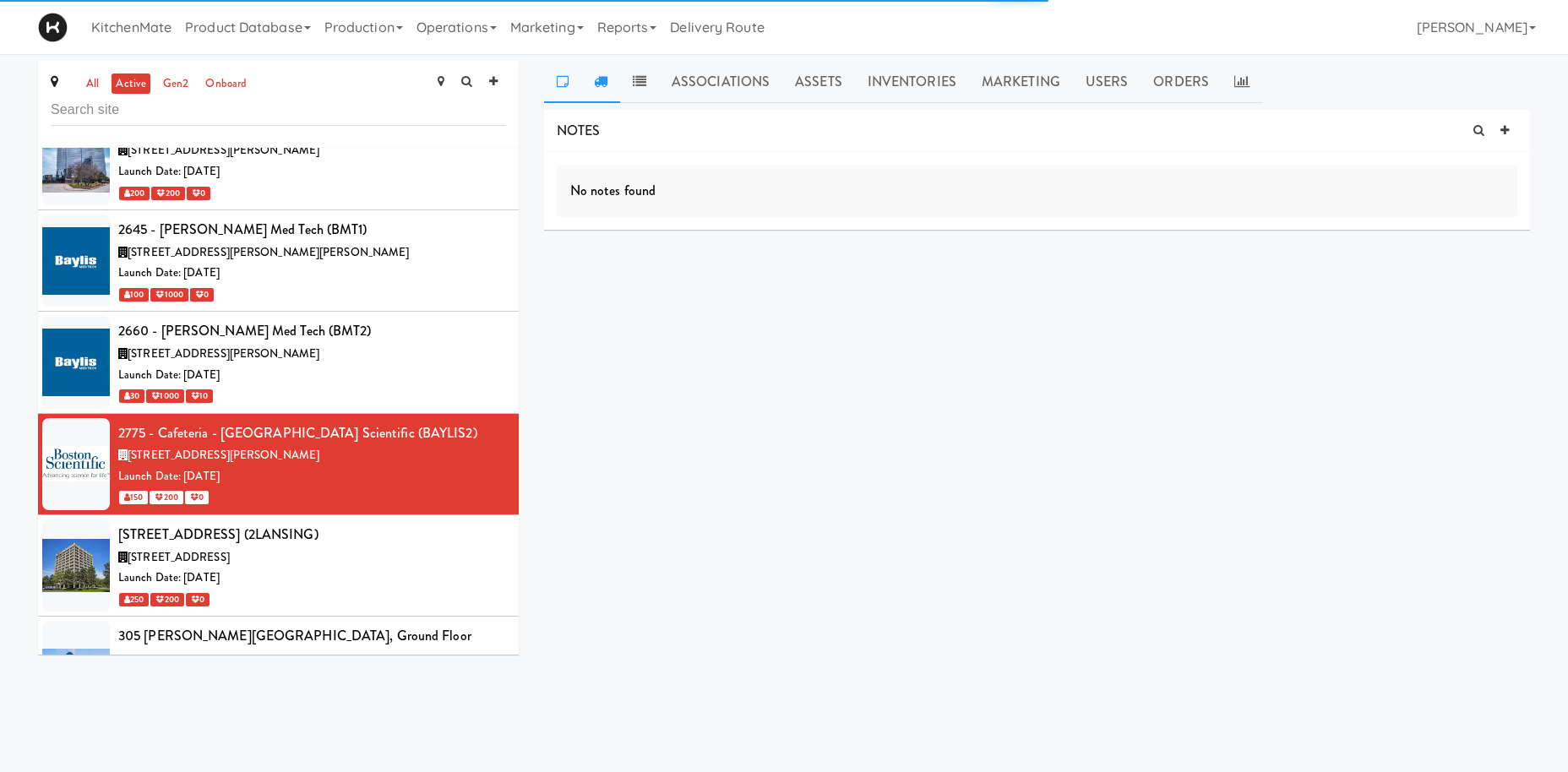
click at [595, 81] on icon at bounding box center [601, 81] width 14 height 14
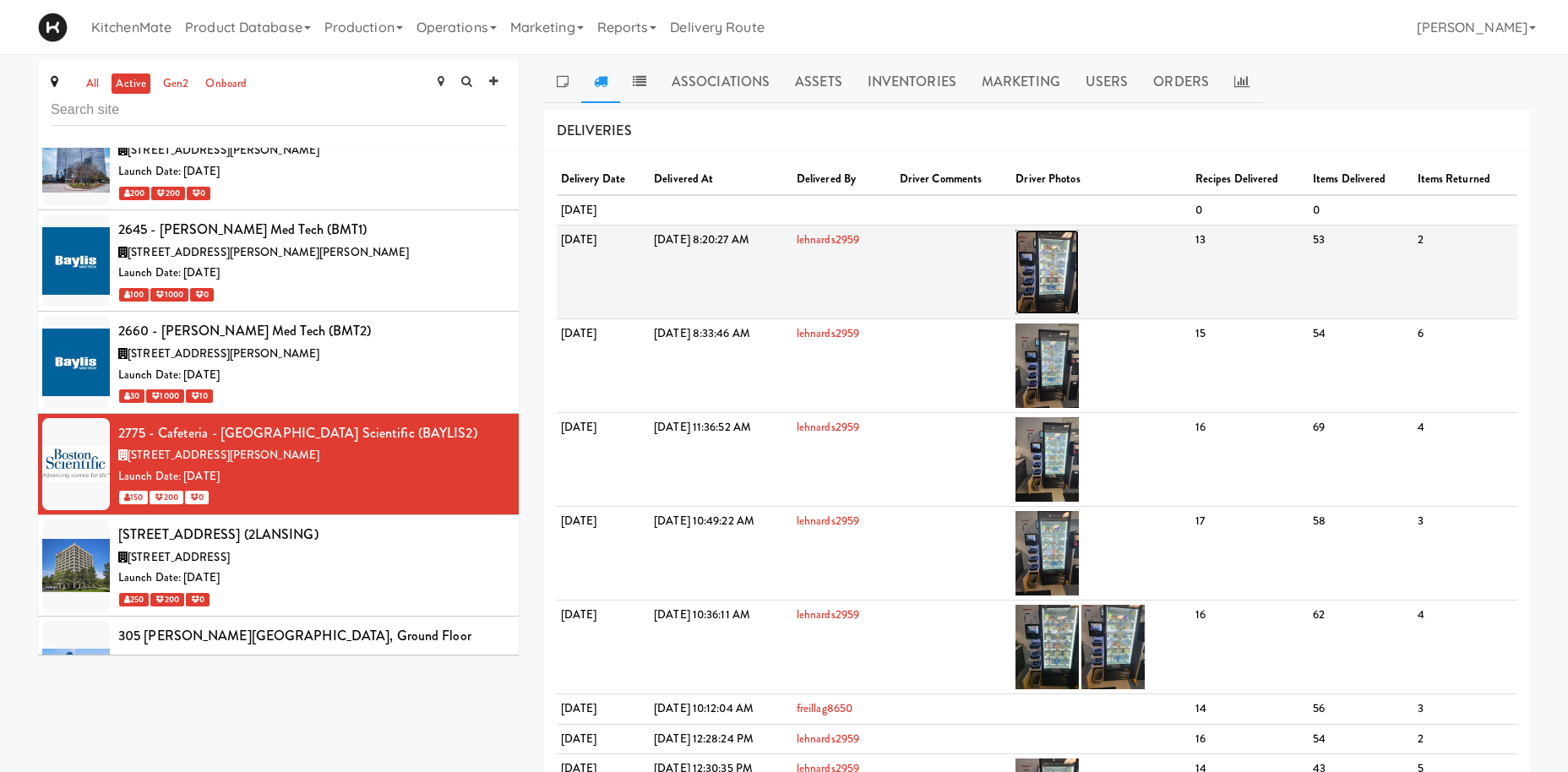
click at [1078, 265] on img at bounding box center [1047, 271] width 64 height 85
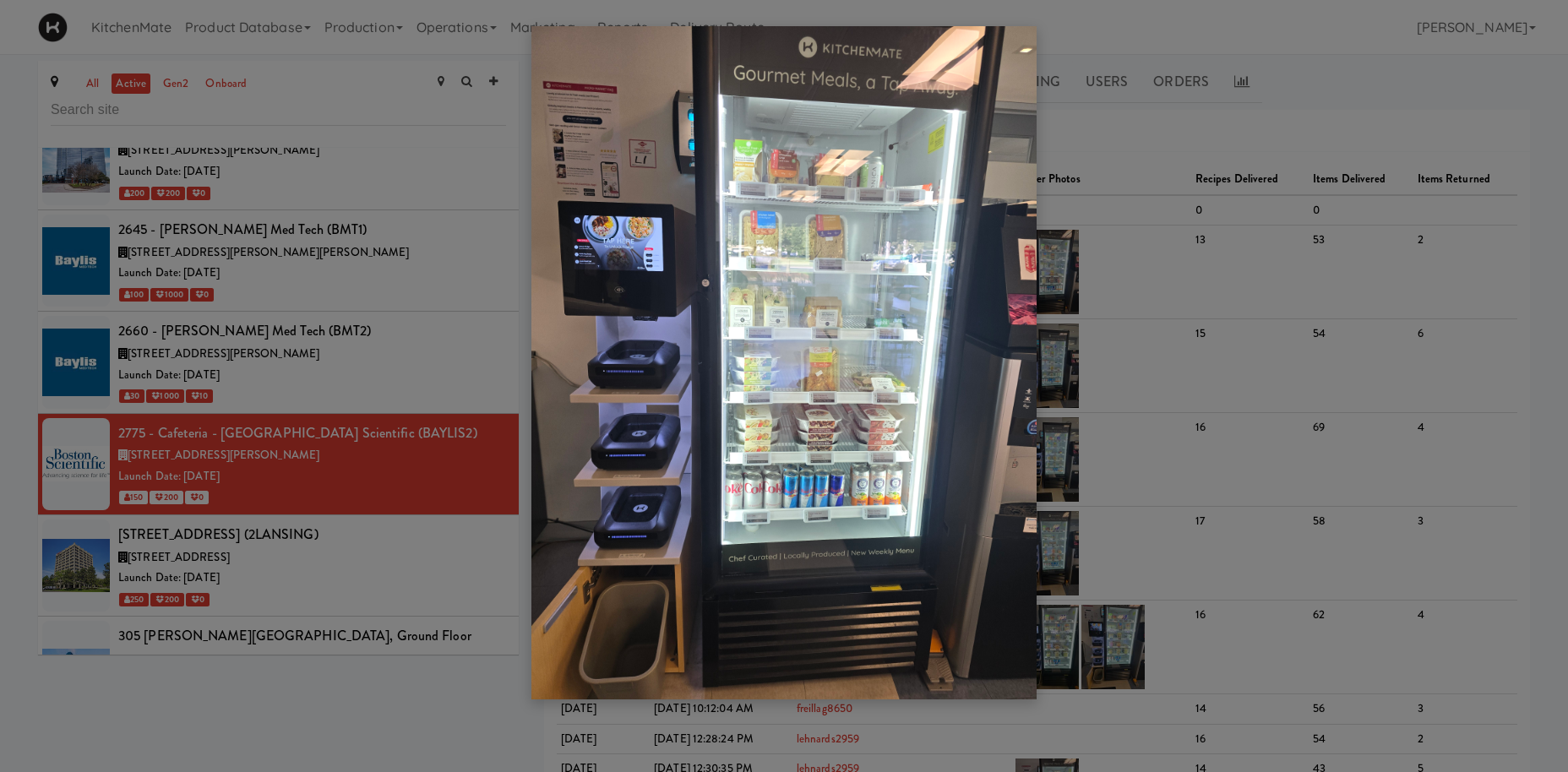
click at [1326, 433] on div at bounding box center [784, 386] width 1568 height 772
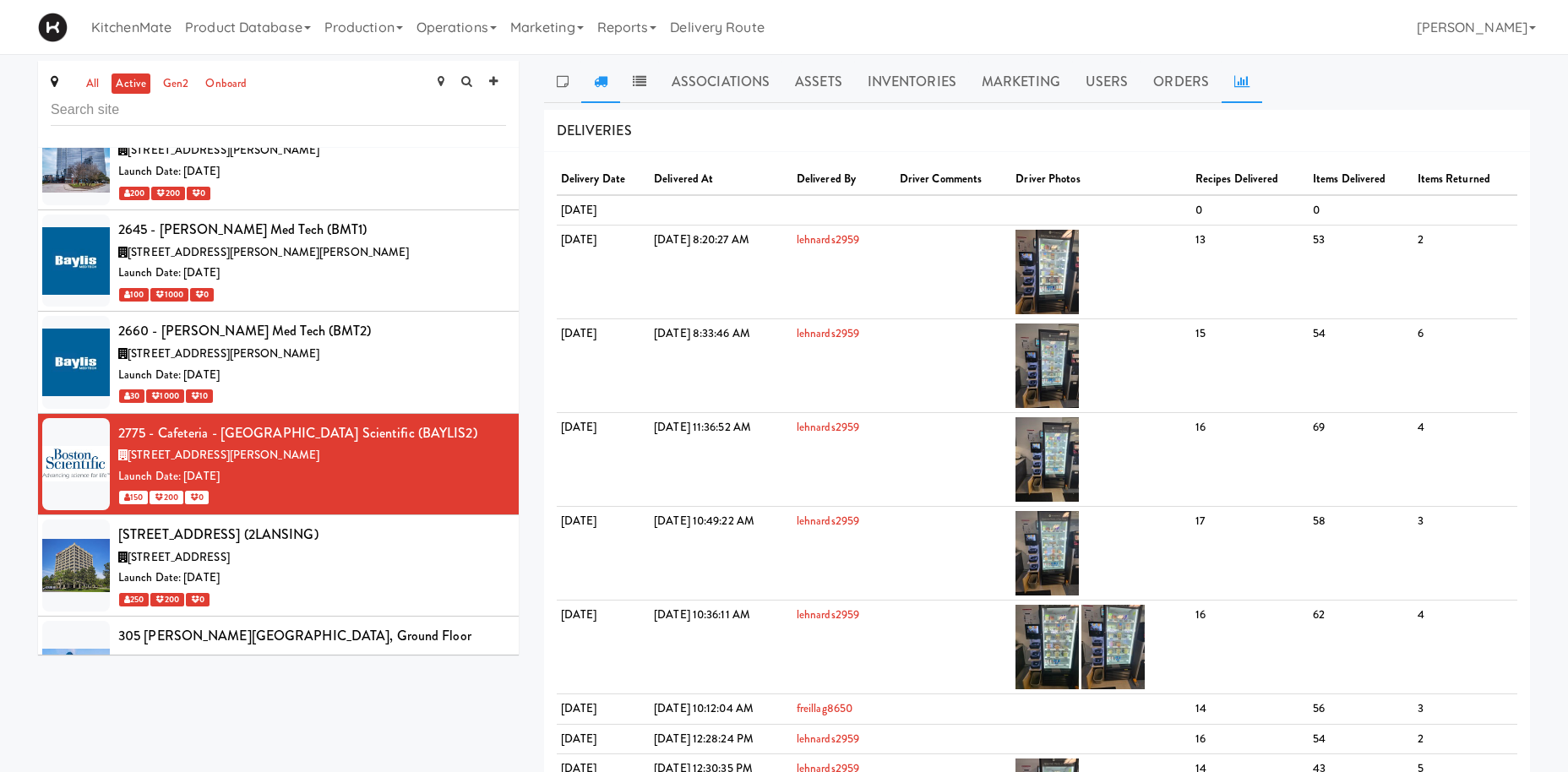
click at [1234, 84] on icon at bounding box center [1241, 81] width 15 height 14
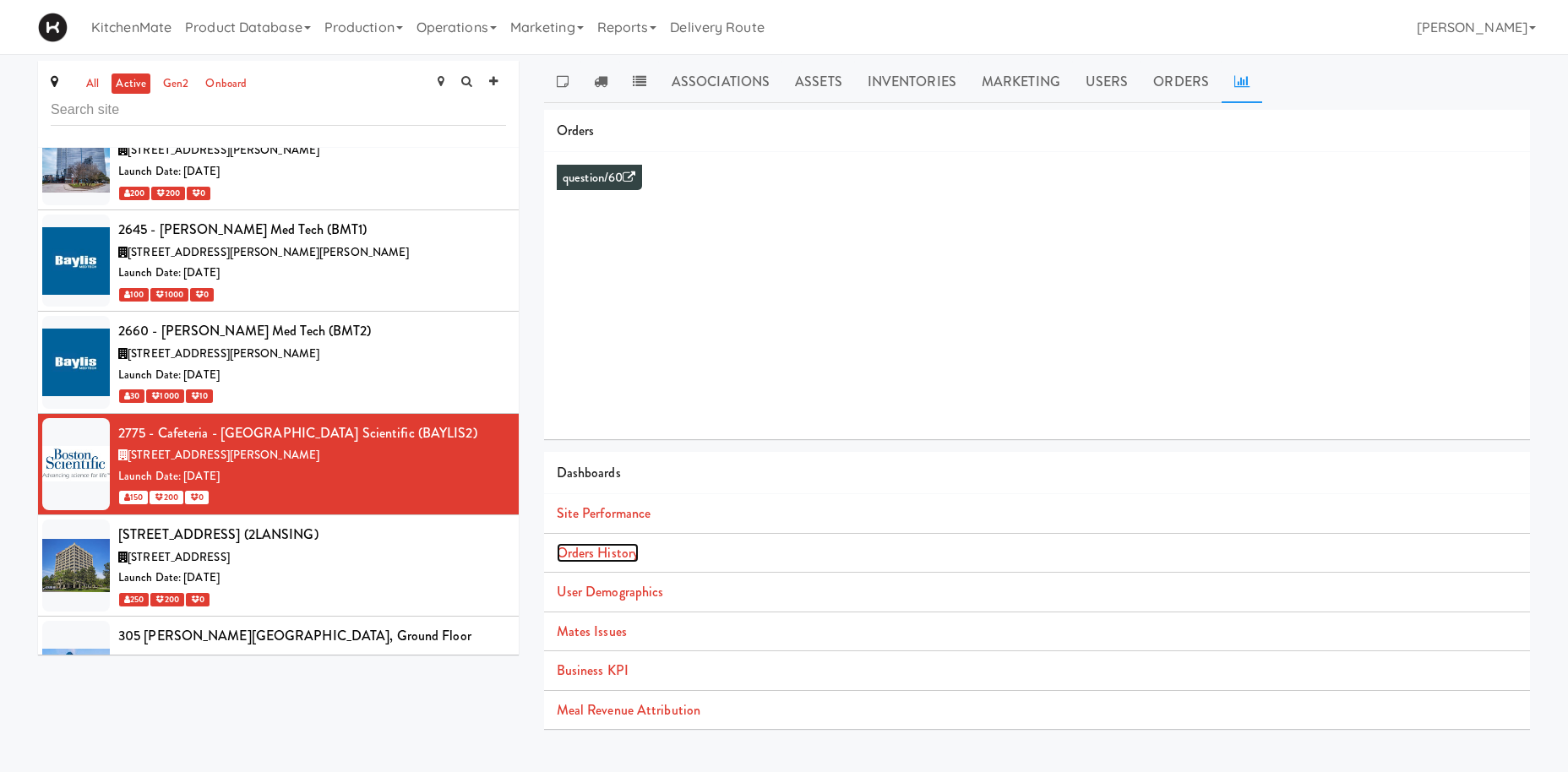
click at [615, 556] on link "Orders History" at bounding box center [598, 553] width 82 height 19
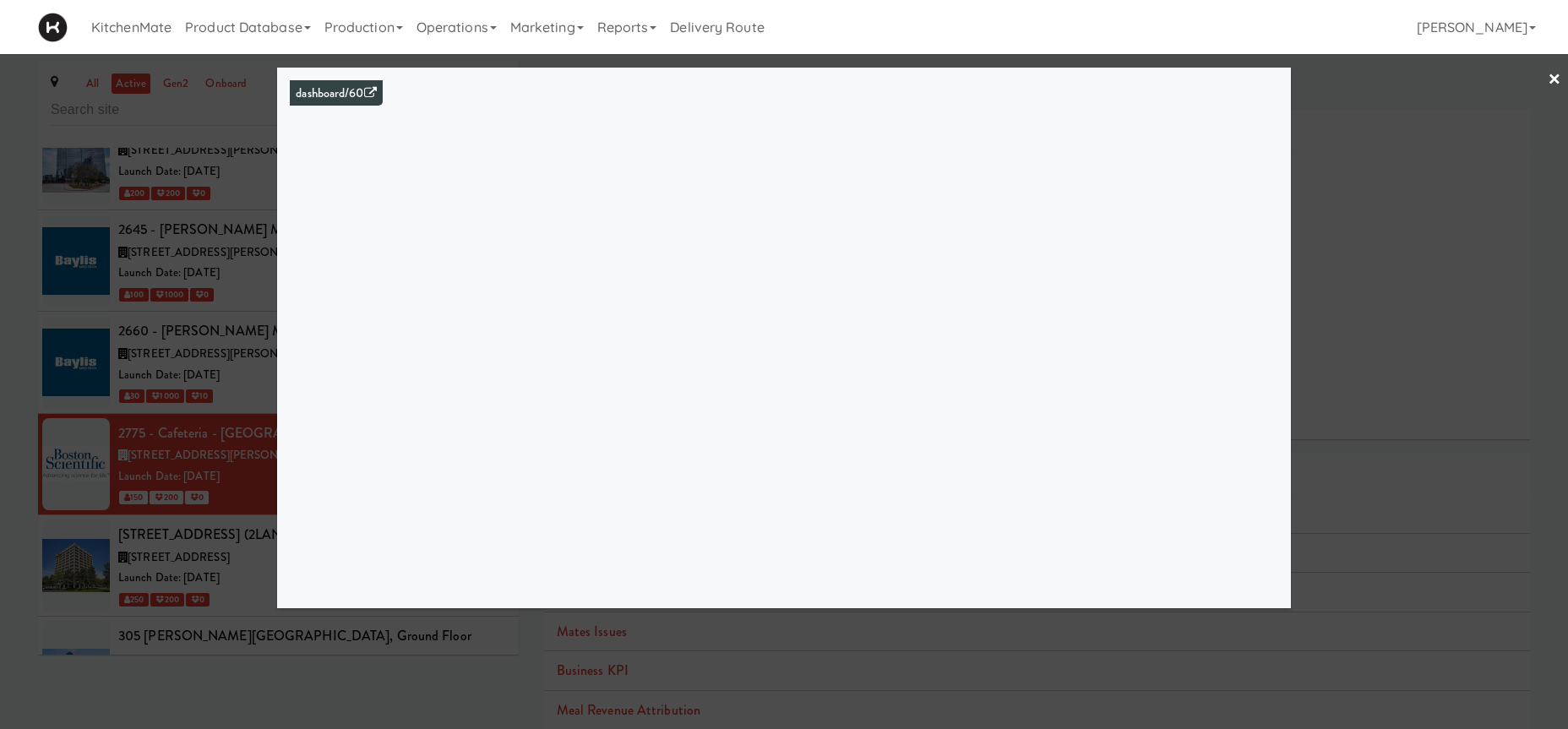
drag, startPoint x: 200, startPoint y: 510, endPoint x: 200, endPoint y: 545, distance: 35.0
click at [200, 512] on div at bounding box center [784, 364] width 1568 height 729
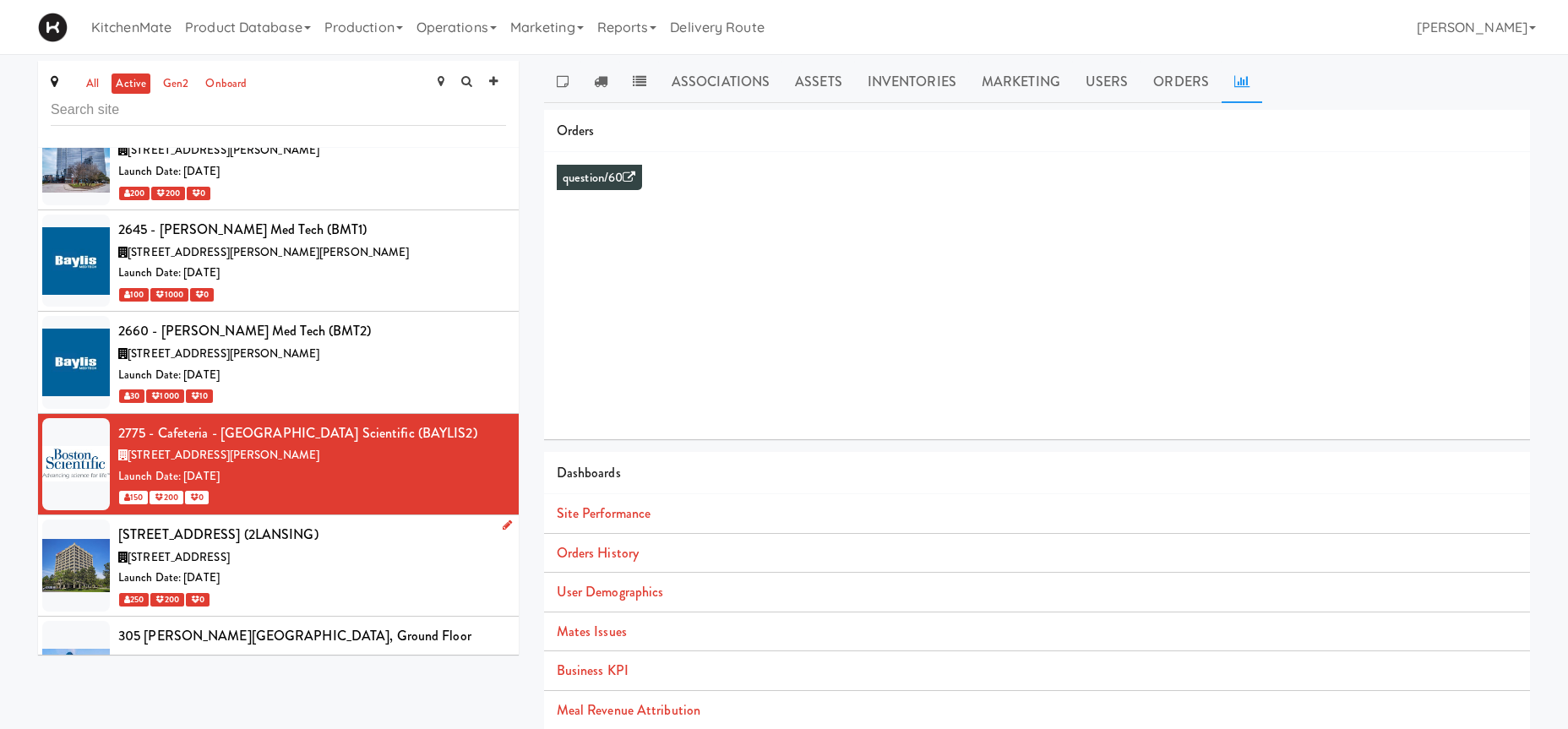
click at [200, 551] on span "[STREET_ADDRESS]" at bounding box center [178, 557] width 102 height 16
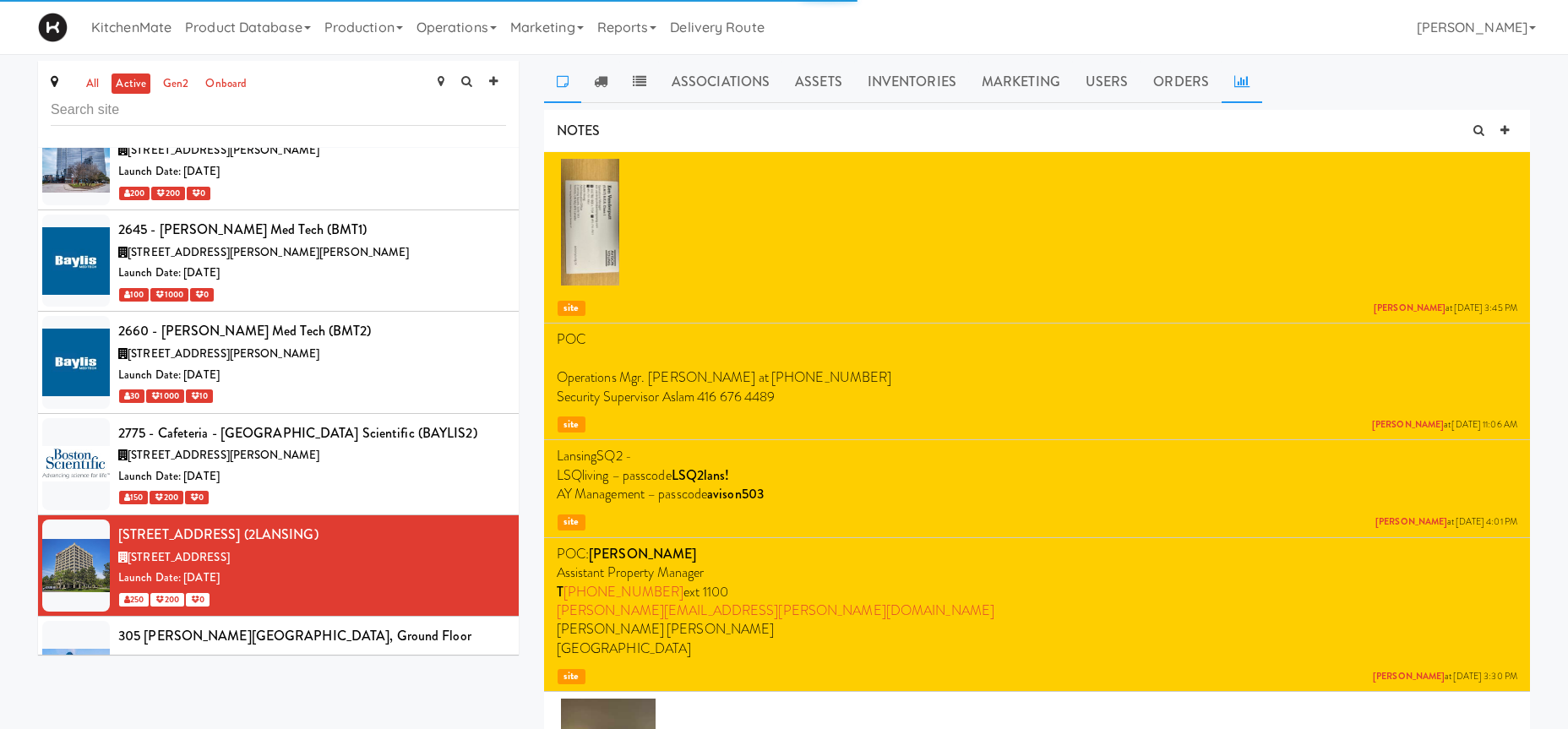
click at [1238, 69] on link at bounding box center [1241, 82] width 41 height 42
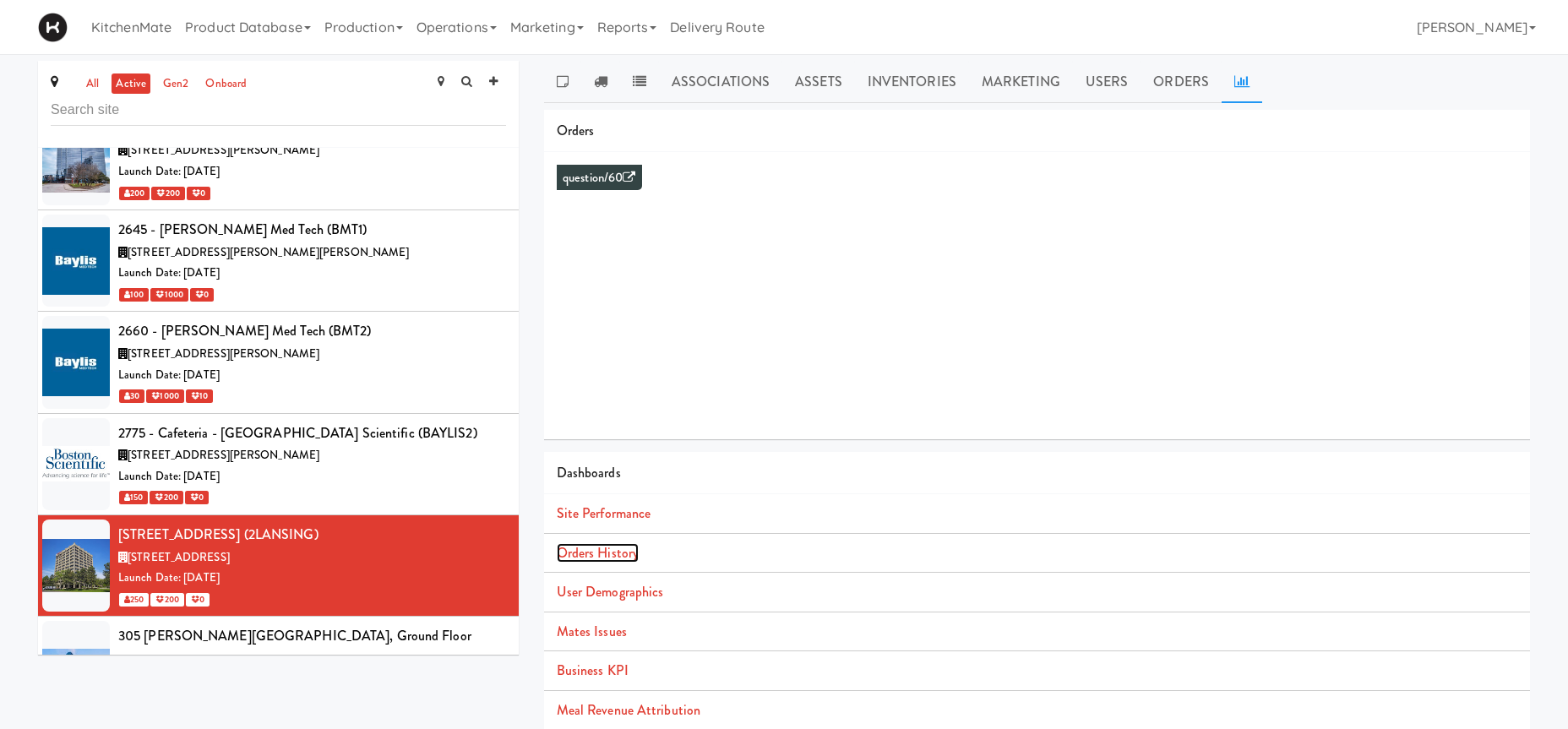
click at [625, 552] on link "Orders History" at bounding box center [598, 552] width 82 height 19
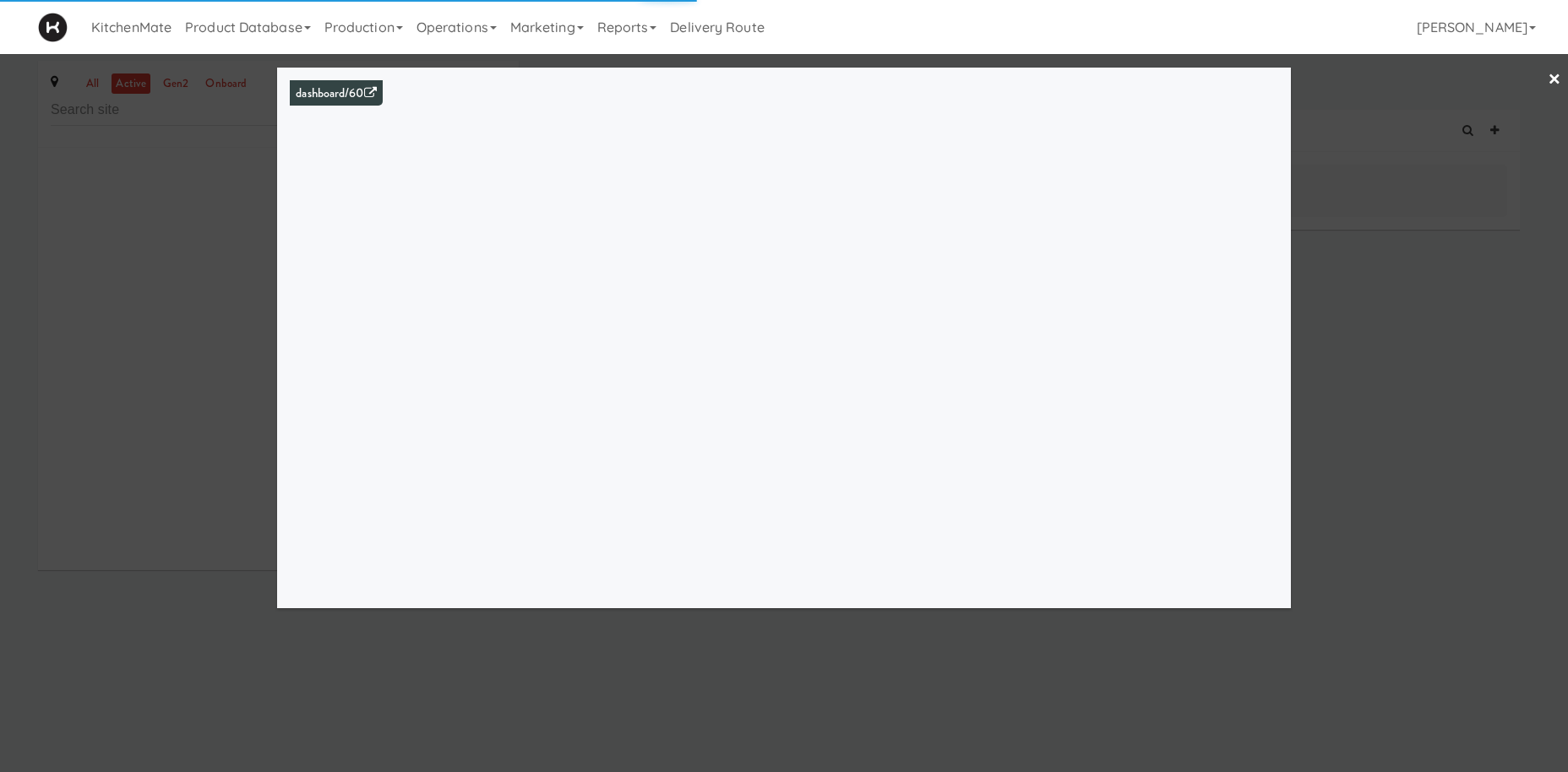
click at [195, 309] on div at bounding box center [784, 386] width 1568 height 772
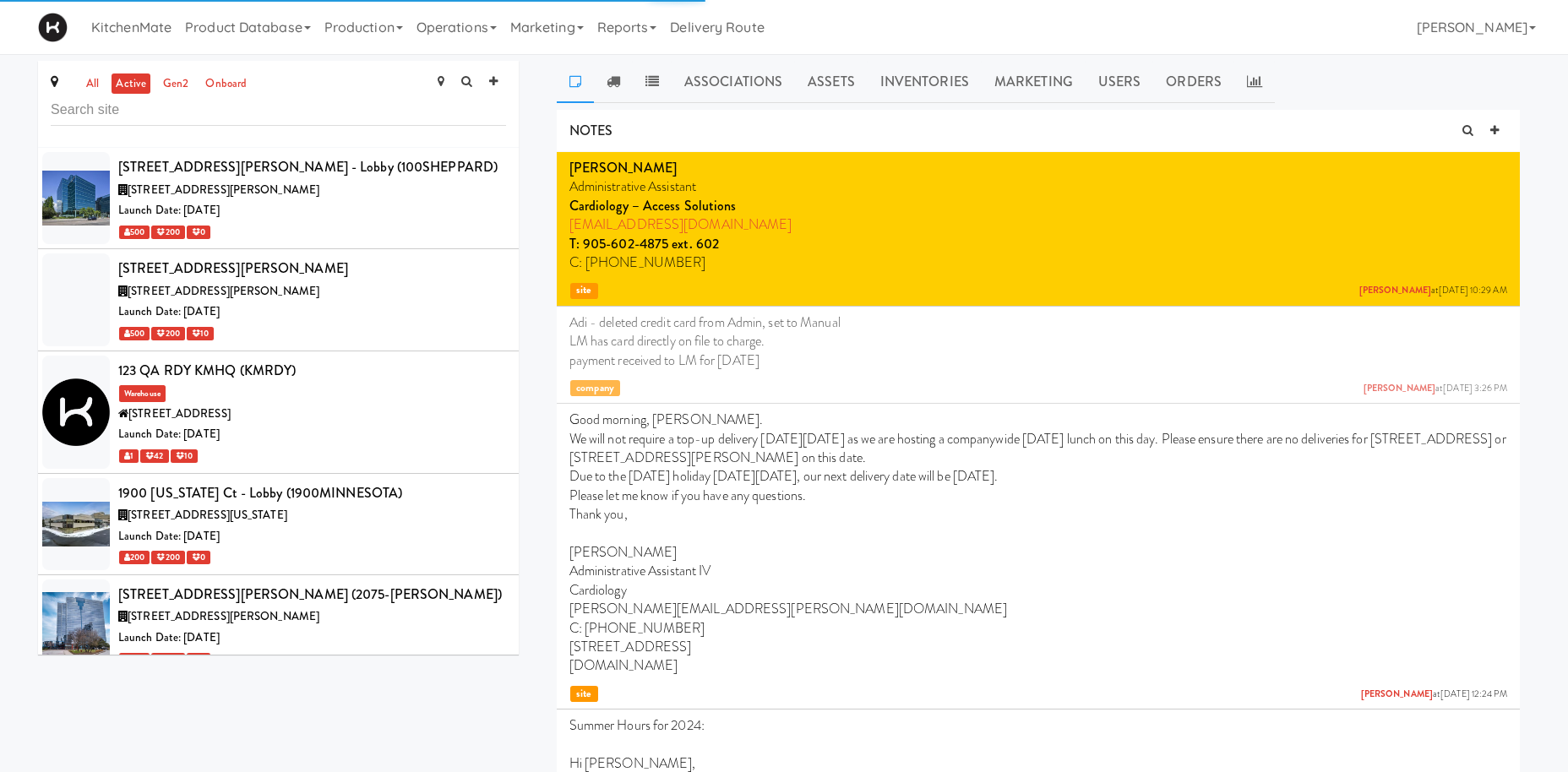
scroll to position [726, 0]
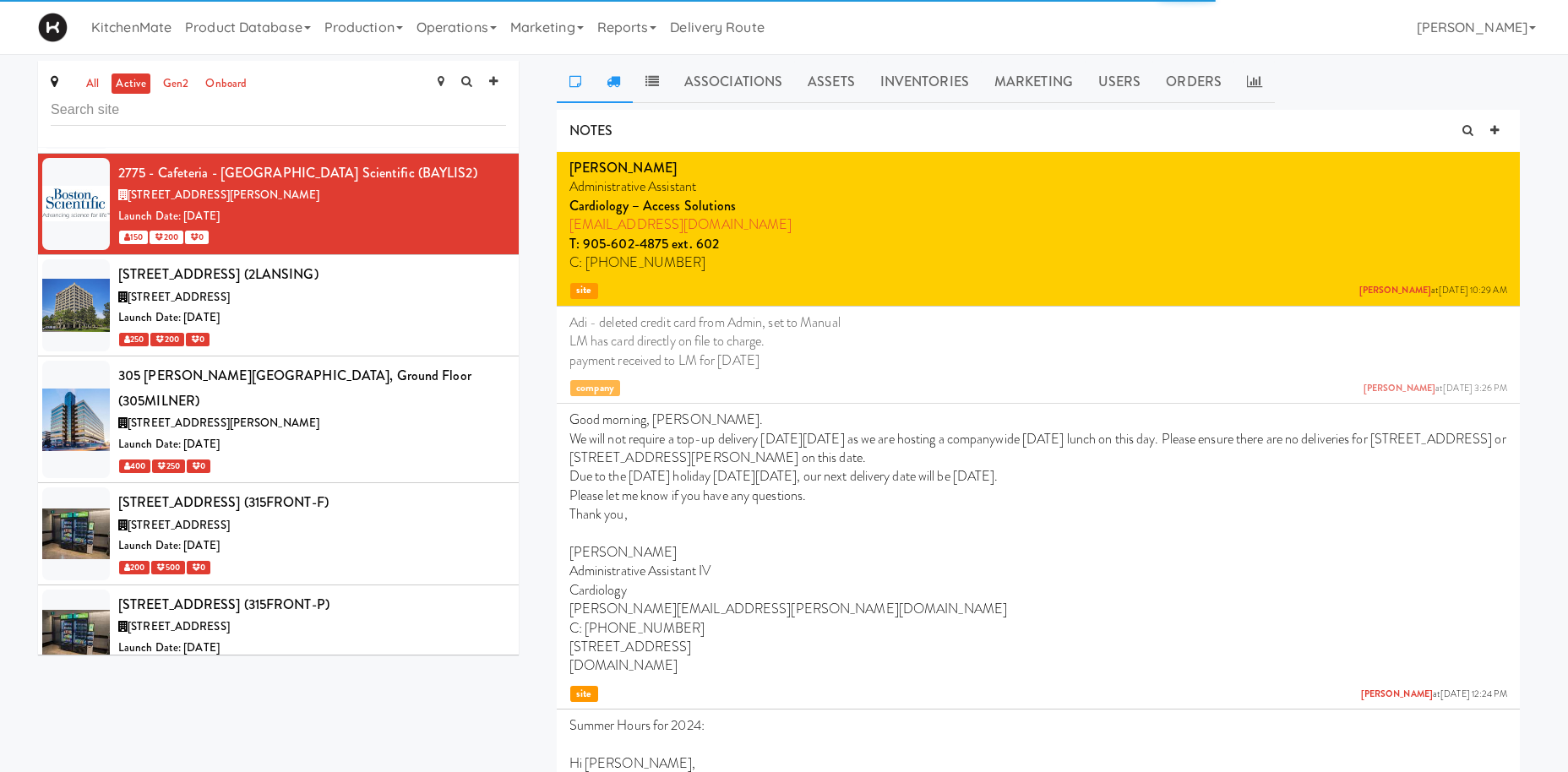
click at [616, 79] on icon at bounding box center [612, 81] width 14 height 14
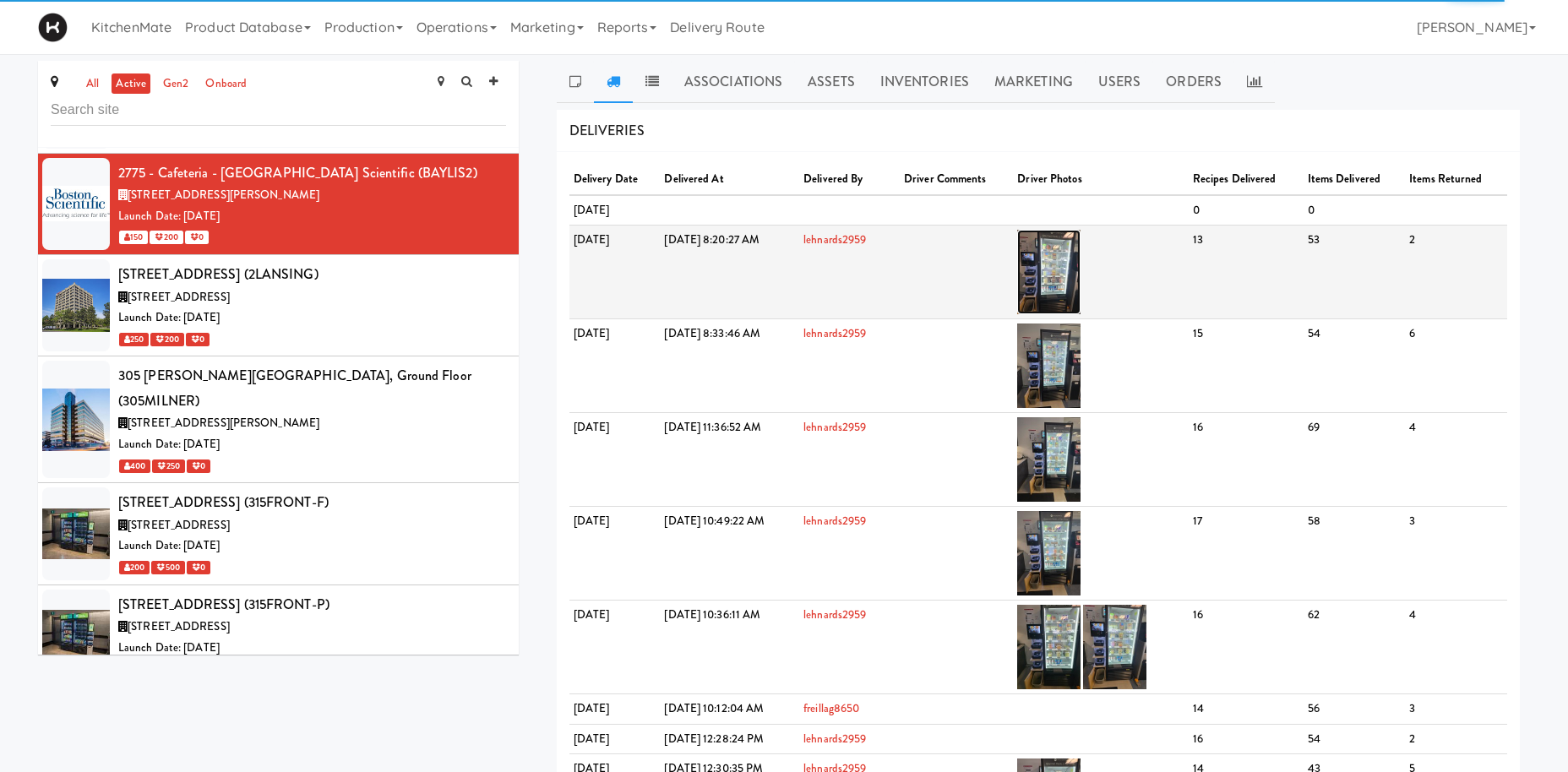
click at [1080, 261] on img at bounding box center [1049, 271] width 64 height 85
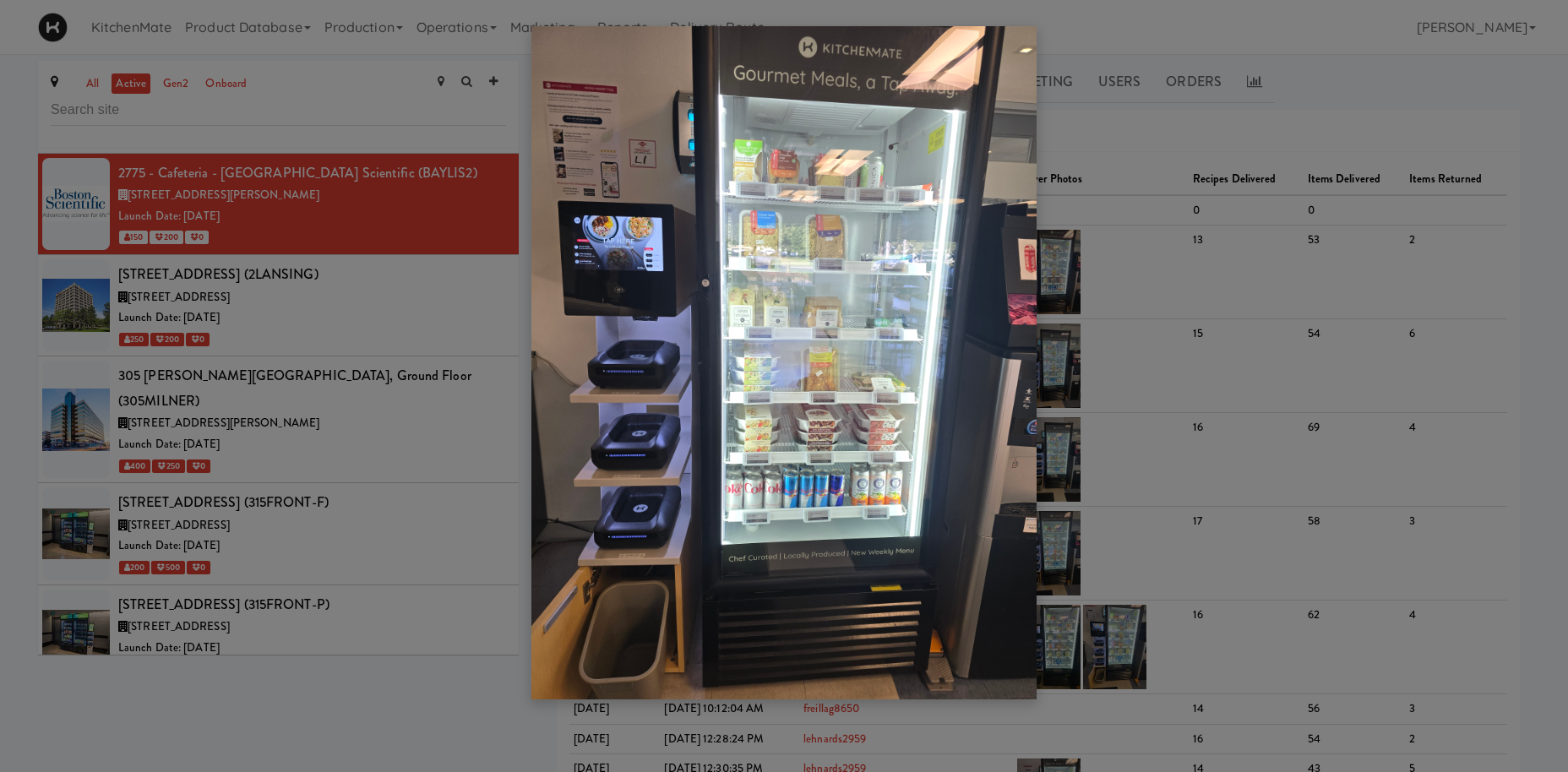
click at [189, 269] on div at bounding box center [784, 386] width 1568 height 772
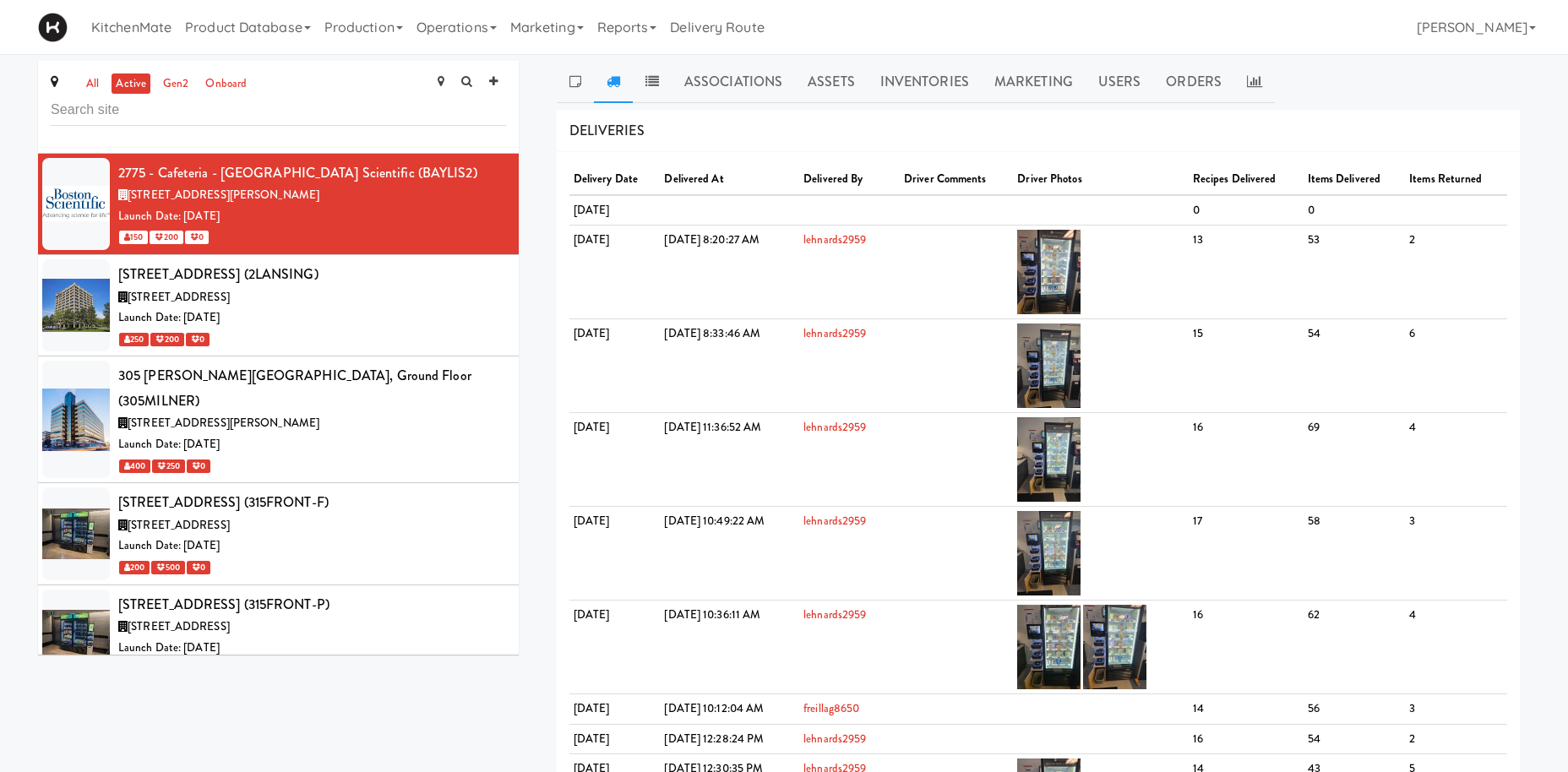
click at [226, 317] on div "Launch Date: [DATE]" at bounding box center [312, 318] width 388 height 21
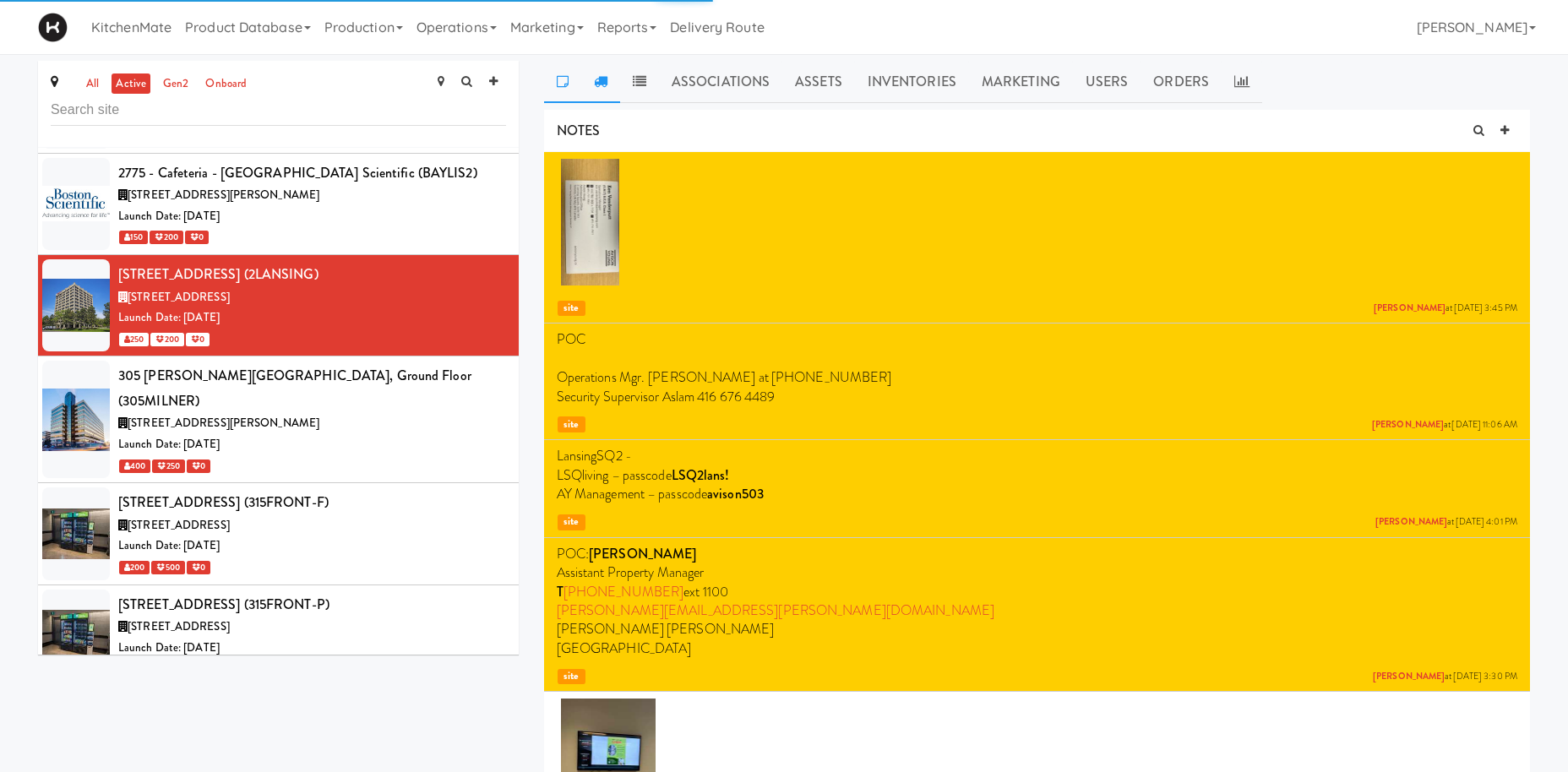
click at [609, 68] on link at bounding box center [601, 82] width 39 height 42
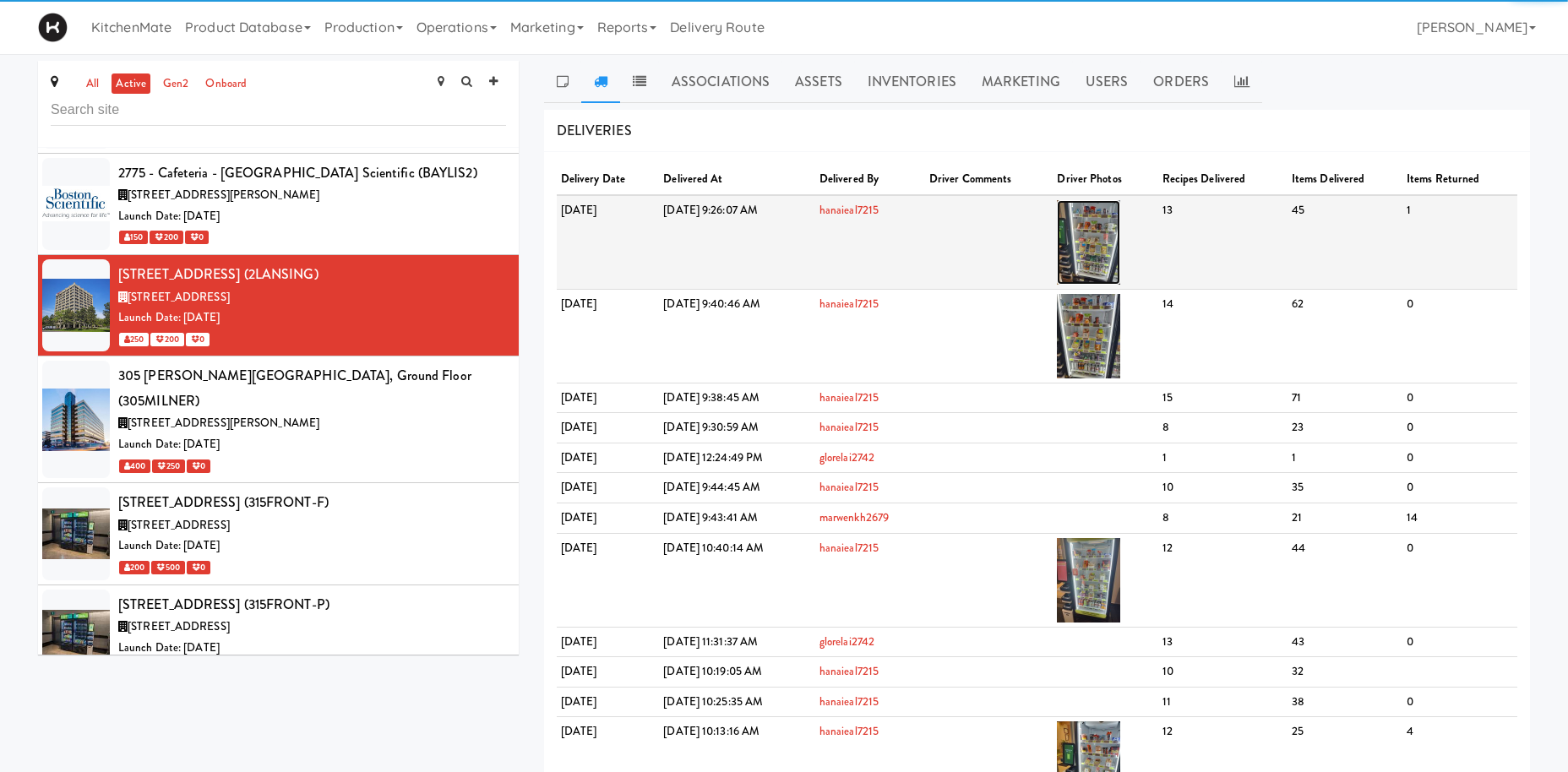
click at [1120, 237] on img at bounding box center [1088, 242] width 64 height 85
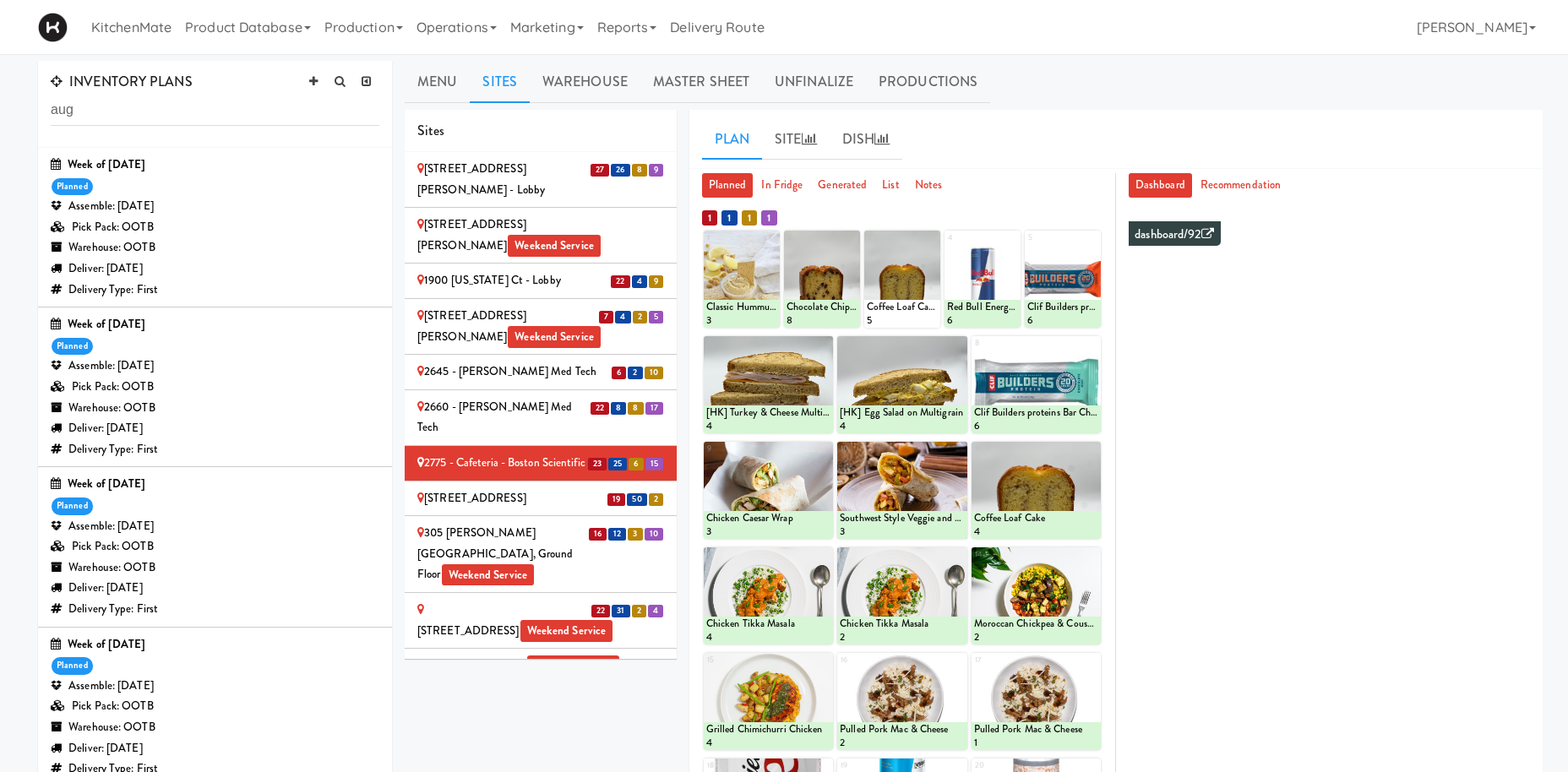
scroll to position [278, 0]
